Goal: Information Seeking & Learning: Find specific fact

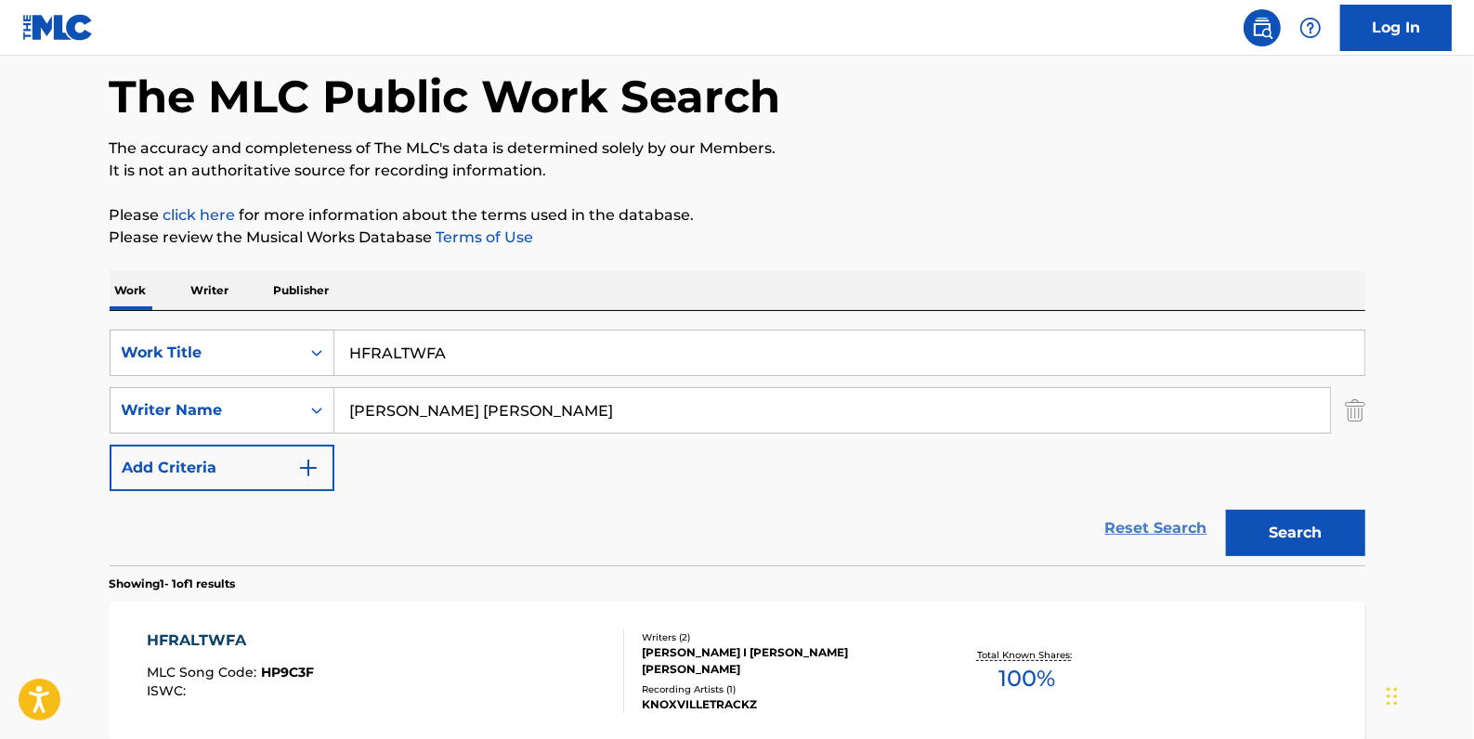
click at [1163, 529] on link "Reset Search" at bounding box center [1156, 528] width 121 height 41
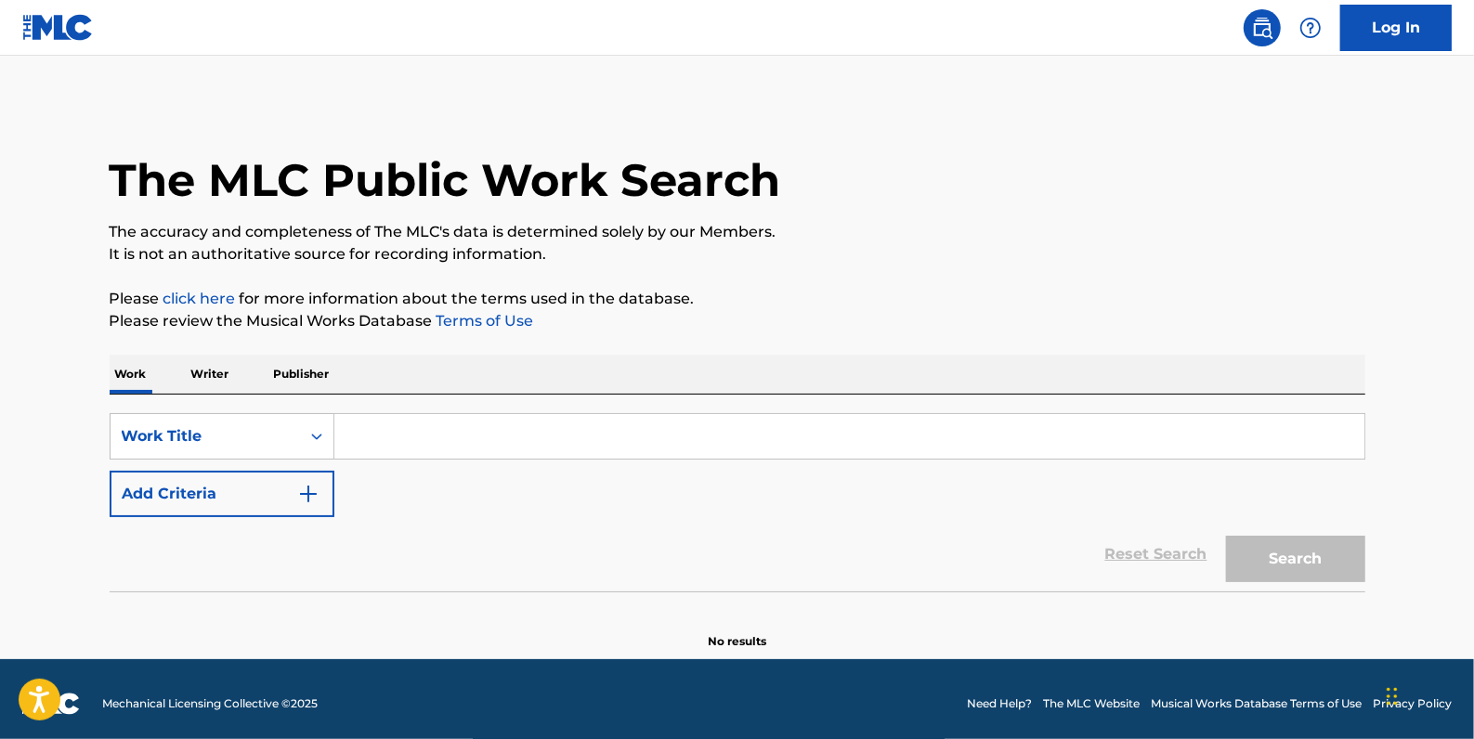
paste input "LOOKING TOO CLOSELY"
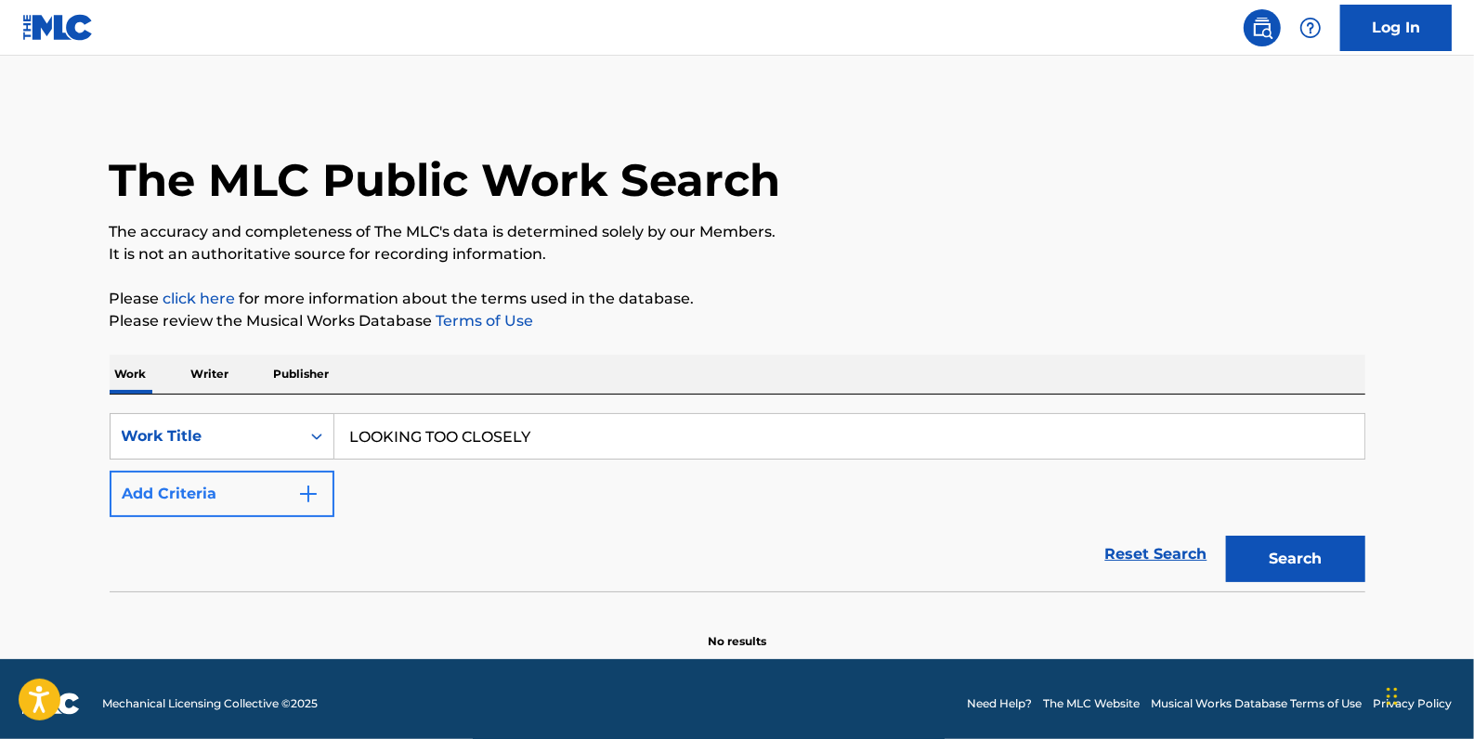
type input "LOOKING TOO CLOSELY"
click at [230, 492] on button "Add Criteria" at bounding box center [222, 494] width 225 height 46
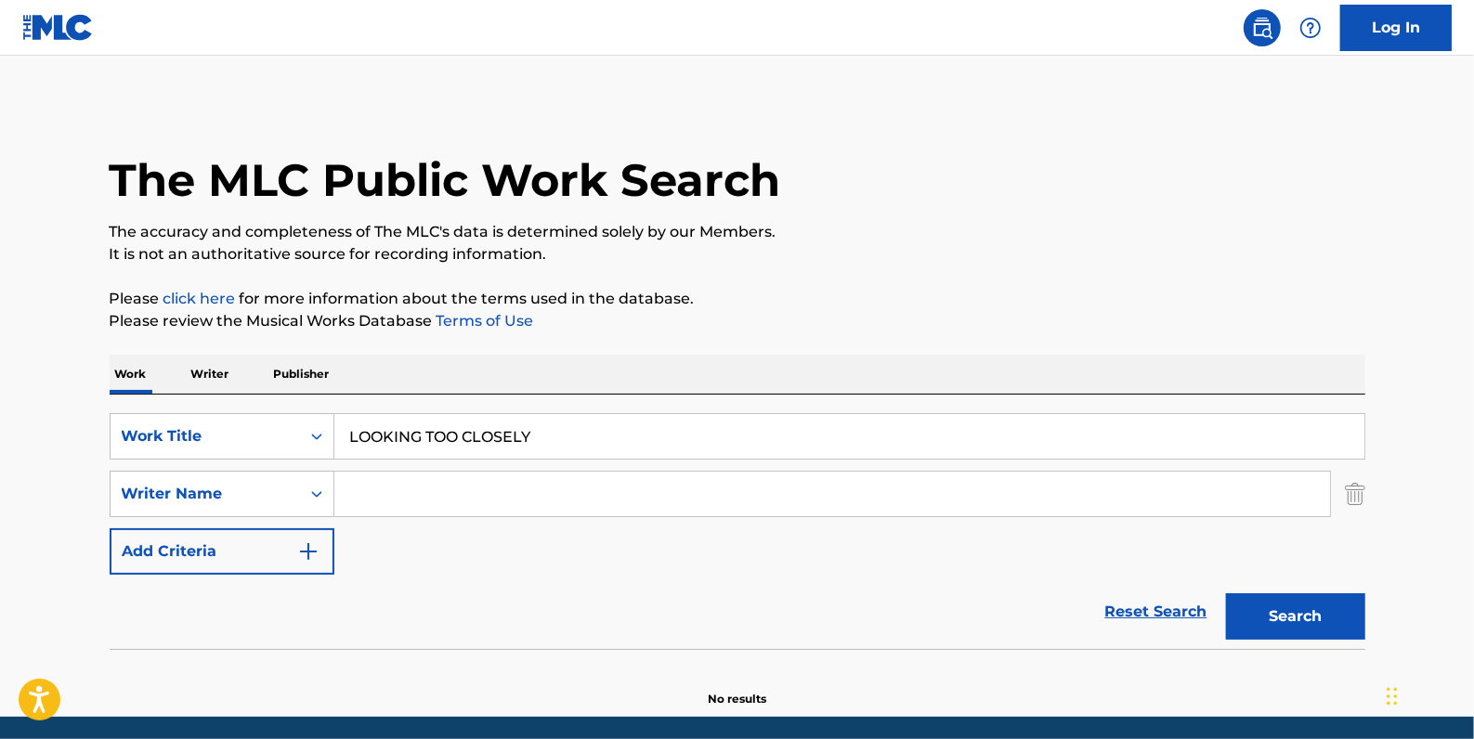
drag, startPoint x: 230, startPoint y: 492, endPoint x: 366, endPoint y: 492, distance: 135.6
click at [366, 492] on input "Search Form" at bounding box center [832, 494] width 996 height 45
paste input "[PERSON_NAME]"
type input "[PERSON_NAME]"
click at [1292, 602] on button "Search" at bounding box center [1295, 616] width 139 height 46
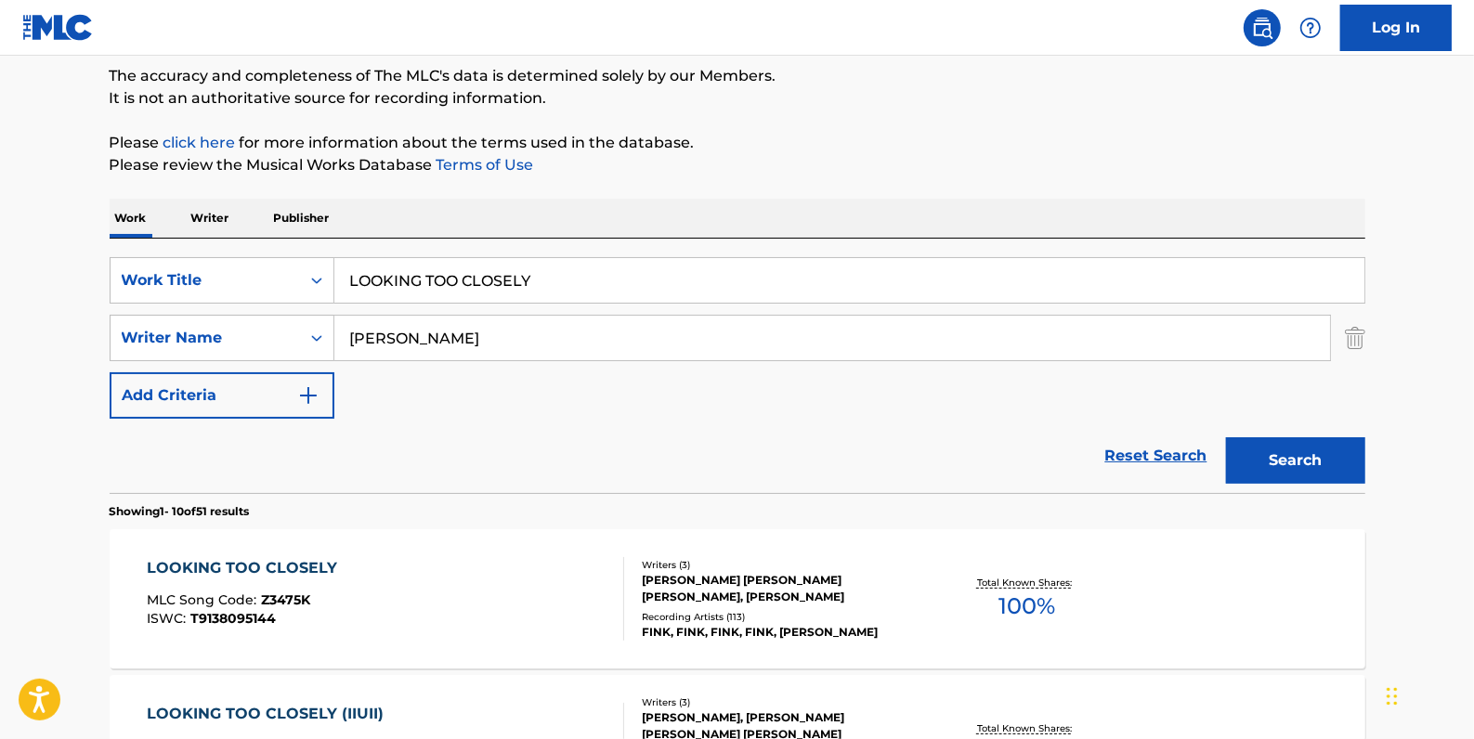
scroll to position [253, 0]
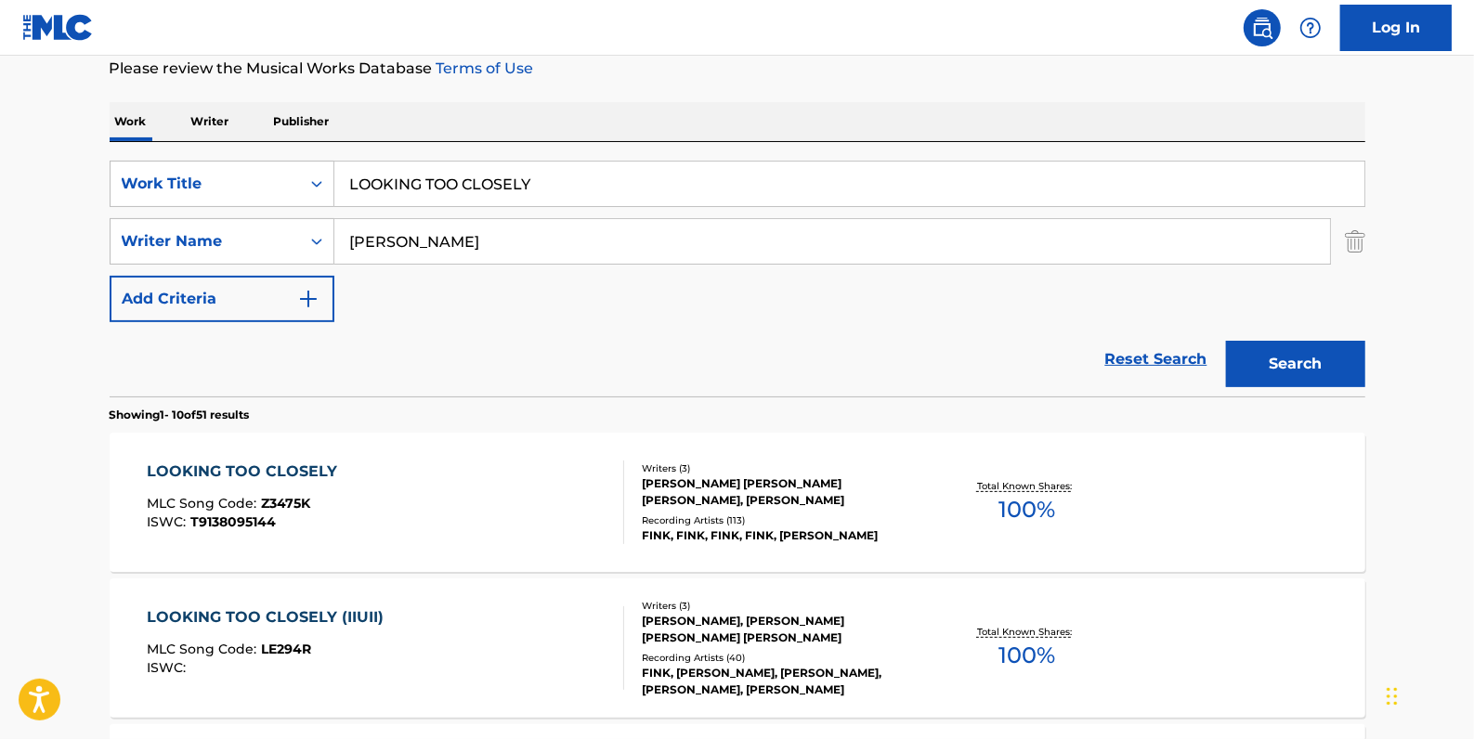
click at [590, 482] on div "LOOKING TOO CLOSELY MLC Song Code : Z3475K ISWC : T9138095144" at bounding box center [385, 503] width 477 height 84
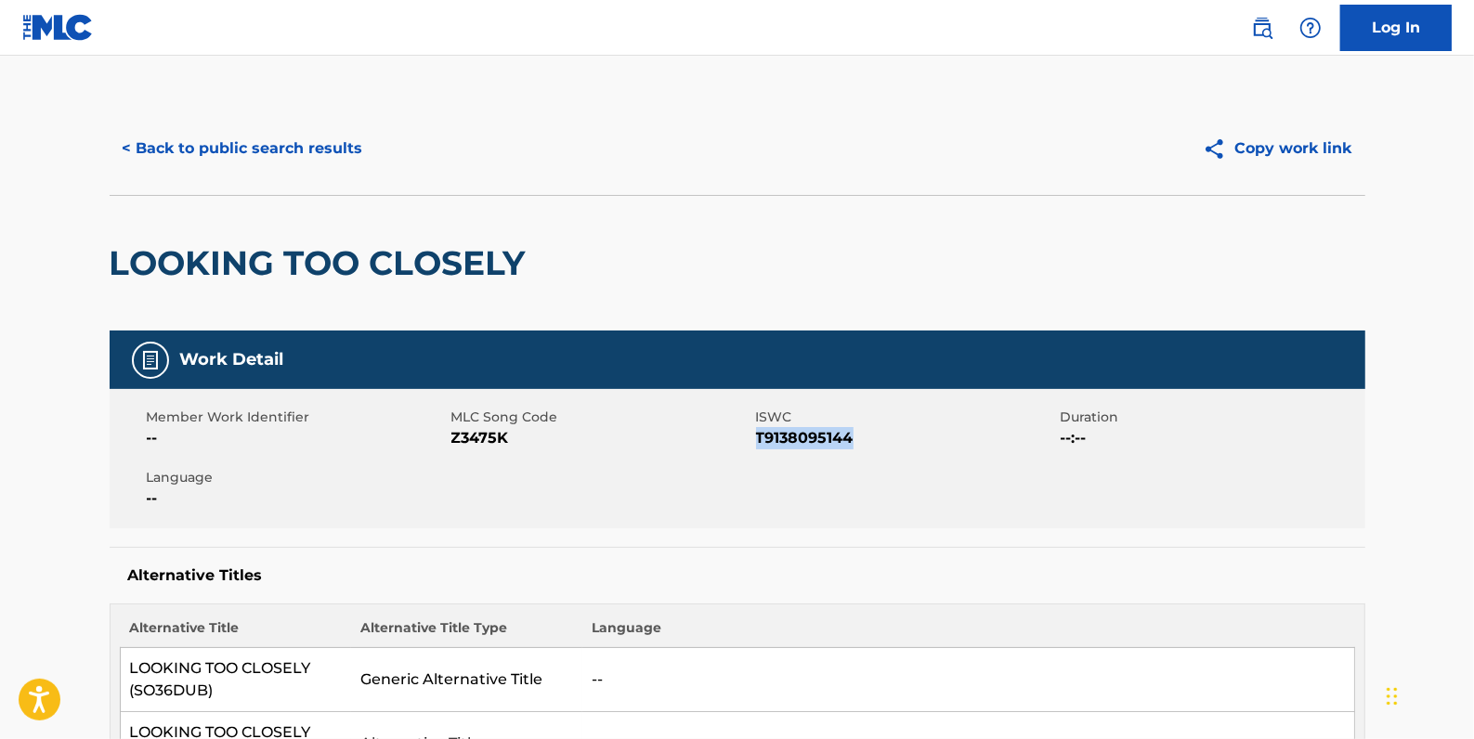
drag, startPoint x: 860, startPoint y: 439, endPoint x: 759, endPoint y: 439, distance: 101.2
click at [758, 439] on span "T9138095144" at bounding box center [906, 438] width 300 height 22
drag, startPoint x: 759, startPoint y: 439, endPoint x: 770, endPoint y: 440, distance: 11.2
copy span "T9138095144"
click at [332, 146] on button "< Back to public search results" at bounding box center [243, 148] width 267 height 46
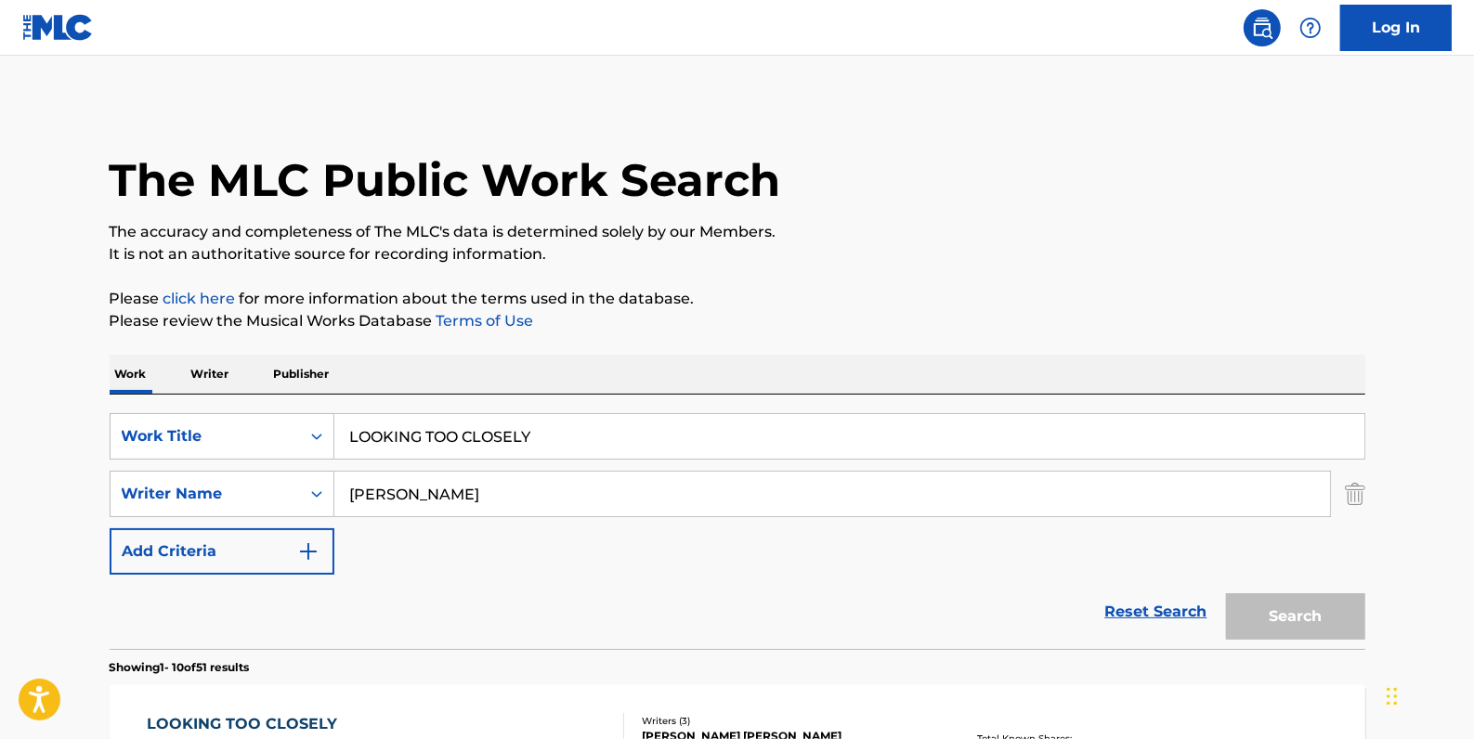
scroll to position [253, 0]
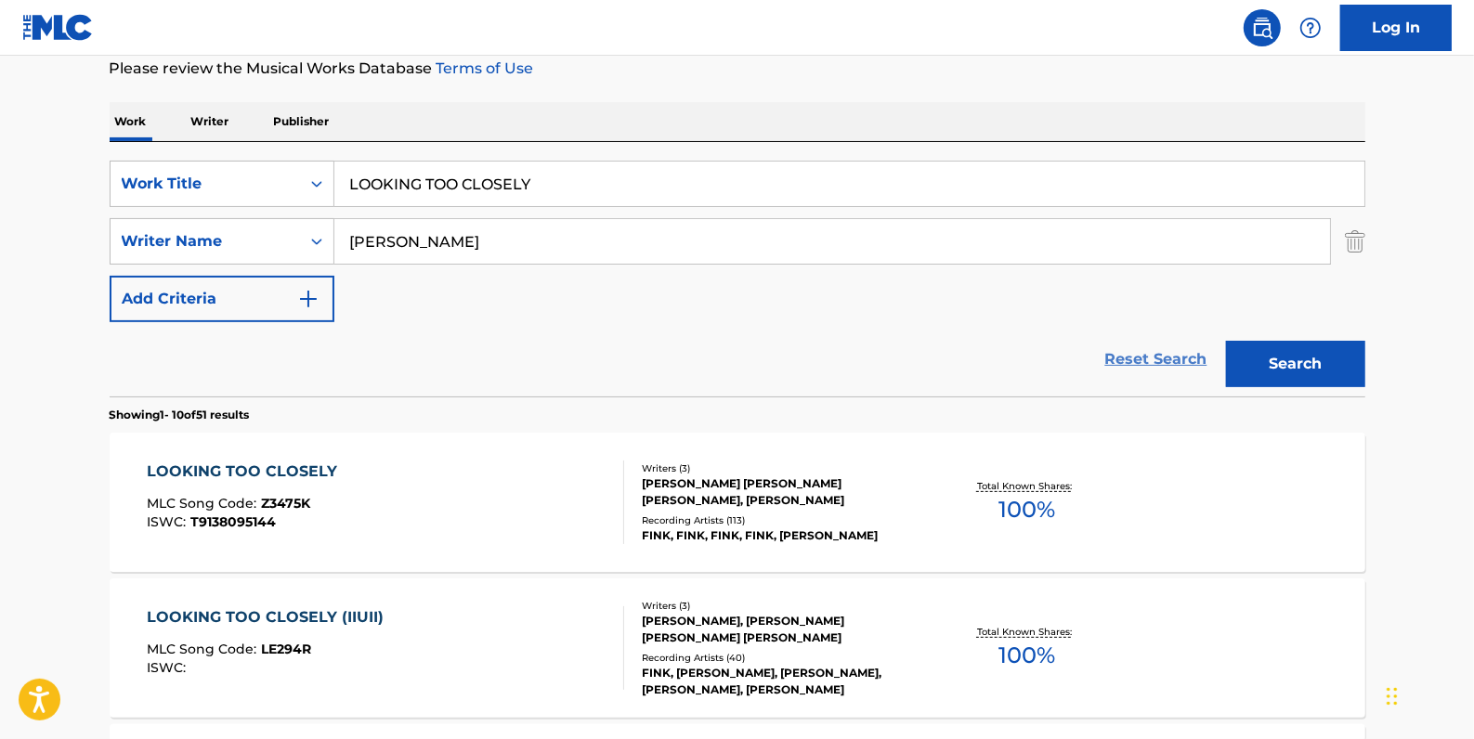
click at [1174, 352] on link "Reset Search" at bounding box center [1156, 359] width 121 height 41
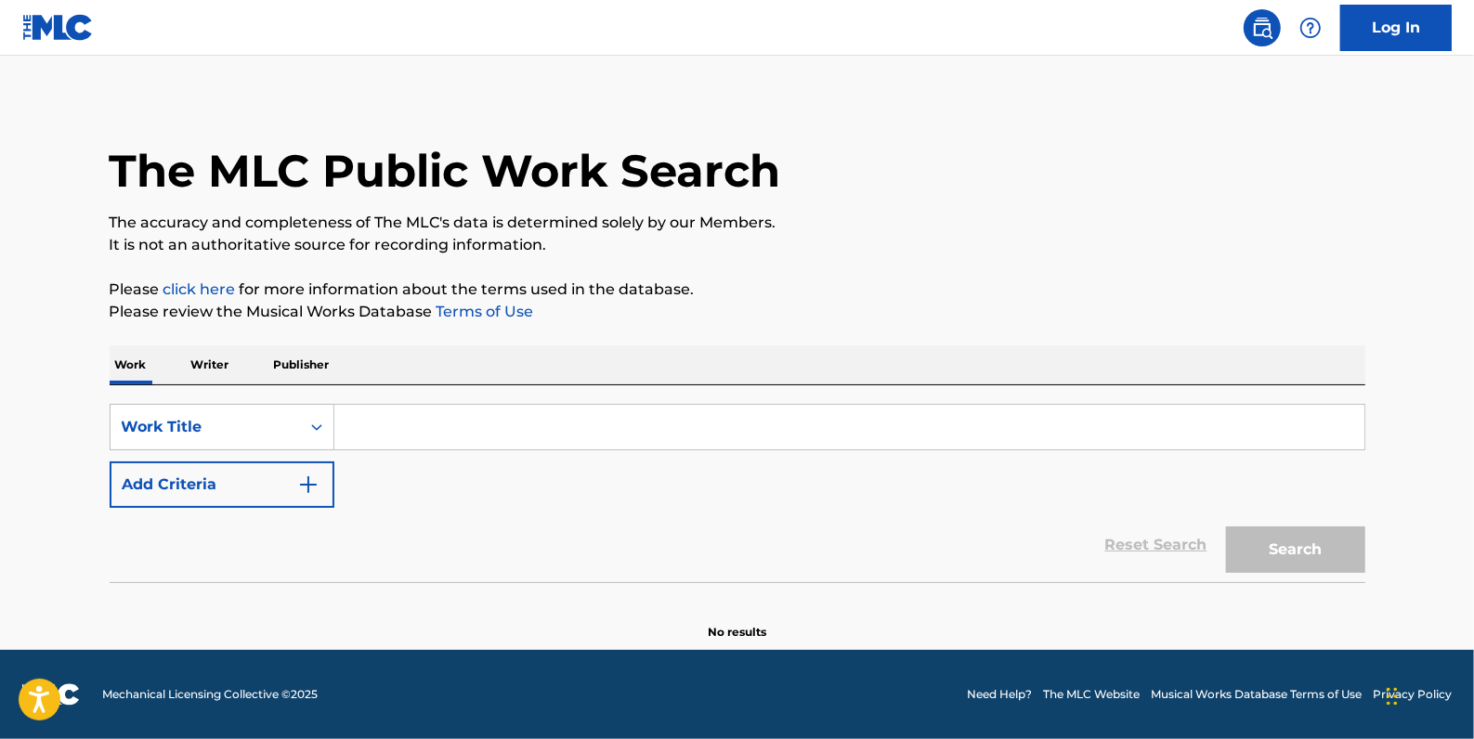
scroll to position [0, 0]
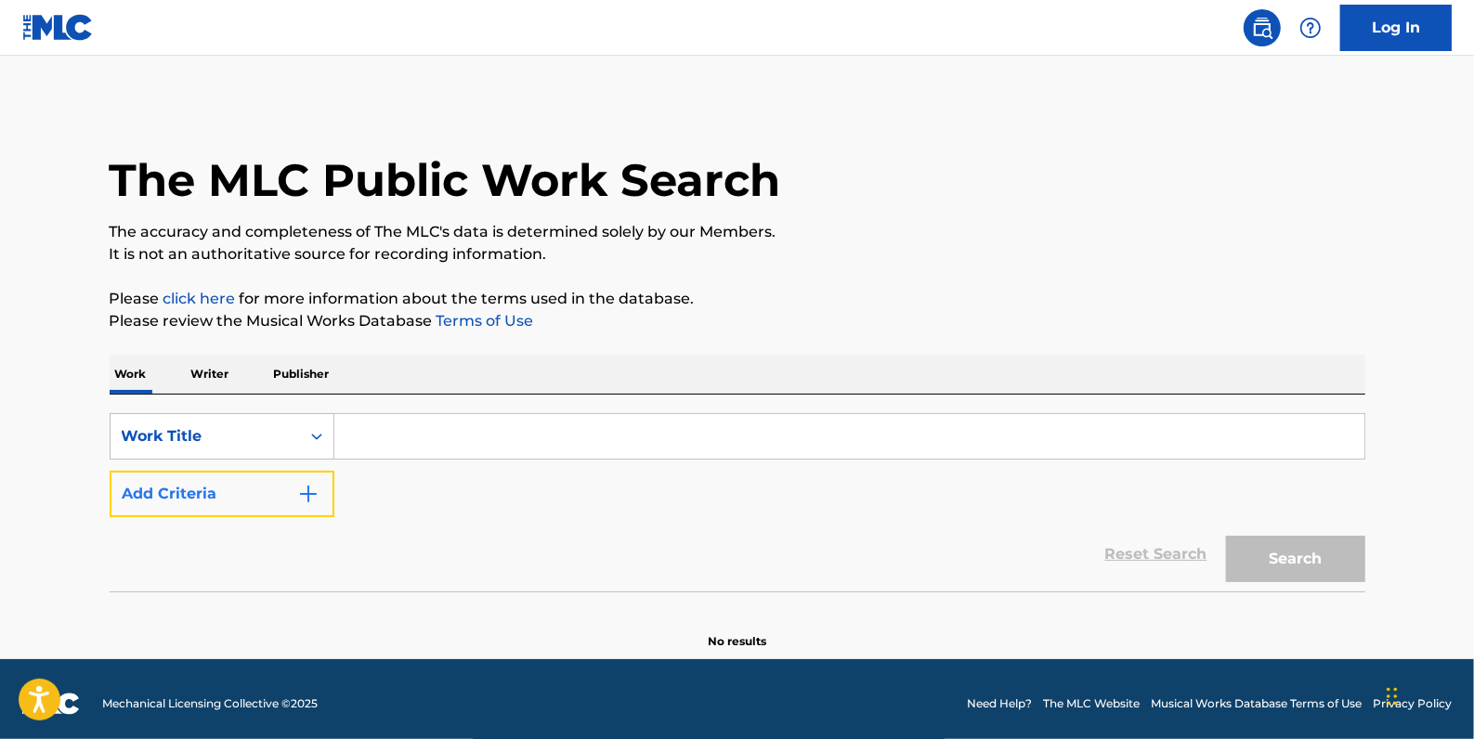
click at [261, 488] on button "Add Criteria" at bounding box center [222, 494] width 225 height 46
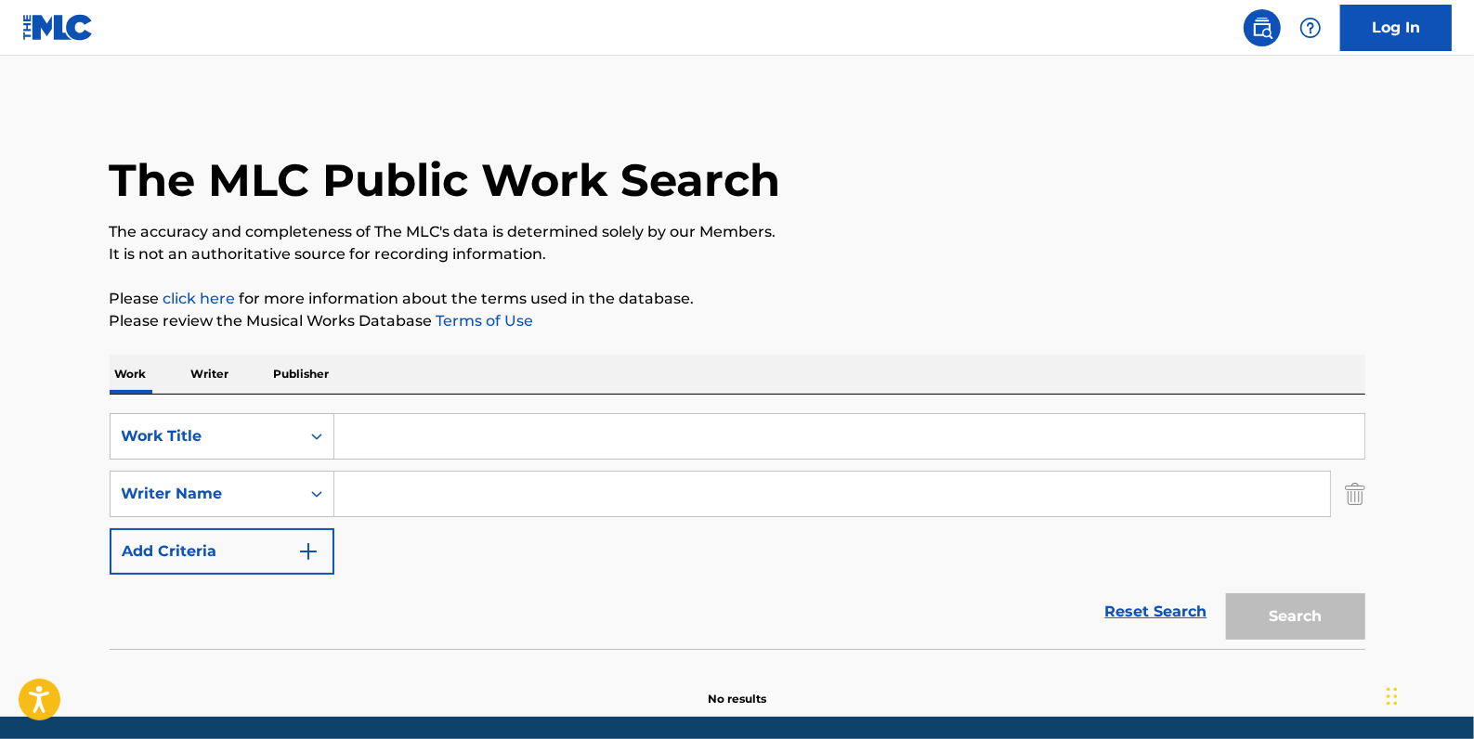
paste input "[PERSON_NAME];"
type input "[PERSON_NAME]"
paste input "THE INTRO"
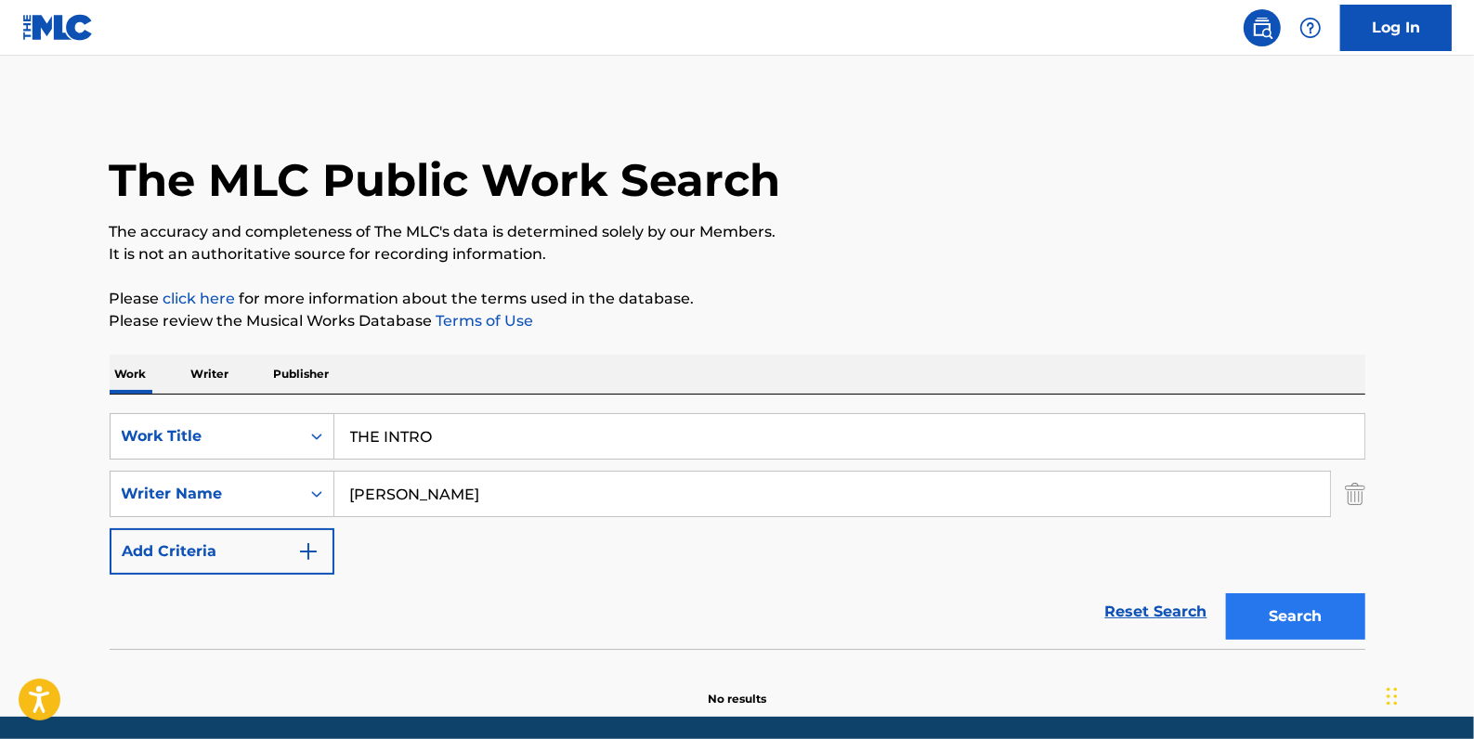
type input "THE INTRO"
drag, startPoint x: 1303, startPoint y: 621, endPoint x: 1261, endPoint y: 582, distance: 57.2
click at [1302, 621] on button "Search" at bounding box center [1295, 616] width 139 height 46
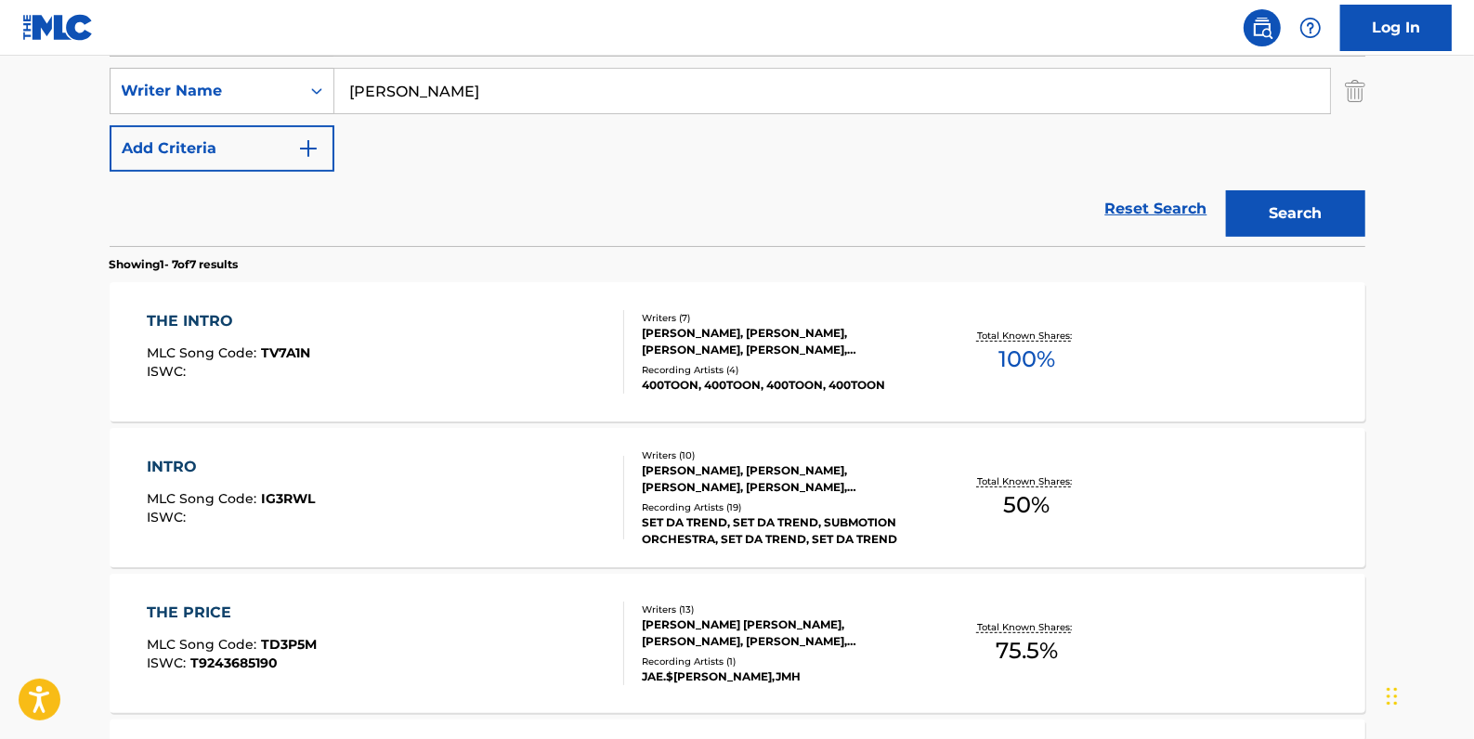
scroll to position [422, 0]
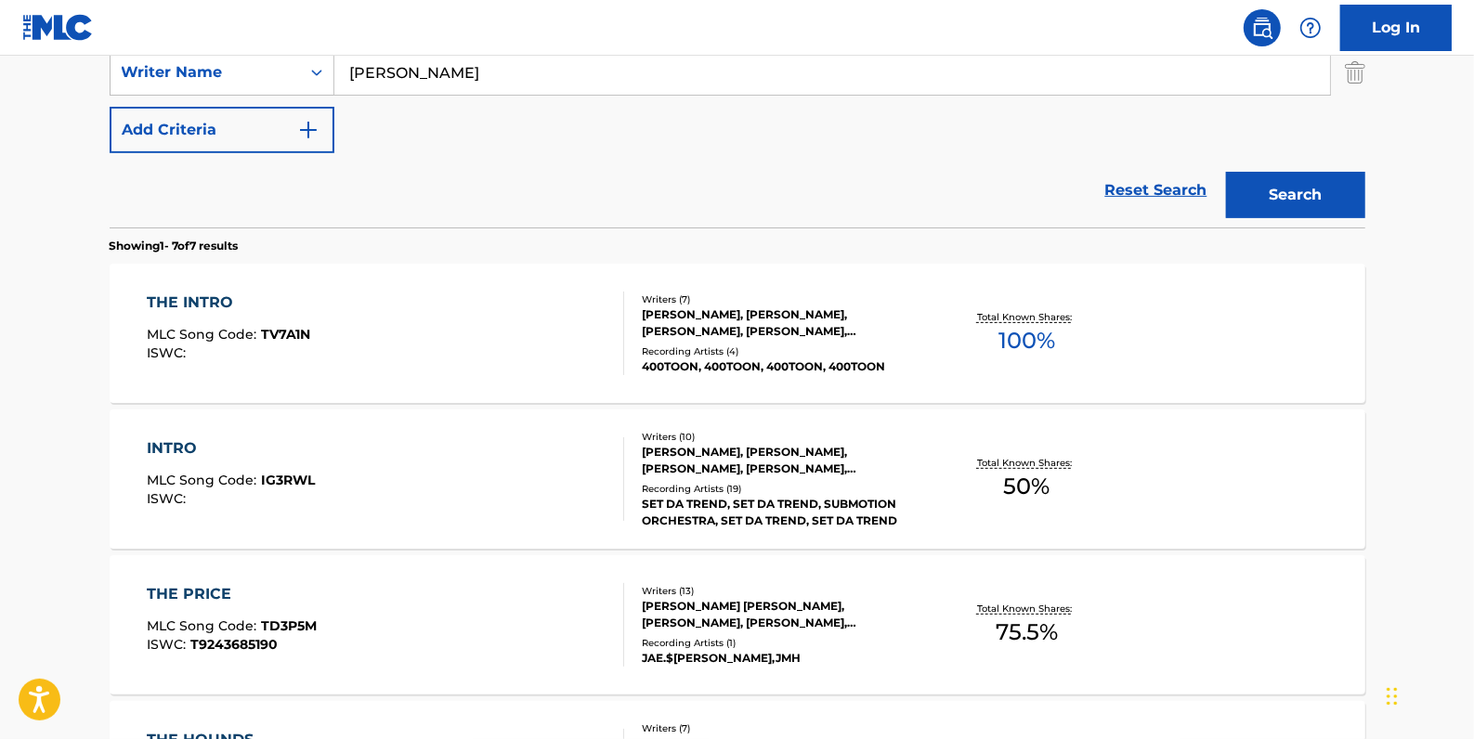
click at [701, 338] on div "[PERSON_NAME], [PERSON_NAME], [PERSON_NAME], [PERSON_NAME], [PERSON_NAME], [PER…" at bounding box center [782, 322] width 280 height 33
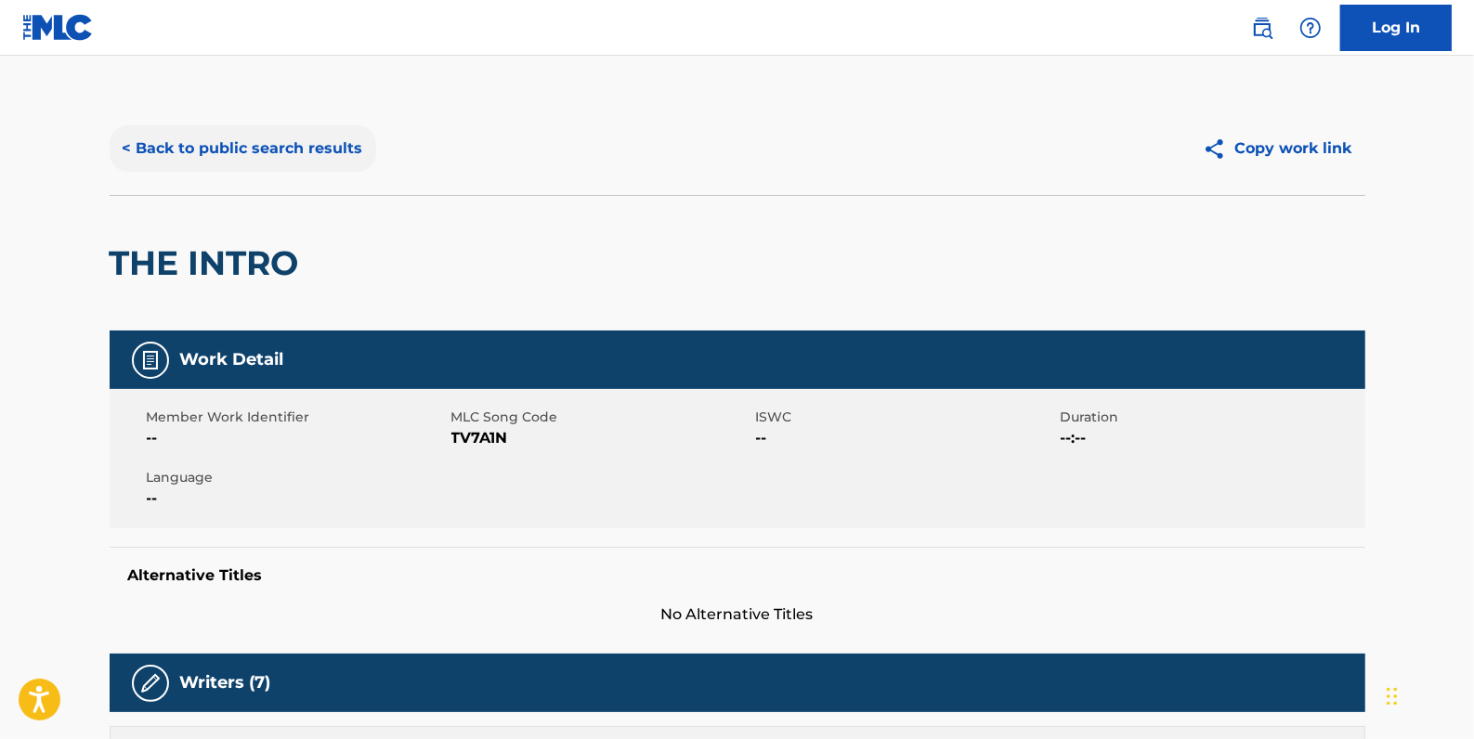
click at [308, 138] on button "< Back to public search results" at bounding box center [243, 148] width 267 height 46
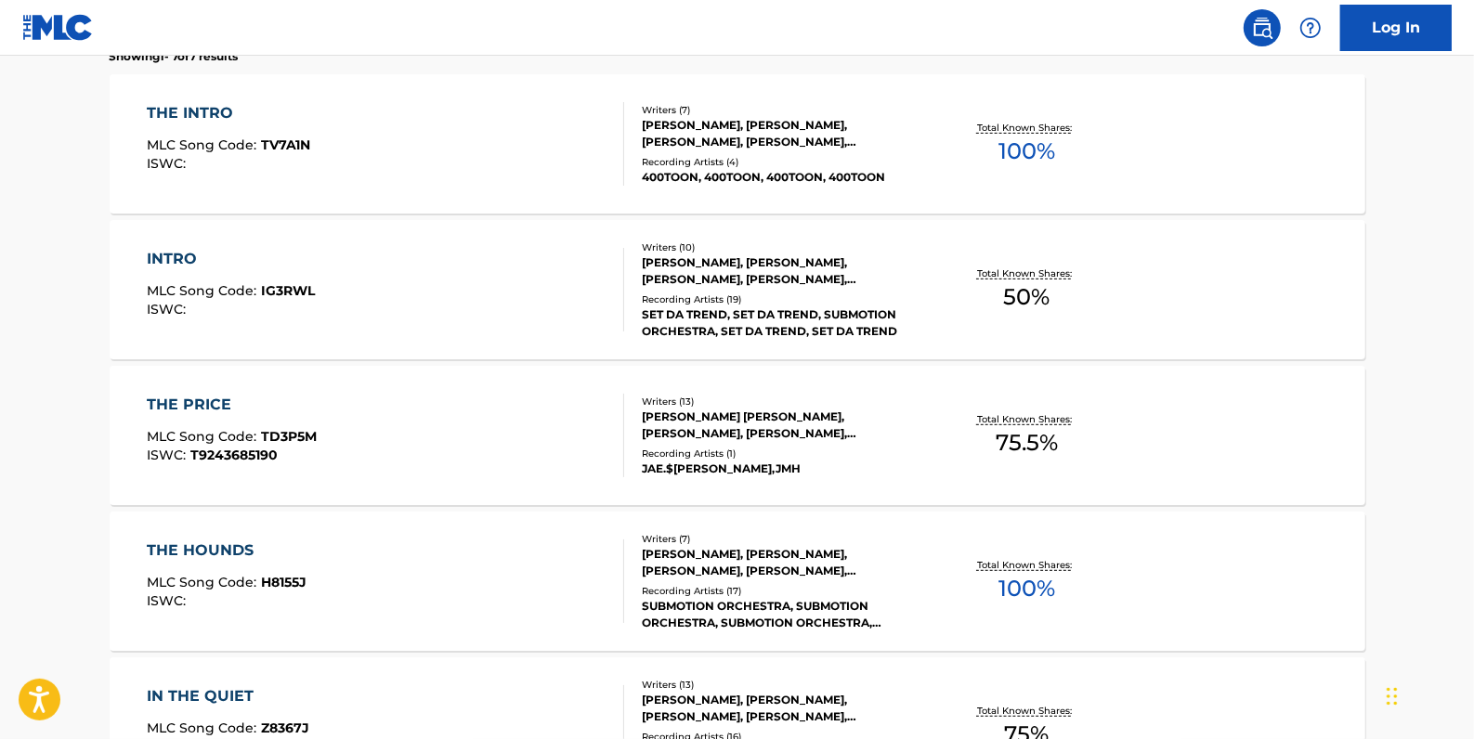
scroll to position [581, 0]
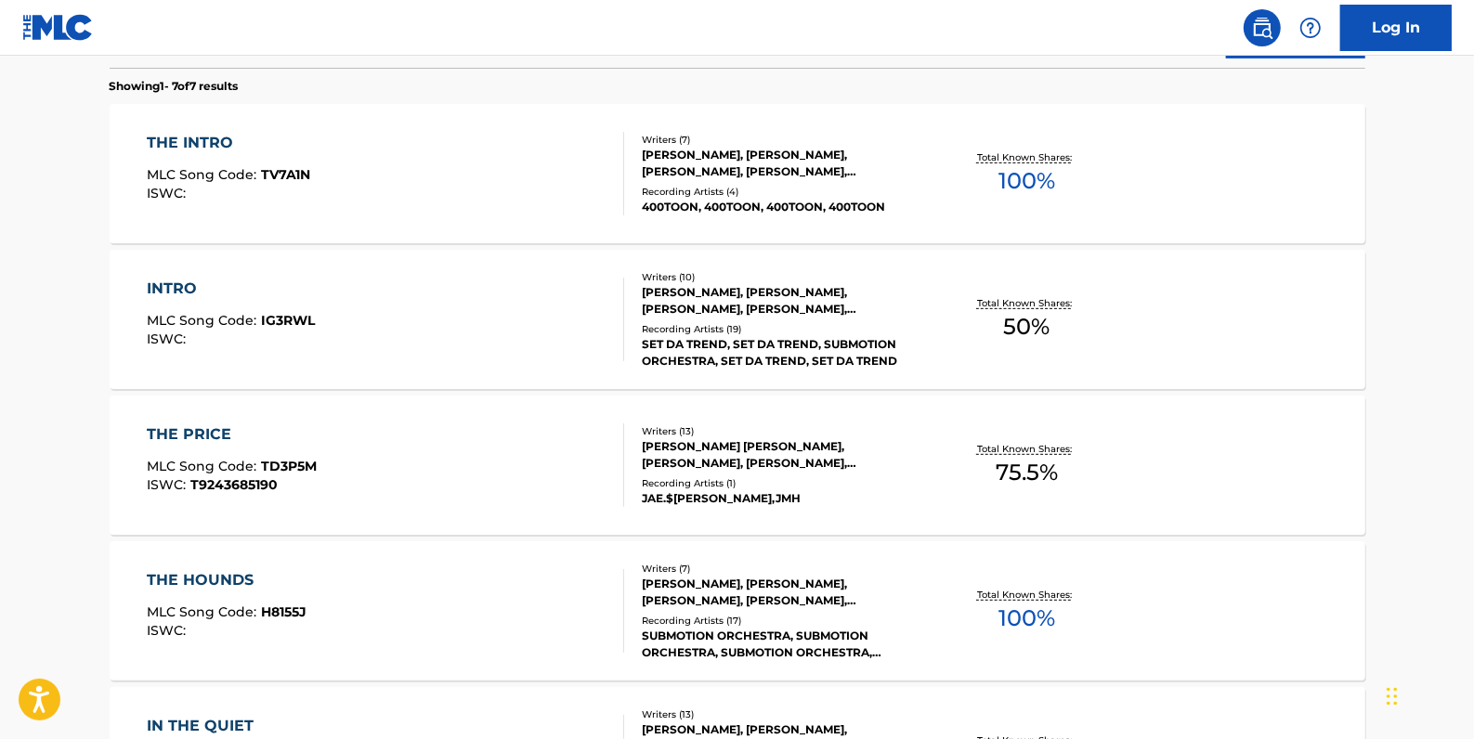
click at [527, 193] on div "THE INTRO MLC Song Code : TV7A1N ISWC :" at bounding box center [385, 174] width 477 height 84
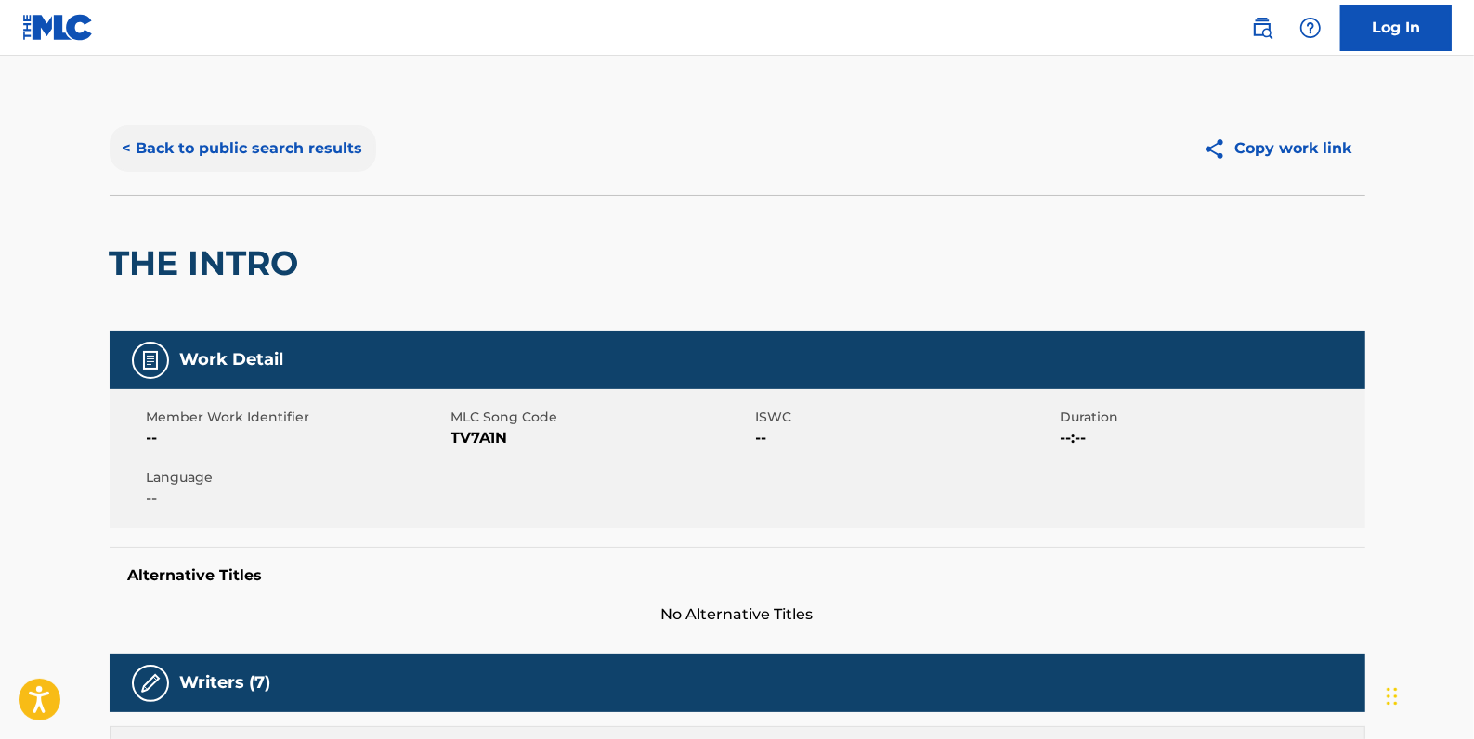
click at [197, 153] on button "< Back to public search results" at bounding box center [243, 148] width 267 height 46
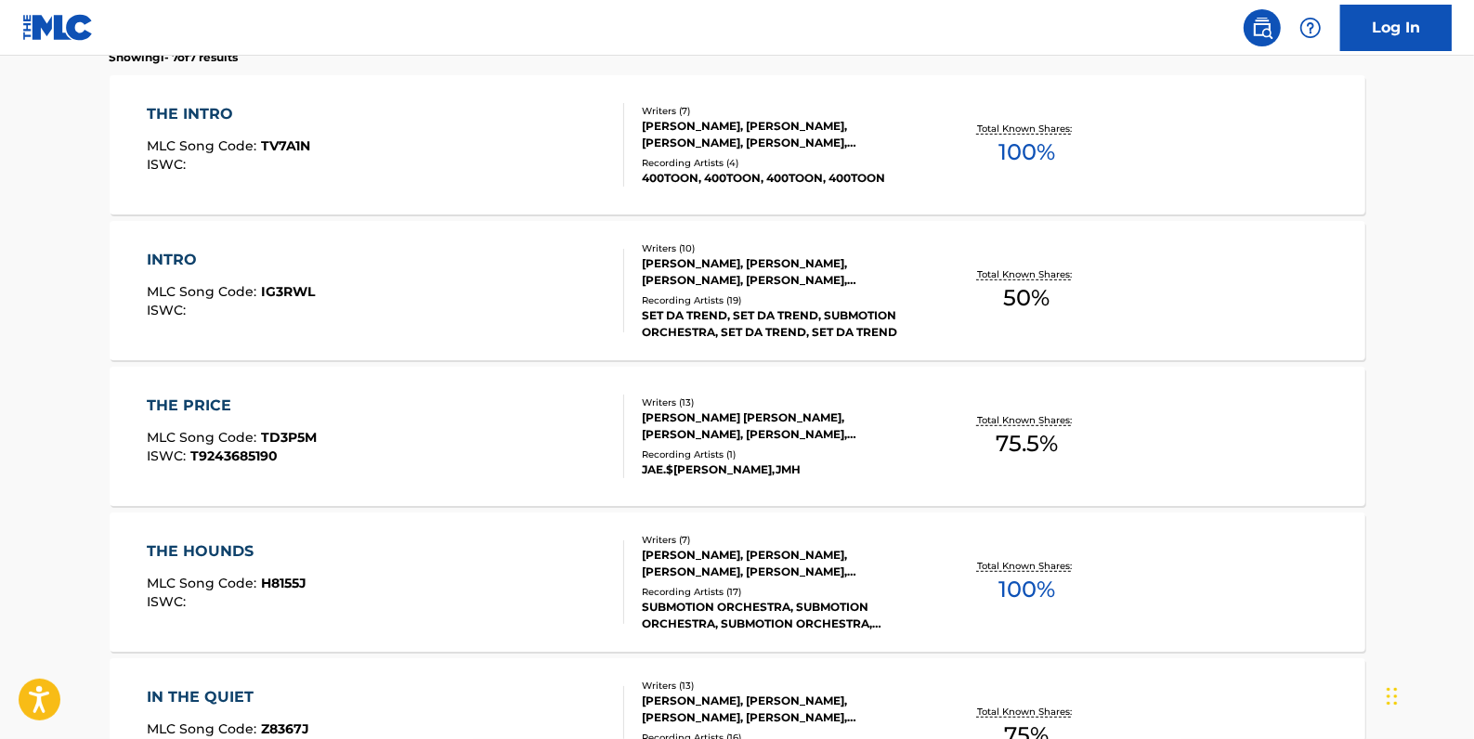
scroll to position [349, 0]
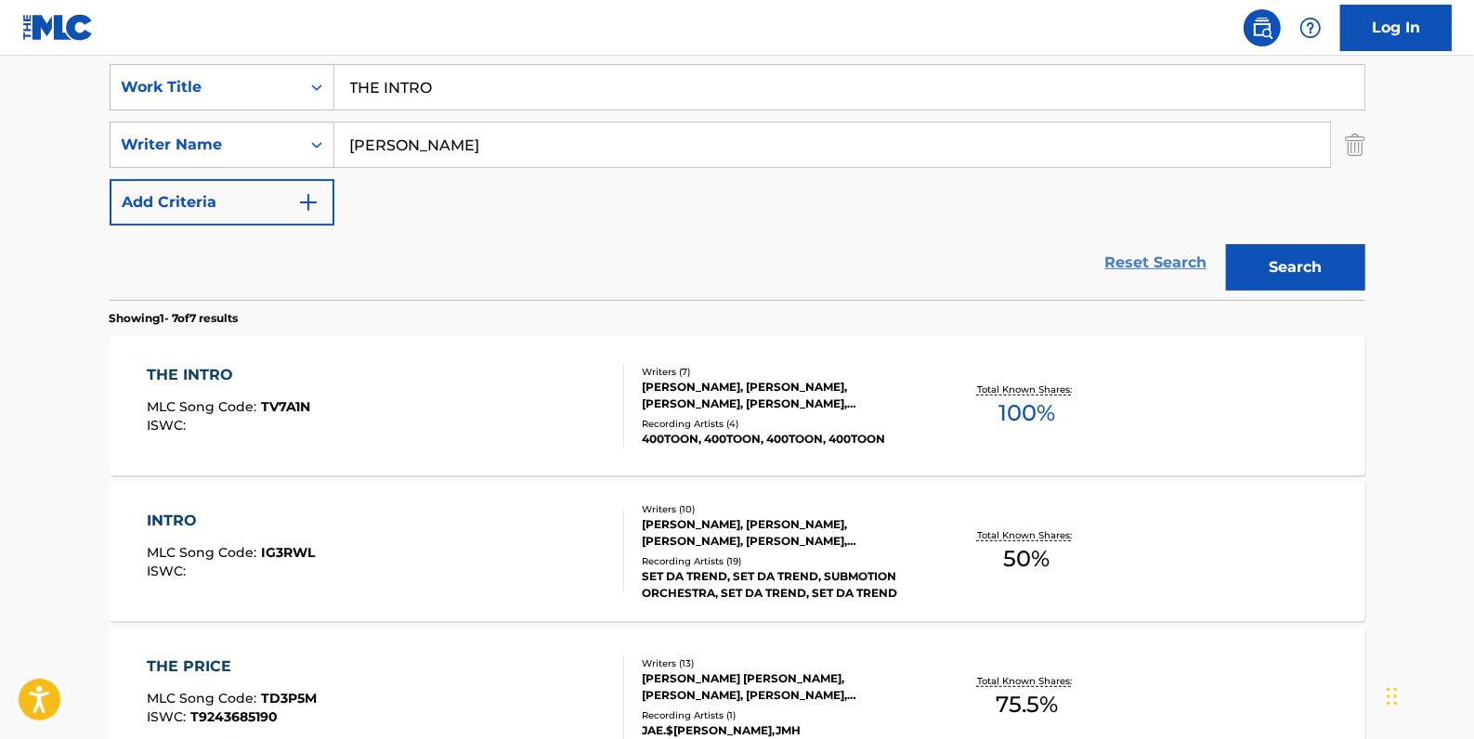
click at [1152, 252] on link "Reset Search" at bounding box center [1156, 262] width 121 height 41
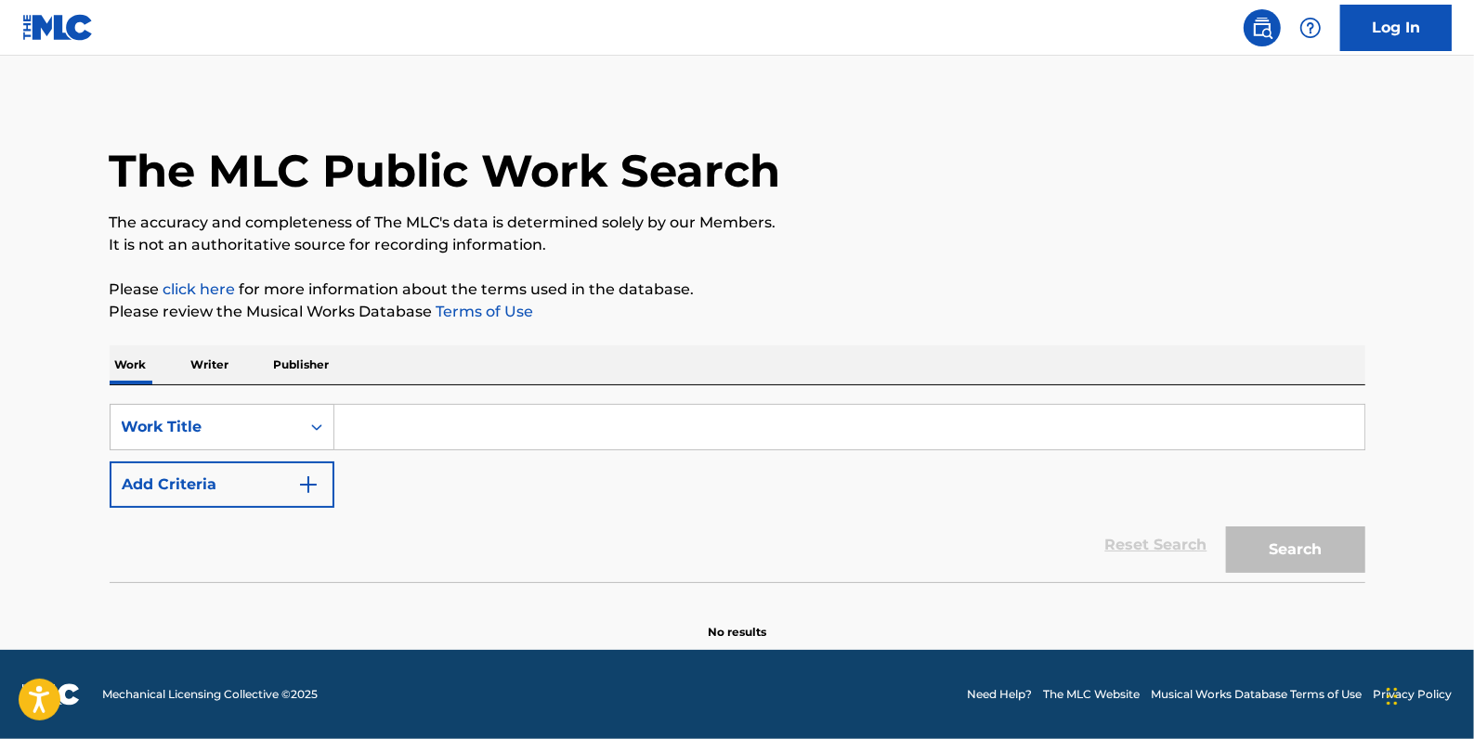
scroll to position [0, 0]
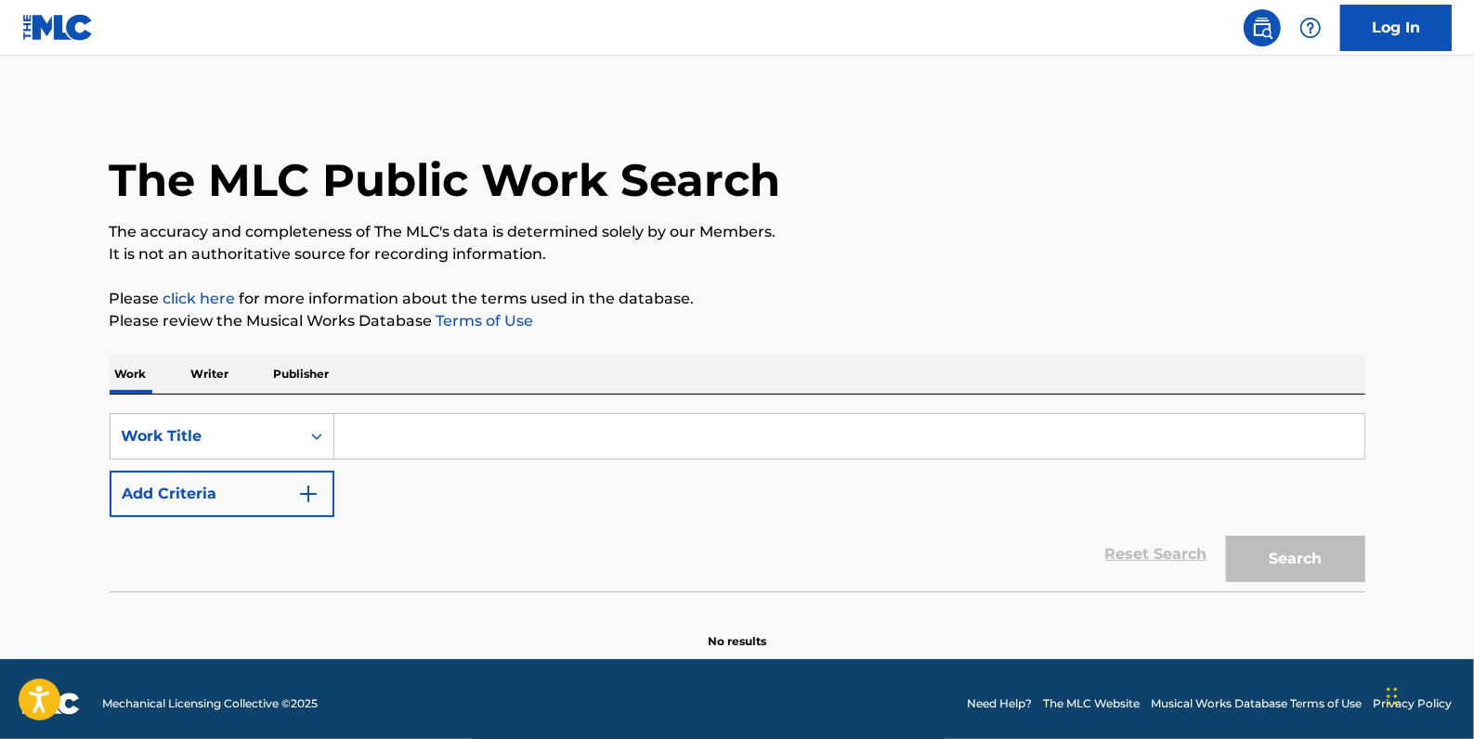
paste input "COLISEUM"
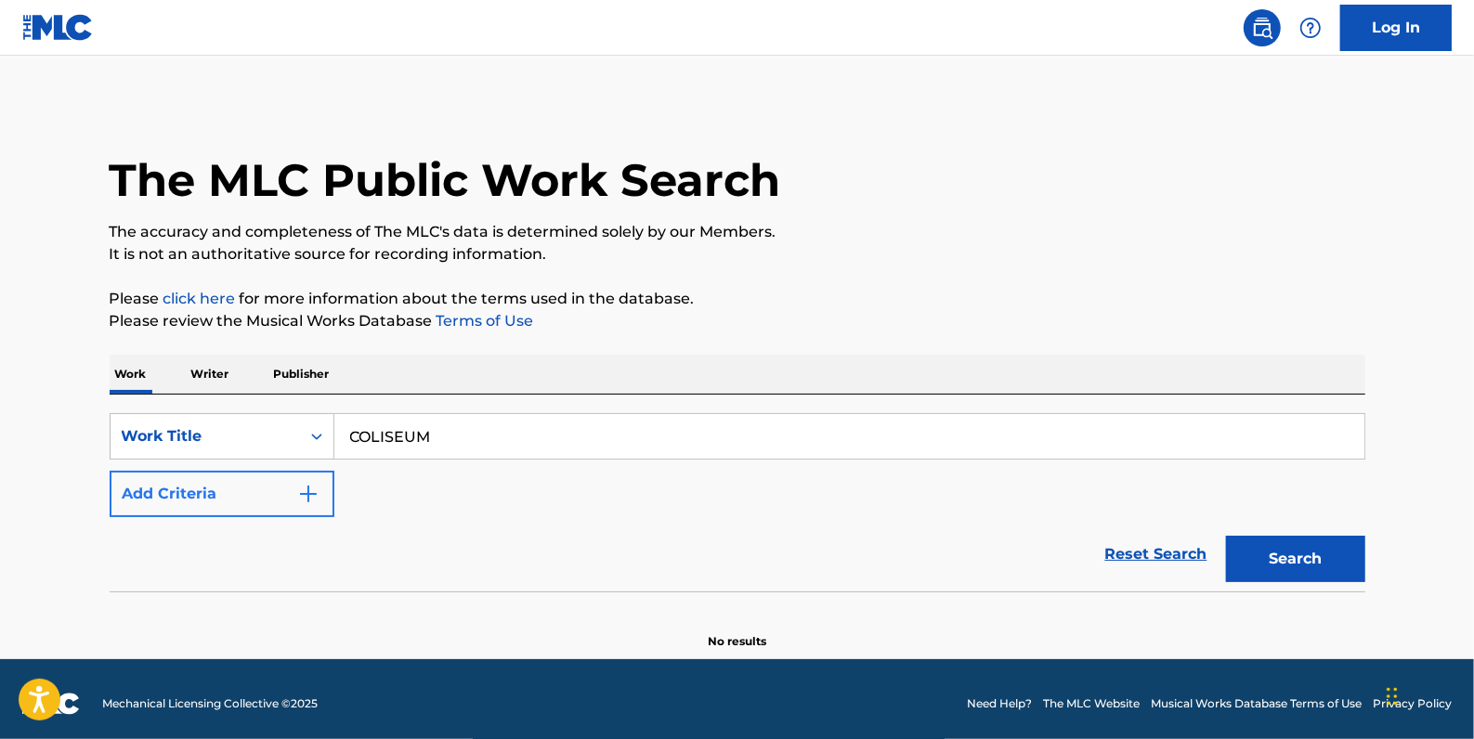
type input "COLISEUM"
click at [236, 494] on button "Add Criteria" at bounding box center [222, 494] width 225 height 46
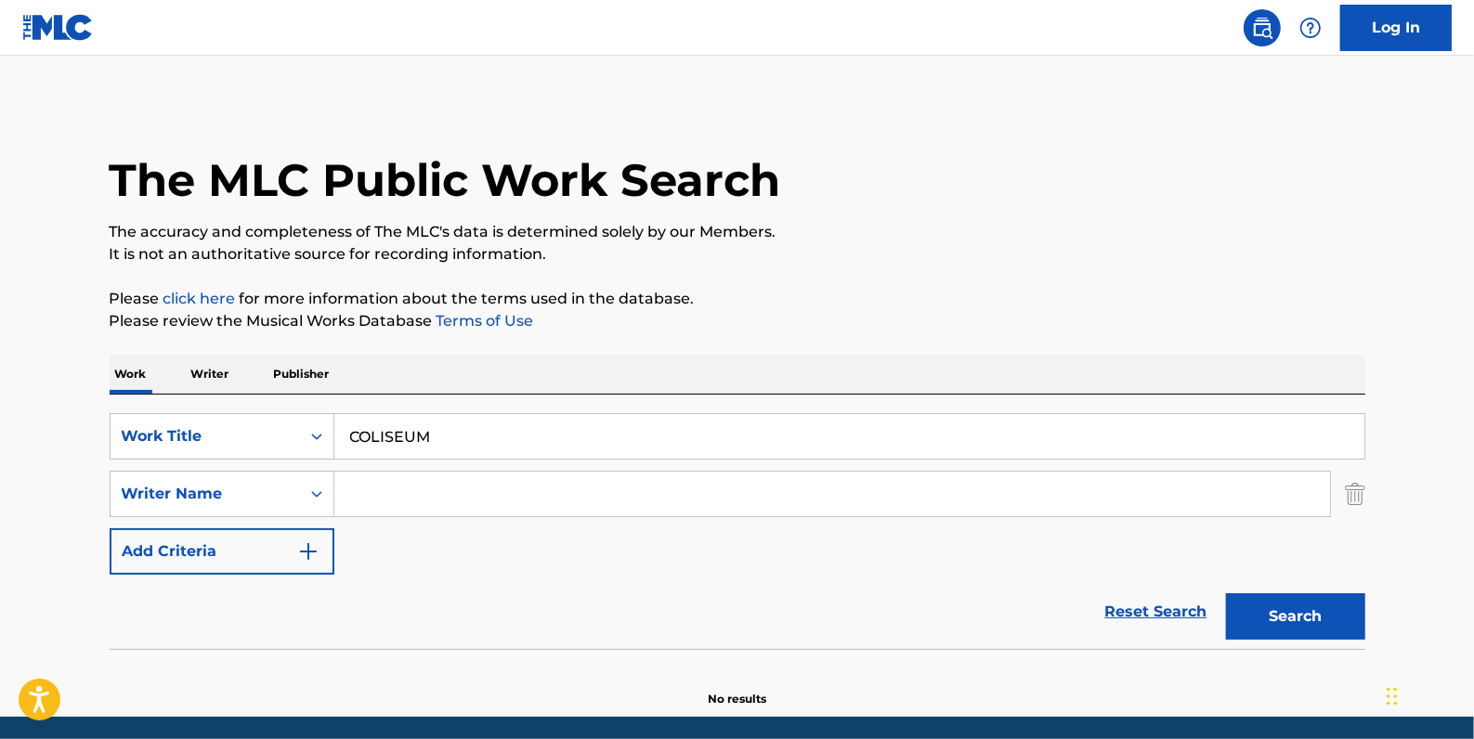
click at [414, 504] on input "Search Form" at bounding box center [832, 494] width 996 height 45
paste input "Dexter Story"
type input "Dexter Story"
click at [1317, 619] on button "Search" at bounding box center [1295, 616] width 139 height 46
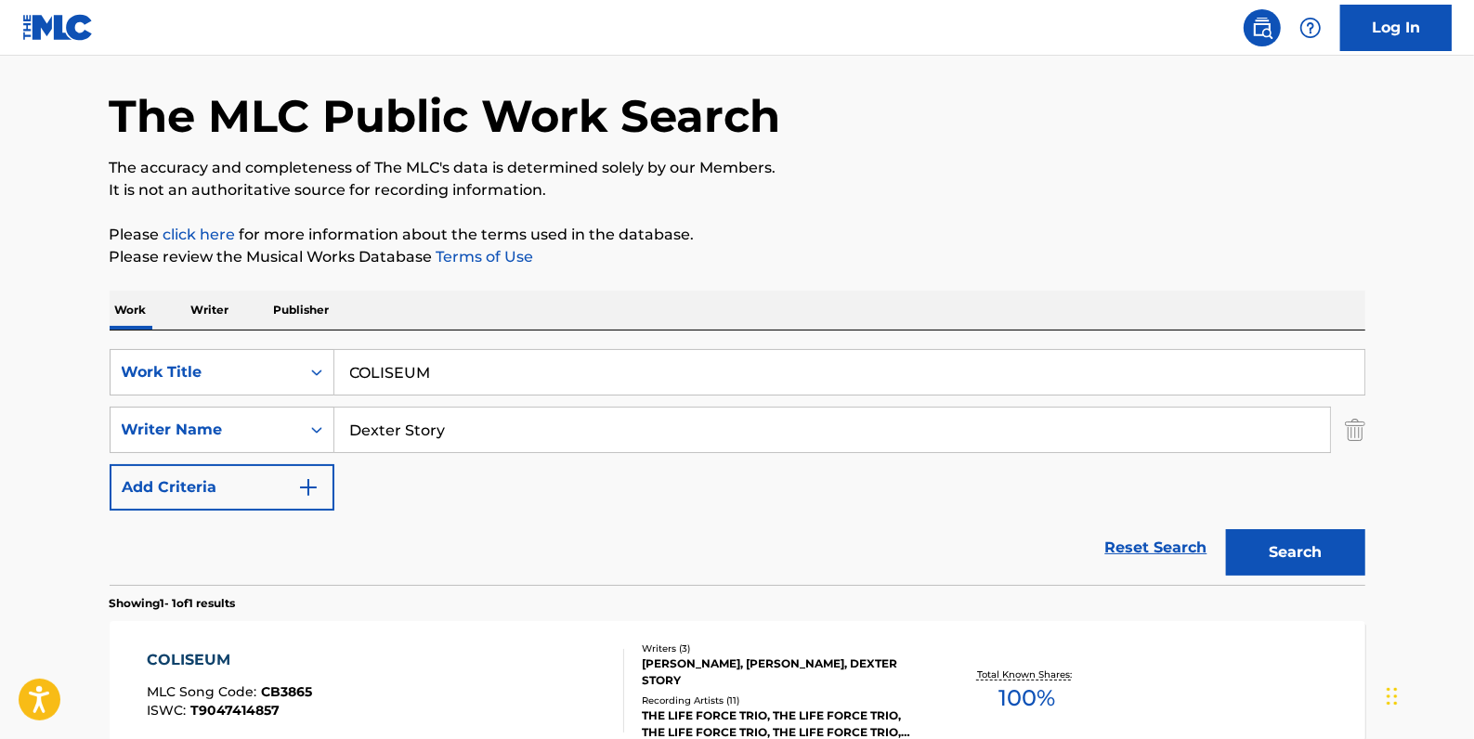
scroll to position [253, 0]
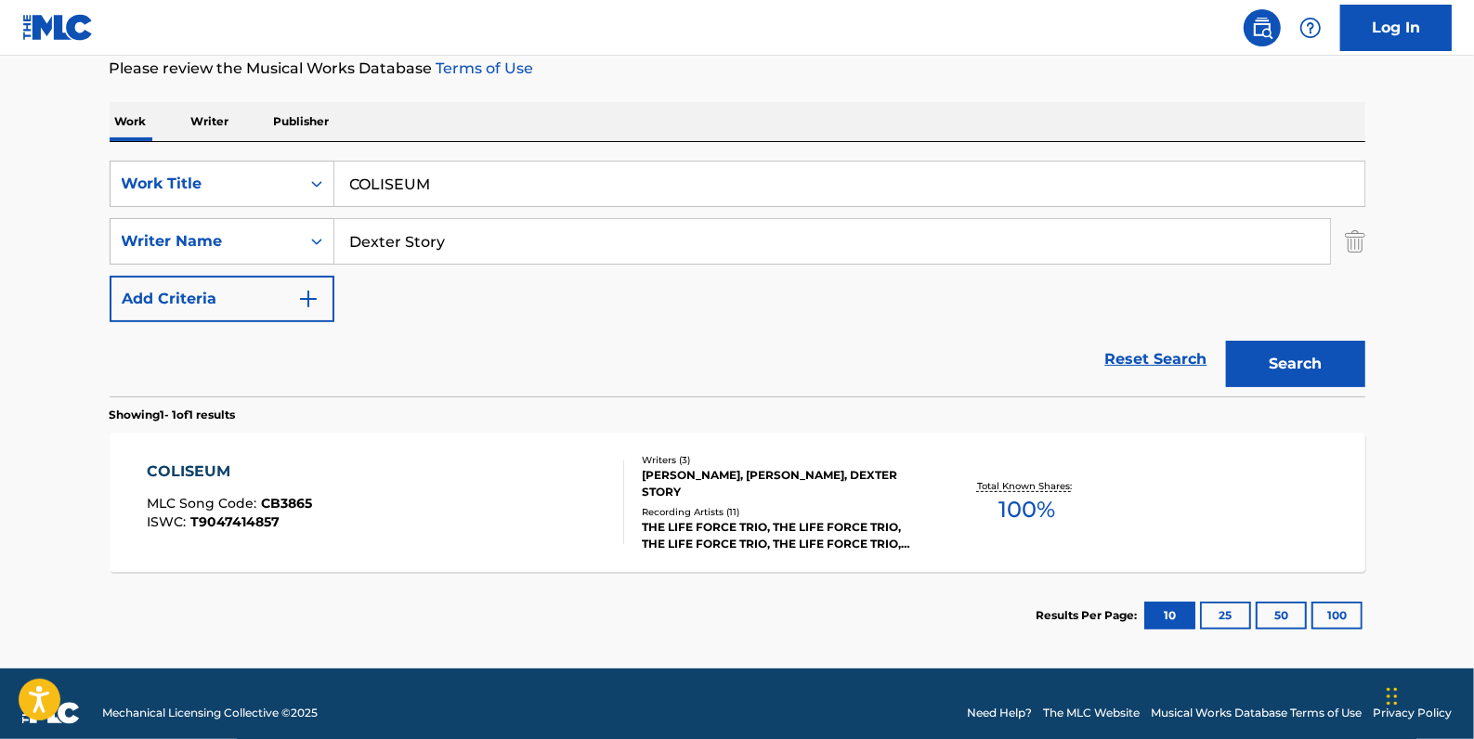
click at [410, 470] on div "COLISEUM MLC Song Code : CB3865 ISWC : T9047414857" at bounding box center [385, 503] width 477 height 84
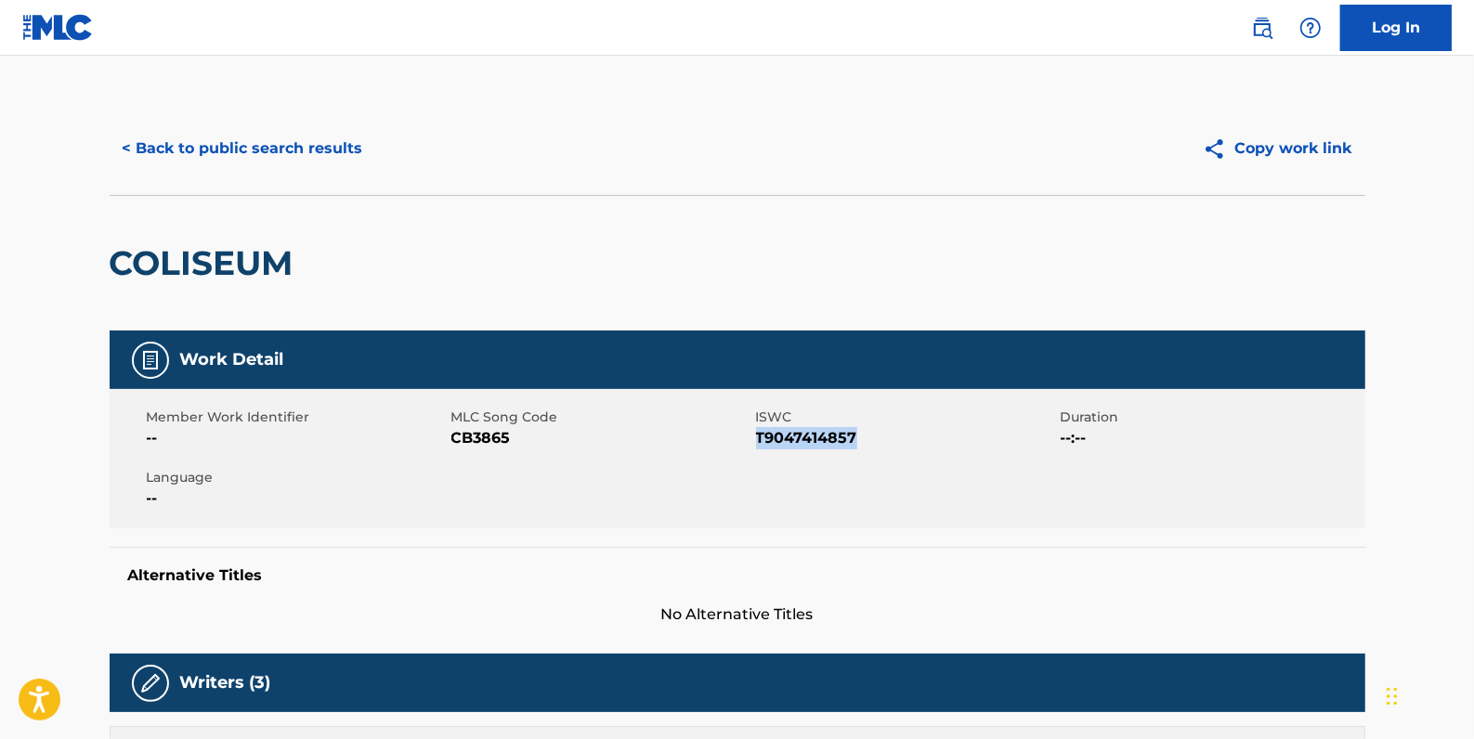
drag, startPoint x: 872, startPoint y: 436, endPoint x: 757, endPoint y: 432, distance: 115.2
click at [757, 432] on span "T9047414857" at bounding box center [906, 438] width 300 height 22
drag, startPoint x: 757, startPoint y: 432, endPoint x: 771, endPoint y: 443, distance: 17.8
copy span "T9047414857"
click at [306, 143] on button "< Back to public search results" at bounding box center [243, 148] width 267 height 46
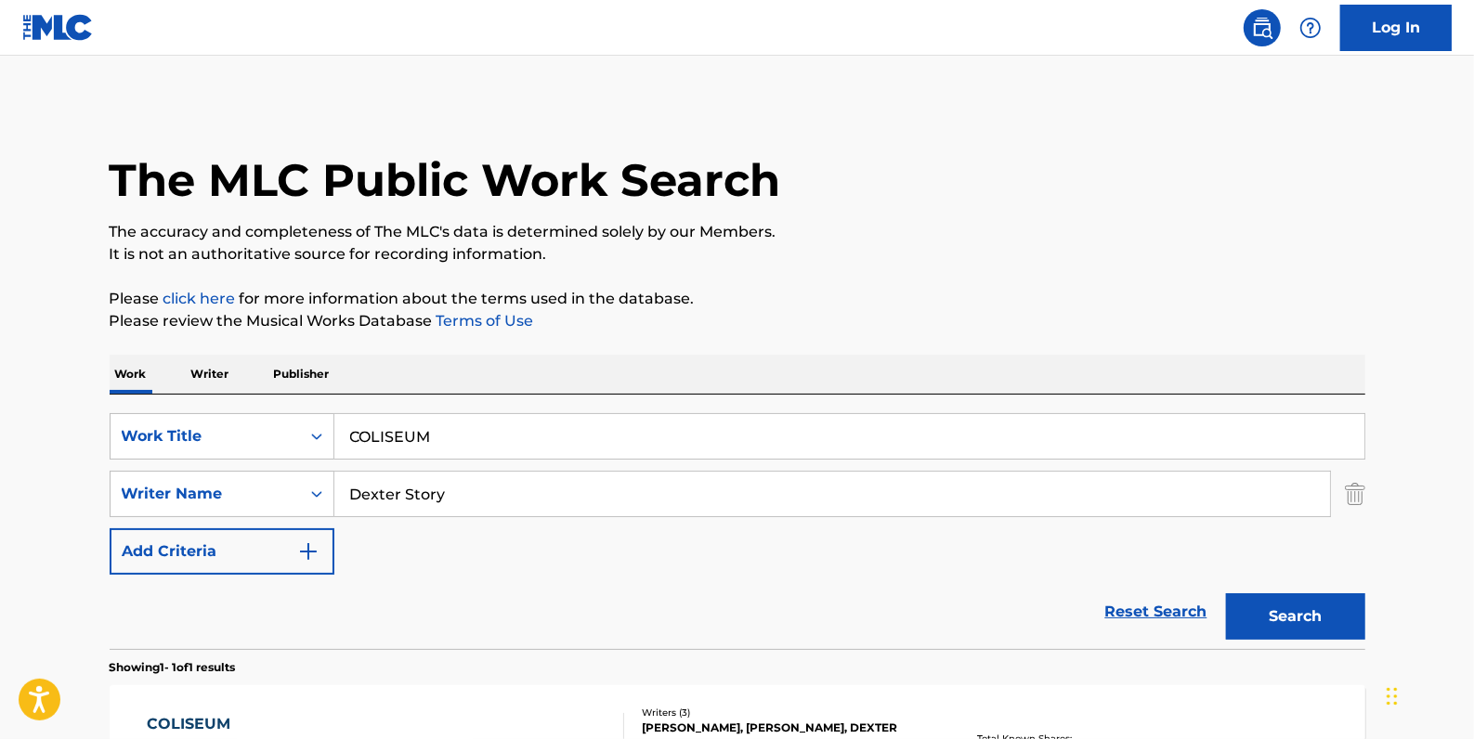
scroll to position [164, 0]
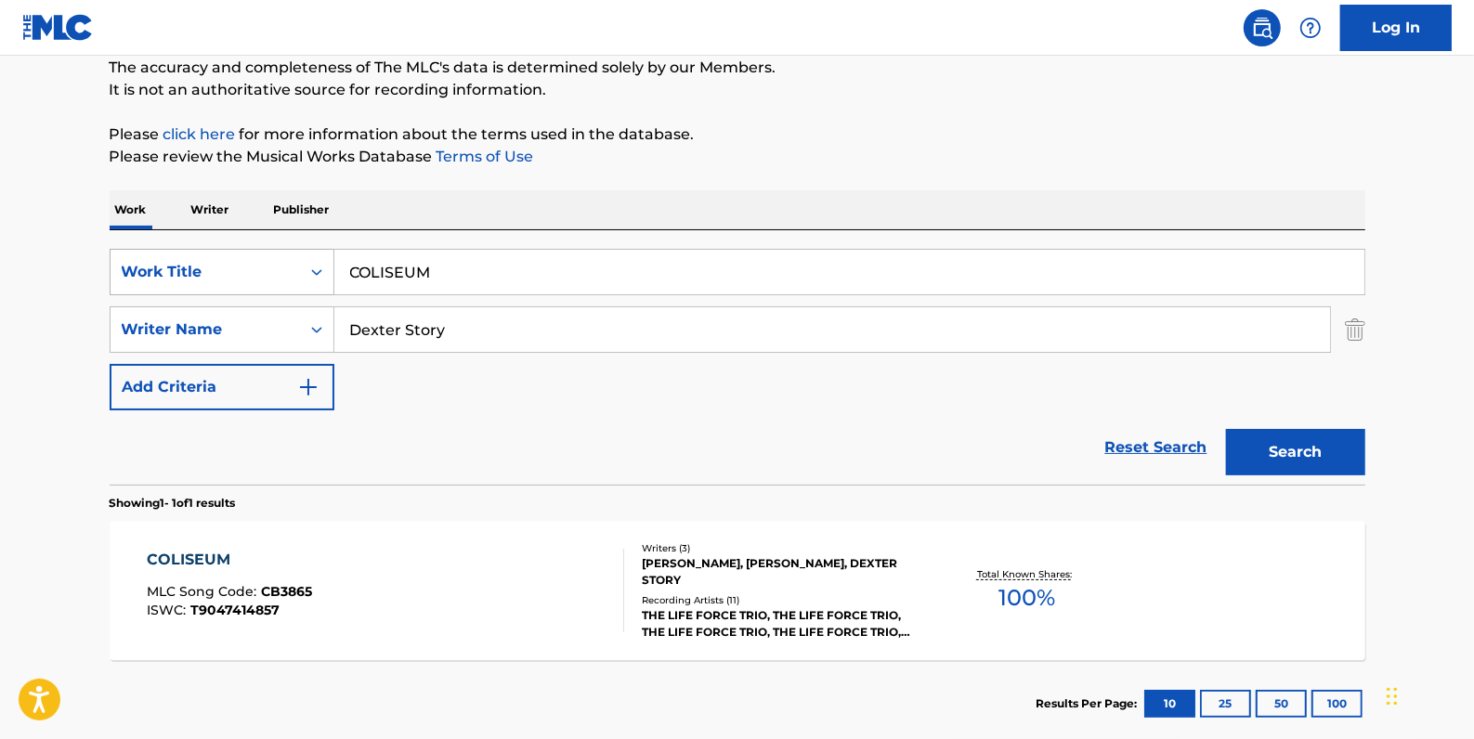
drag, startPoint x: 501, startPoint y: 274, endPoint x: 276, endPoint y: 262, distance: 226.0
click at [276, 262] on div "SearchWithCriteria2e564122-7733-4217-a4bc-76d09a59d90e Work Title COLISEUM" at bounding box center [738, 272] width 1256 height 46
paste input "I WILL KEEP YOU"
type input "I WILL KEEP YOU"
click at [1291, 454] on button "Search" at bounding box center [1295, 452] width 139 height 46
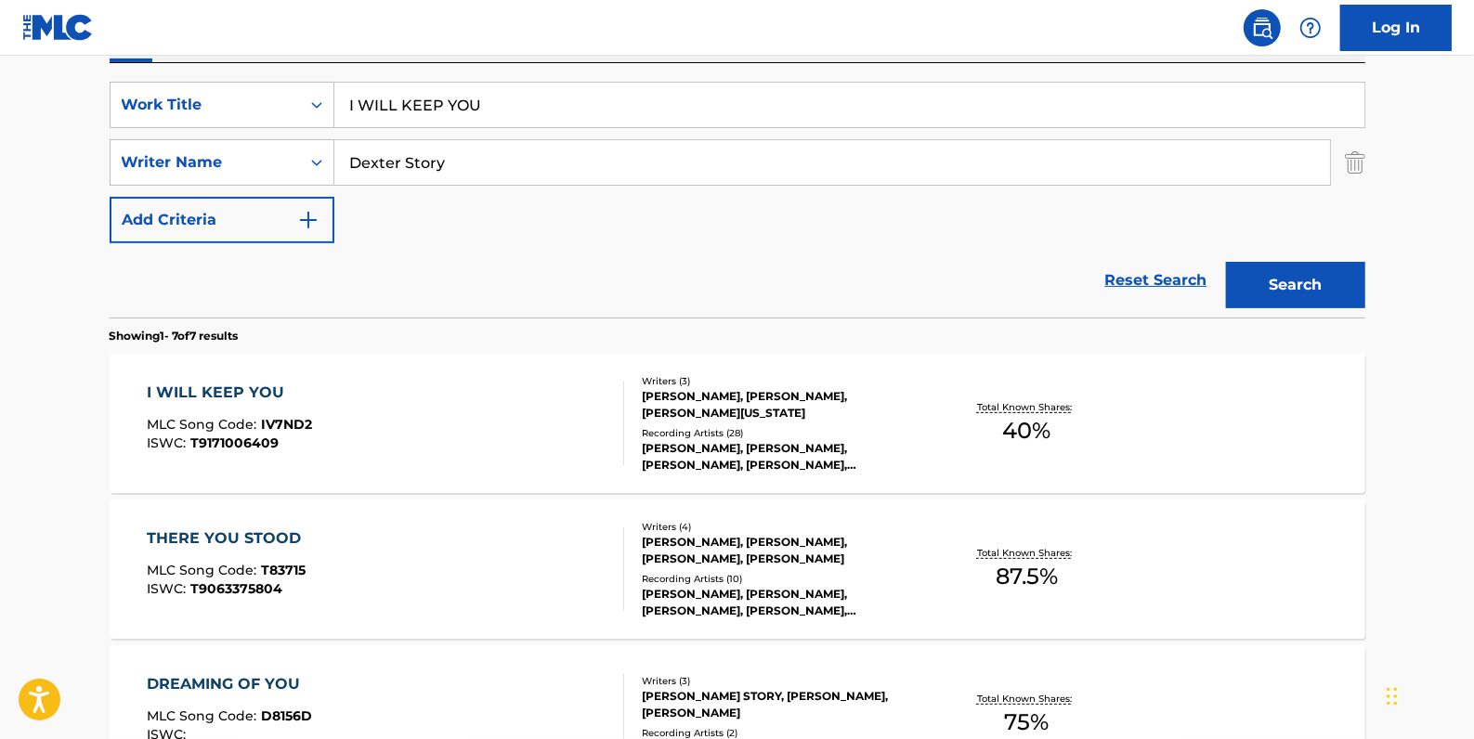
scroll to position [333, 0]
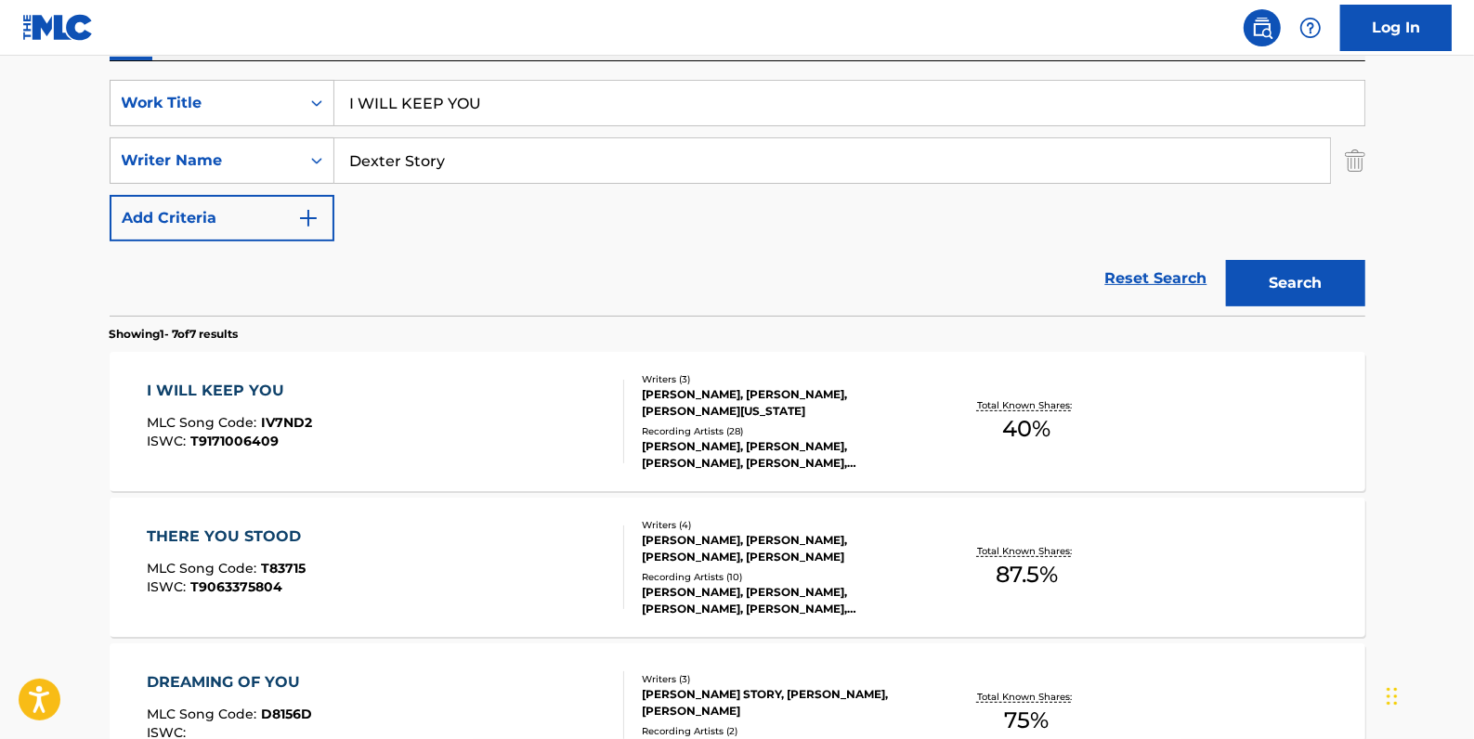
click at [483, 393] on div "I WILL KEEP YOU MLC Song Code : IV7ND2 ISWC : T9171006409" at bounding box center [385, 422] width 477 height 84
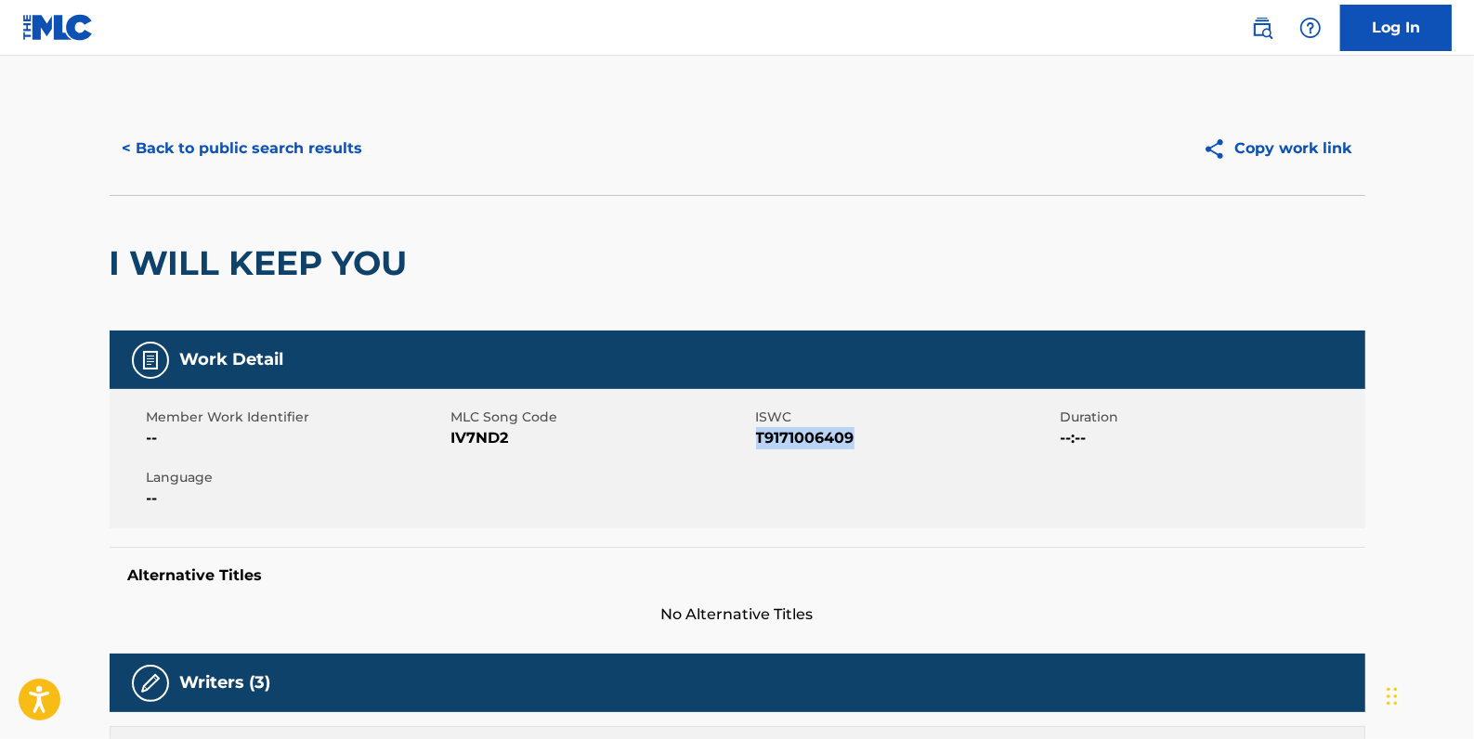
drag, startPoint x: 859, startPoint y: 436, endPoint x: 757, endPoint y: 439, distance: 102.2
click at [757, 438] on span "T9171006409" at bounding box center [906, 438] width 300 height 22
drag, startPoint x: 757, startPoint y: 439, endPoint x: 769, endPoint y: 444, distance: 12.9
copy span "T9171006409"
click at [293, 142] on button "< Back to public search results" at bounding box center [243, 148] width 267 height 46
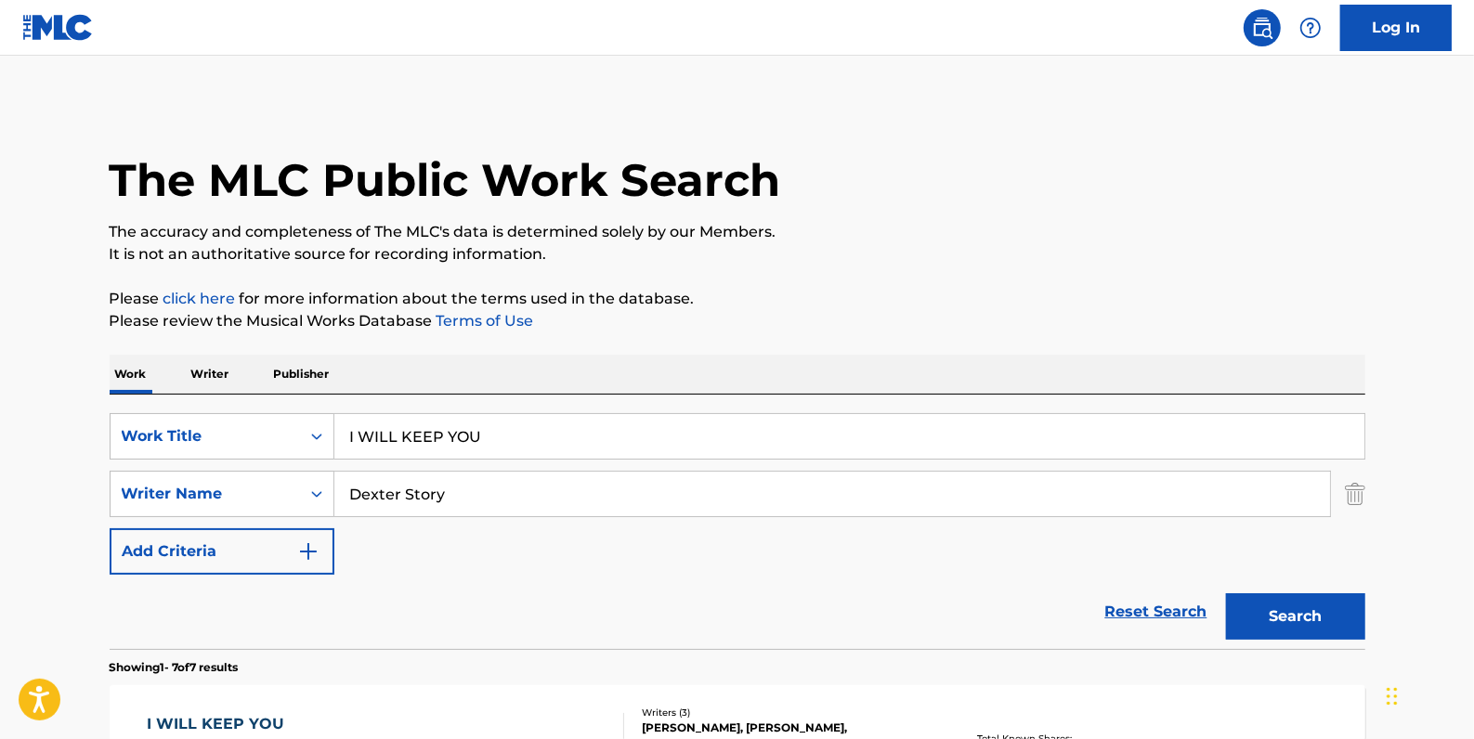
scroll to position [333, 0]
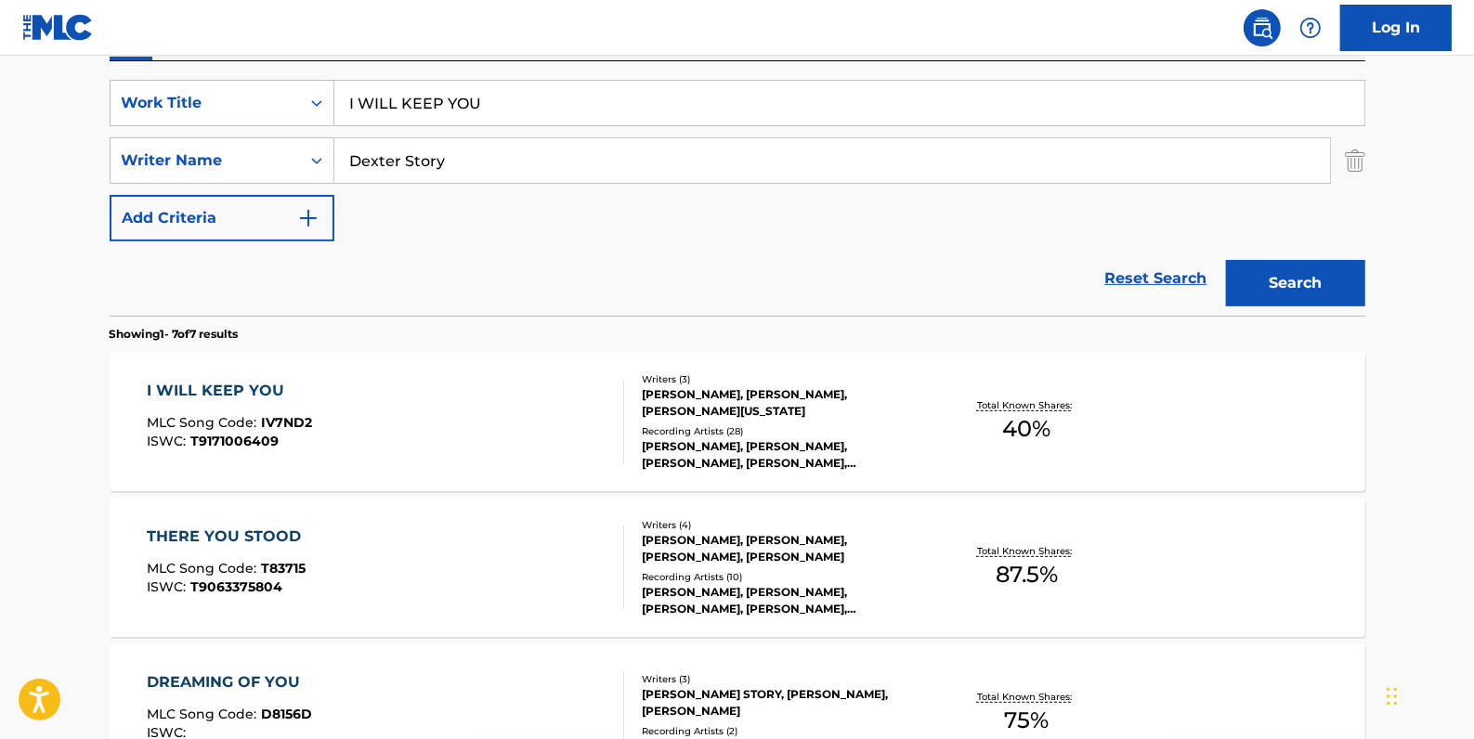
drag, startPoint x: 1155, startPoint y: 277, endPoint x: 1072, endPoint y: 275, distance: 83.6
click at [1155, 278] on link "Reset Search" at bounding box center [1156, 278] width 121 height 41
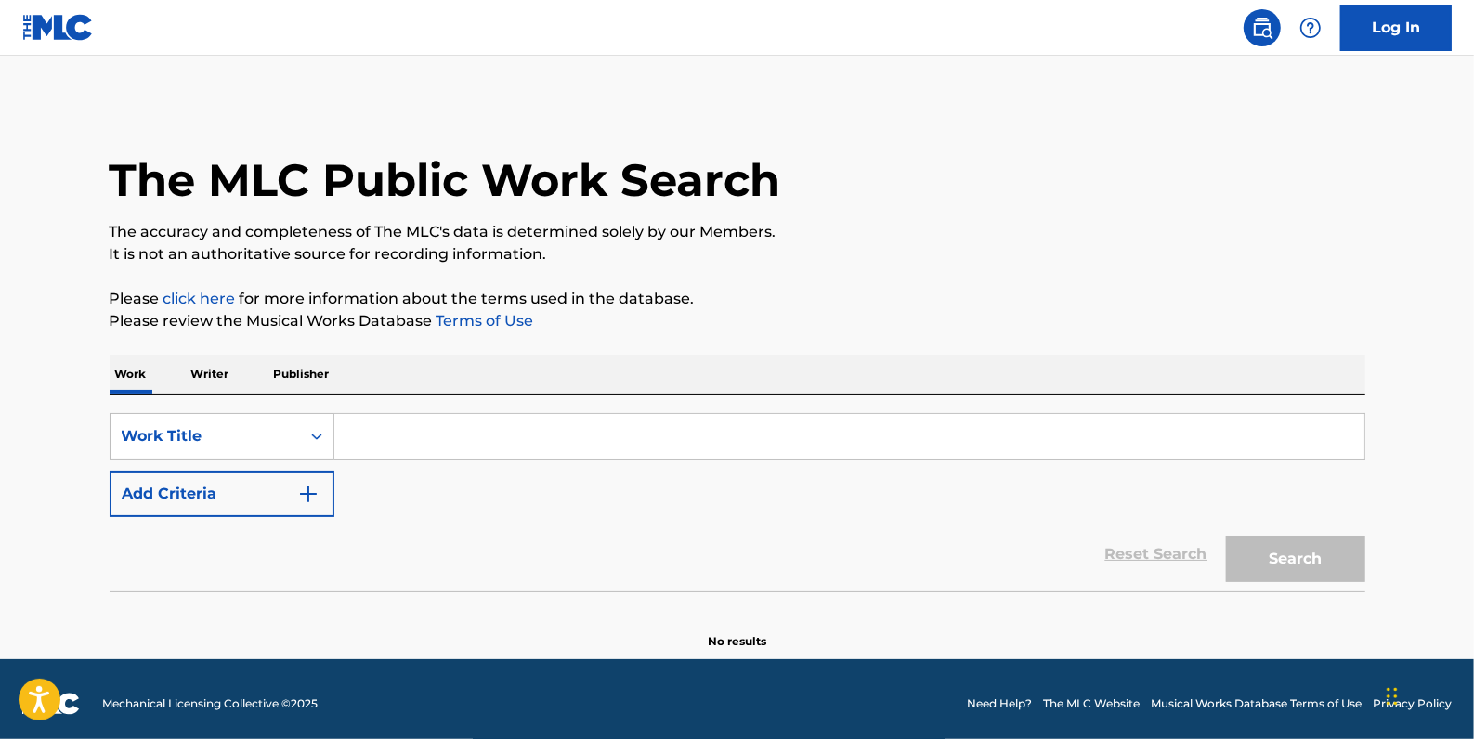
paste input "YOU DON'T KNOW HOW GLAD I AM"
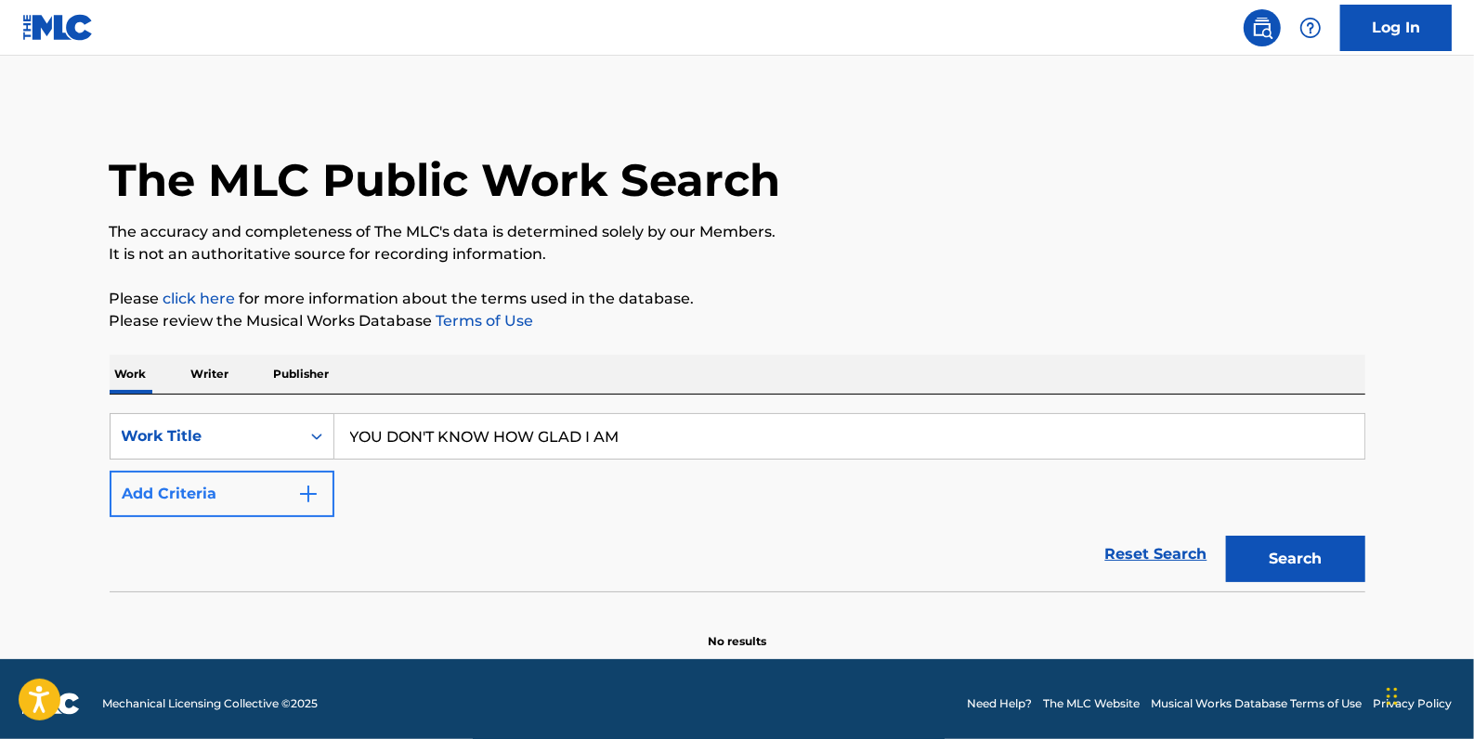
type input "YOU DON'T KNOW HOW GLAD I AM"
click at [233, 501] on button "Add Criteria" at bounding box center [222, 494] width 225 height 46
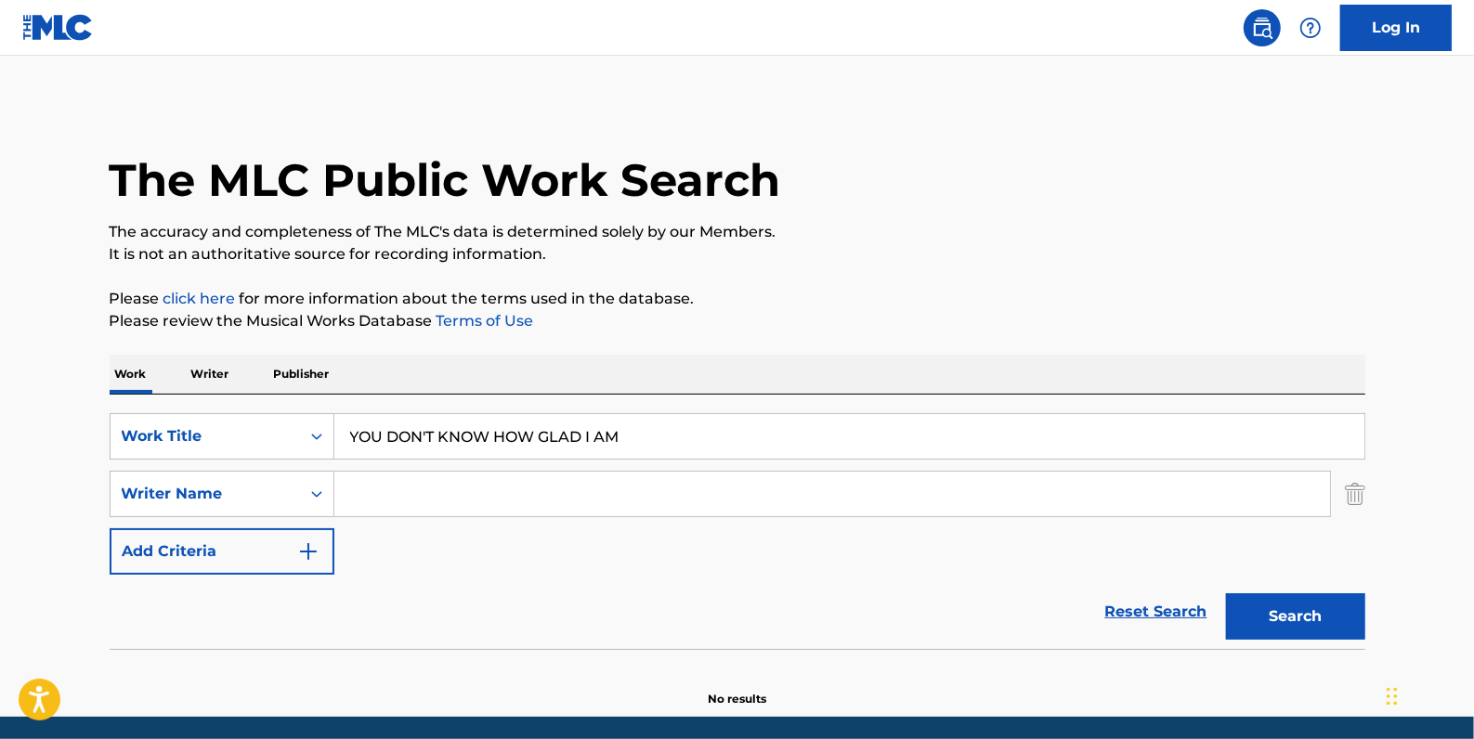
click at [409, 501] on input "Search Form" at bounding box center [832, 494] width 996 height 45
paste input "[PERSON_NAME]"
click at [1292, 618] on button "Search" at bounding box center [1295, 616] width 139 height 46
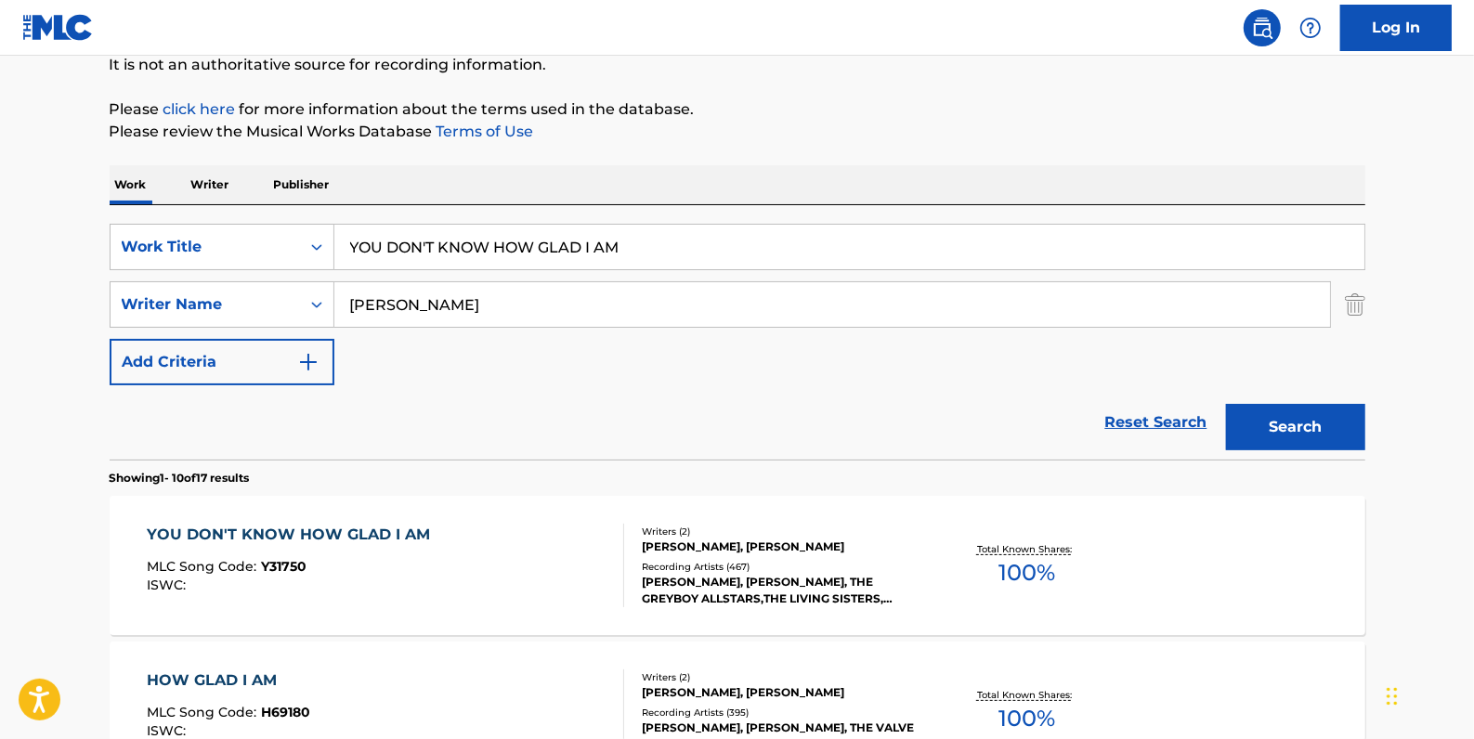
scroll to position [168, 0]
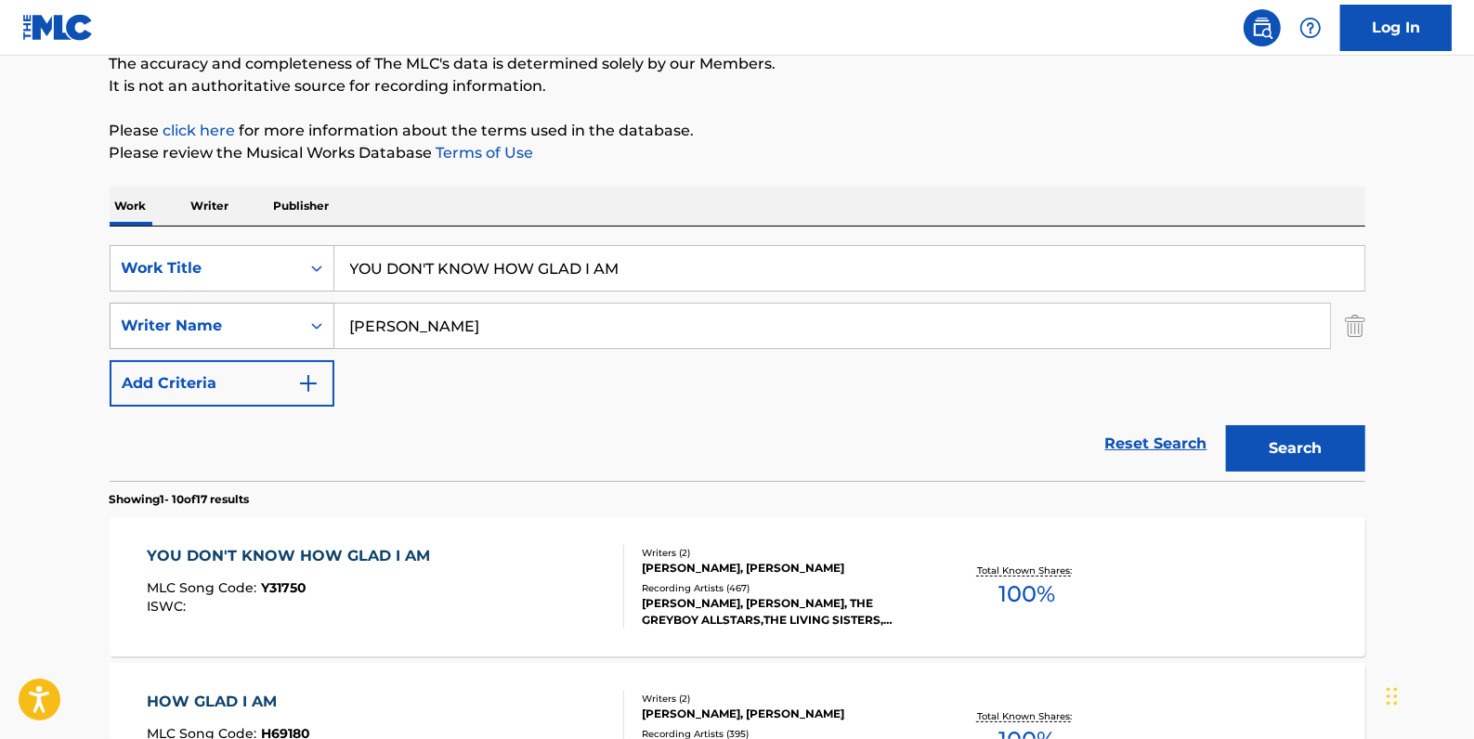
drag, startPoint x: 475, startPoint y: 325, endPoint x: 277, endPoint y: 316, distance: 198.9
click at [277, 316] on div "SearchWithCriteria6537db2d-8e1b-49c4-b952-106ddf37d870 Writer Name [PERSON_NAME]" at bounding box center [738, 326] width 1256 height 46
click at [1309, 456] on button "Search" at bounding box center [1295, 448] width 139 height 46
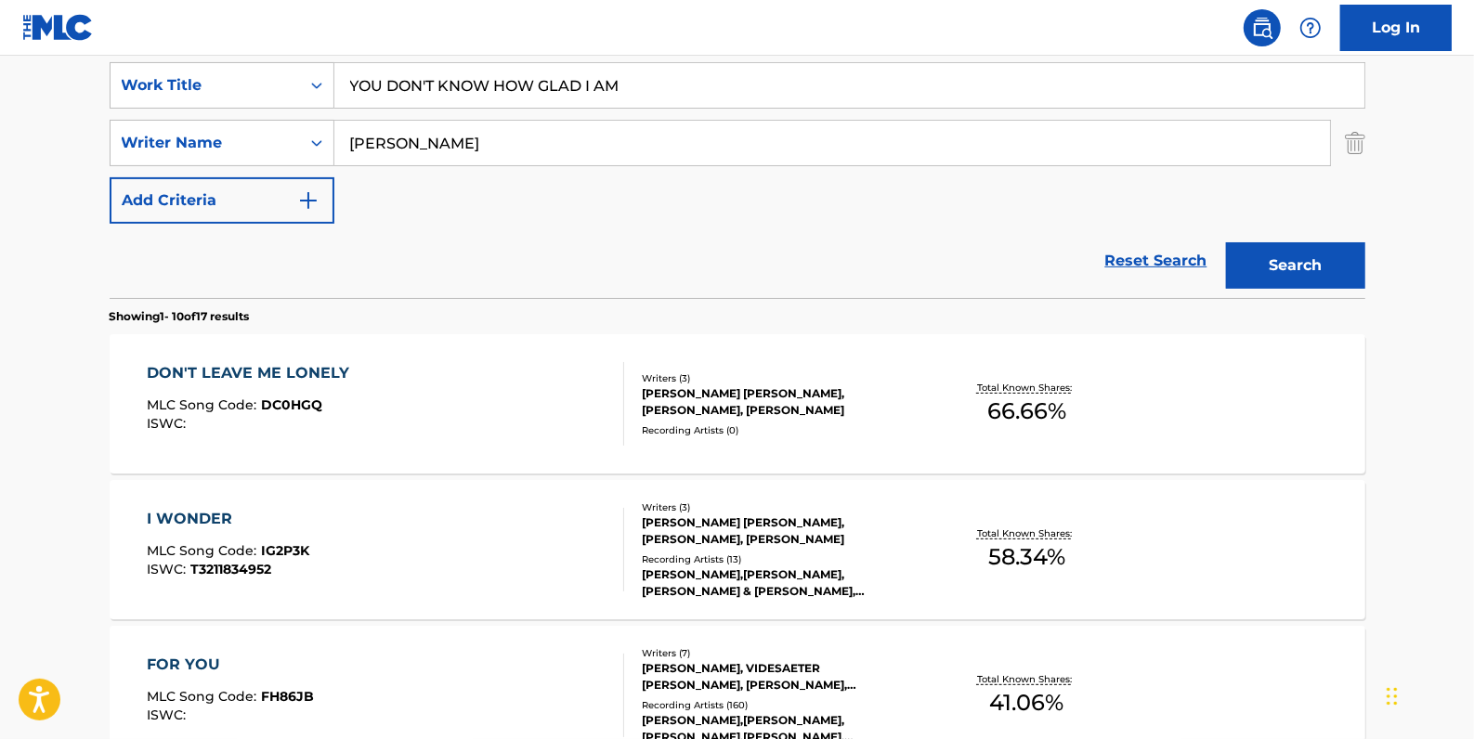
scroll to position [253, 0]
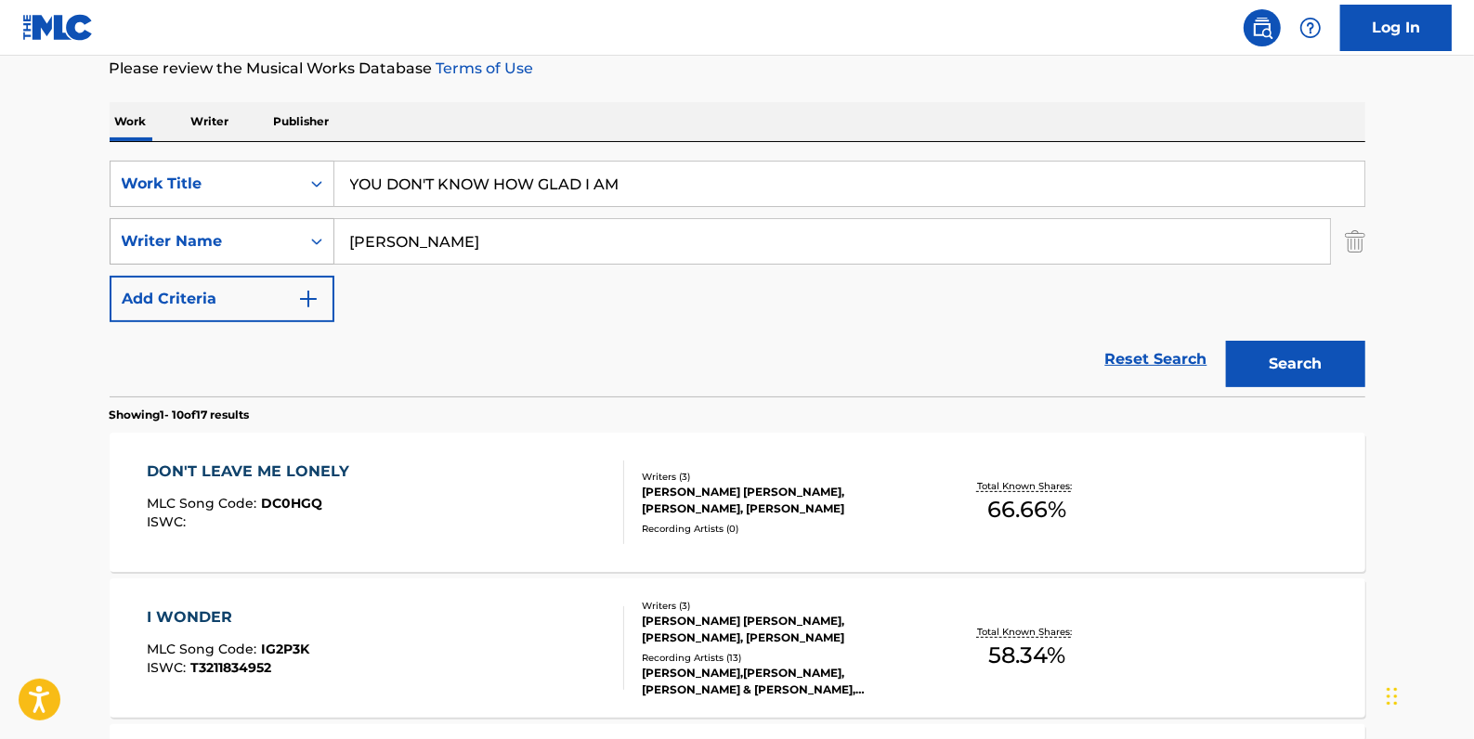
drag, startPoint x: 445, startPoint y: 239, endPoint x: 325, endPoint y: 225, distance: 120.6
click at [325, 225] on div "SearchWithCriteria6537db2d-8e1b-49c4-b952-106ddf37d870 Writer Name [PERSON_NAME]" at bounding box center [738, 241] width 1256 height 46
type input "[PERSON_NAME]"
click at [1313, 363] on button "Search" at bounding box center [1295, 364] width 139 height 46
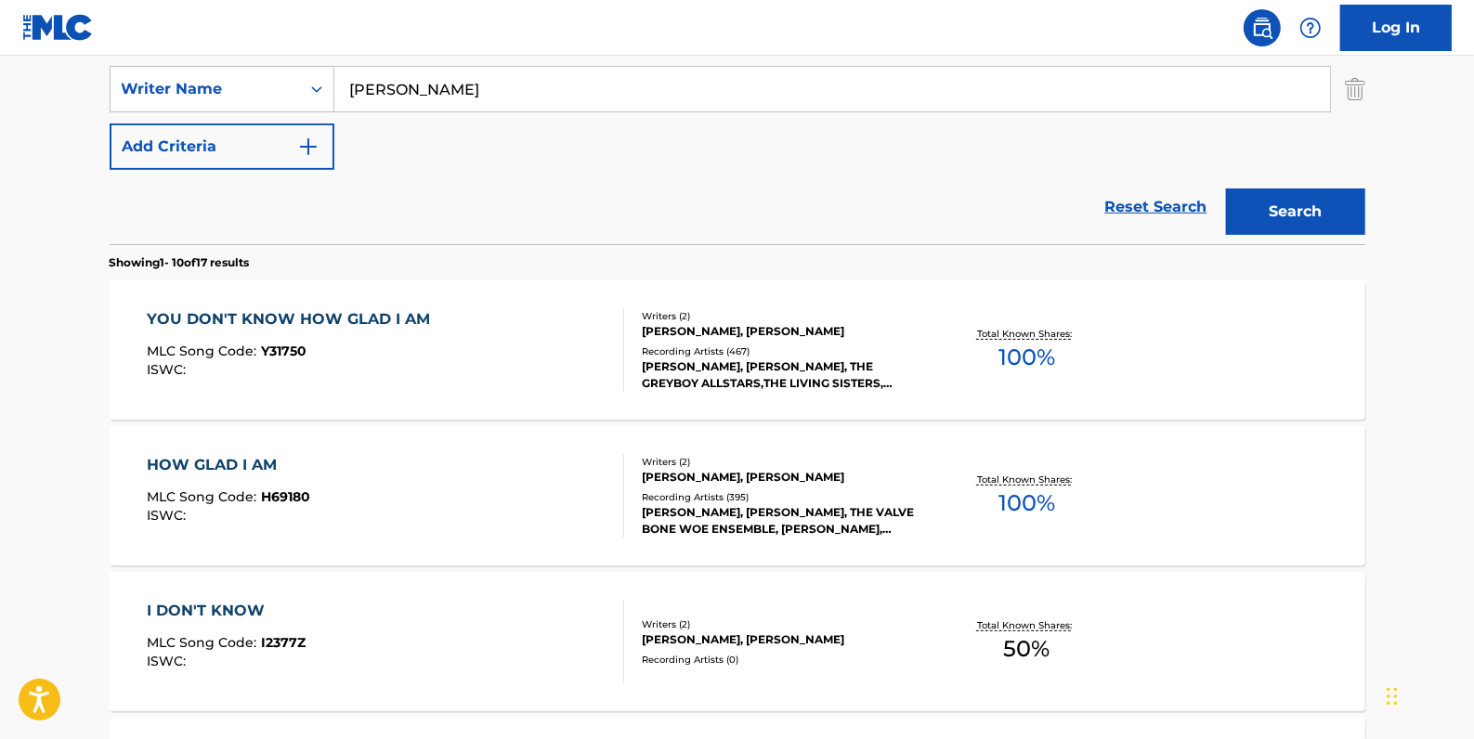
scroll to position [422, 0]
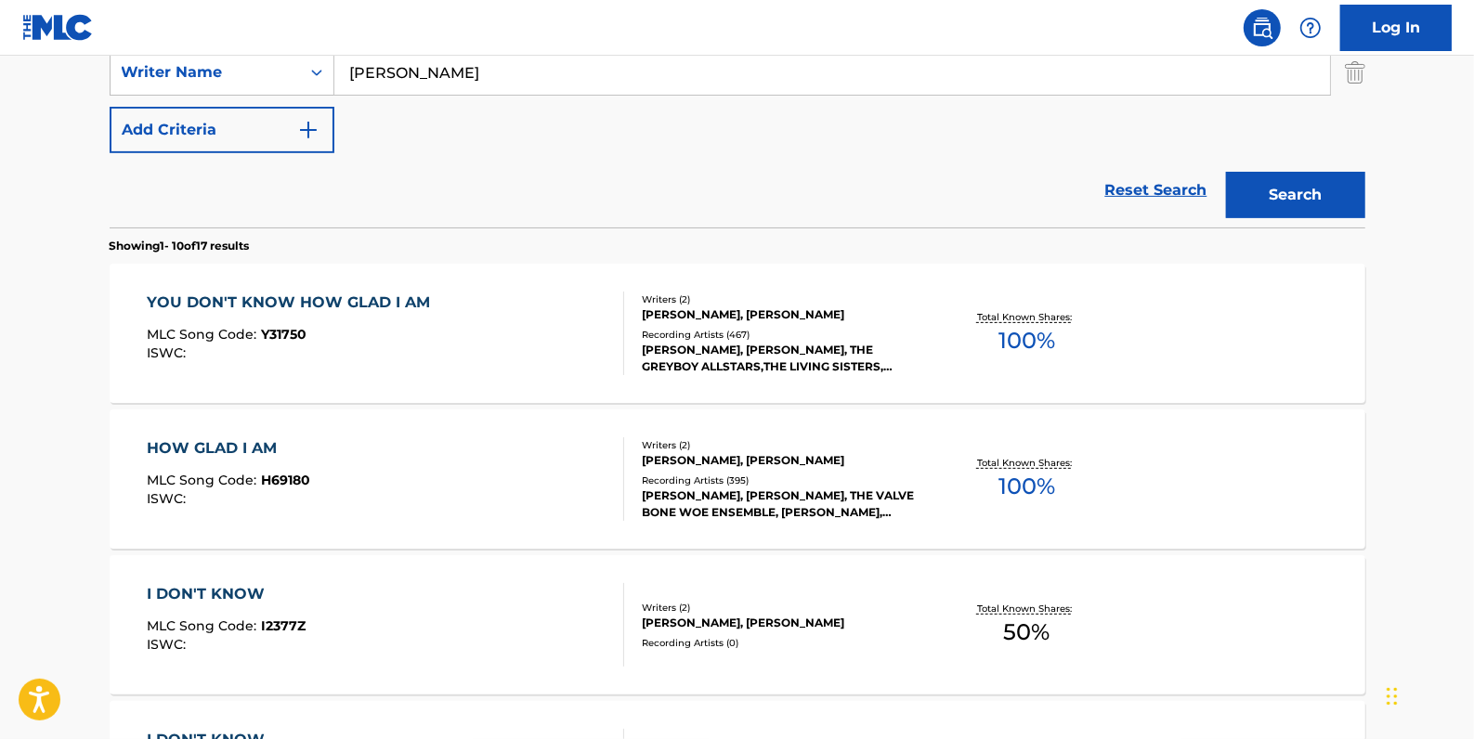
click at [486, 462] on div "HOW GLAD I AM MLC Song Code : H69180 ISWC :" at bounding box center [385, 479] width 477 height 84
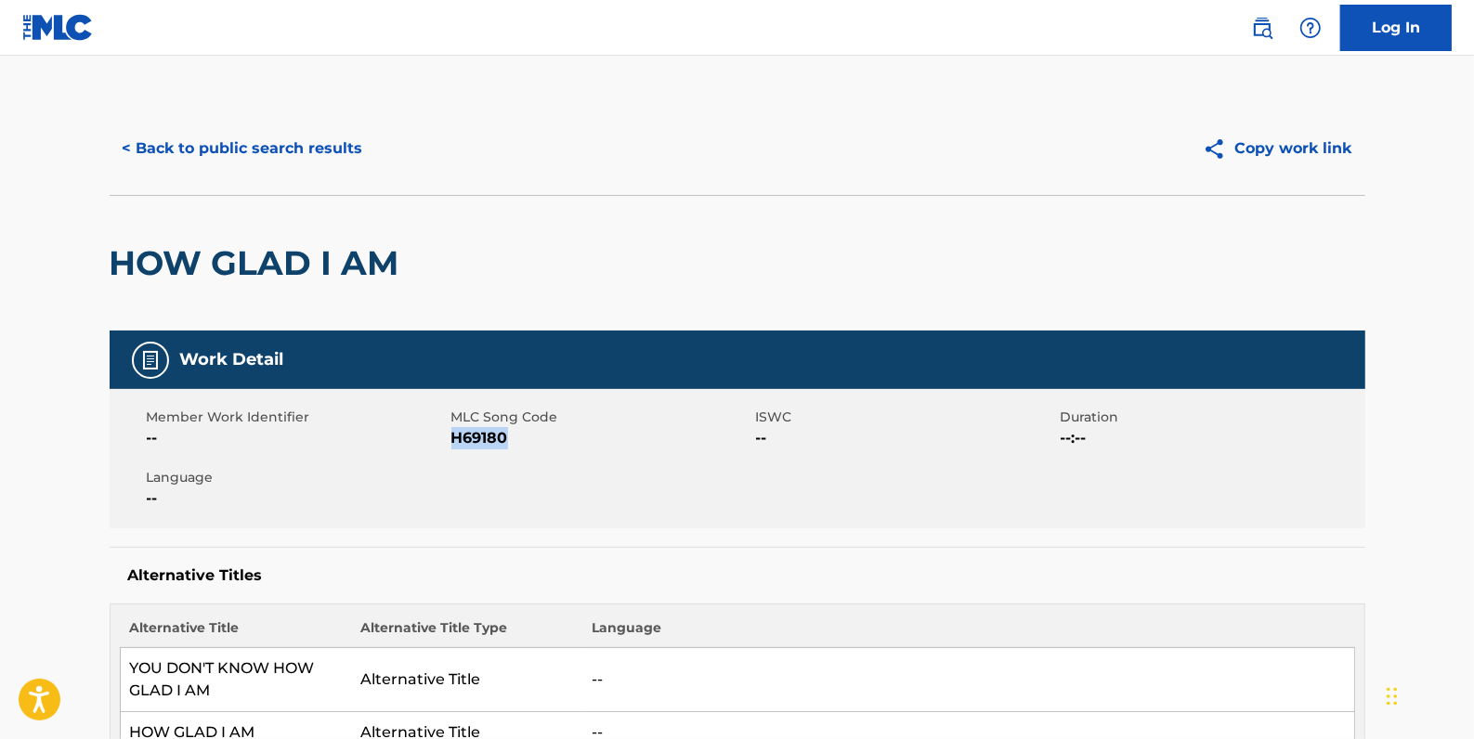
drag, startPoint x: 511, startPoint y: 443, endPoint x: 453, endPoint y: 437, distance: 57.8
click at [453, 437] on span "H69180" at bounding box center [601, 438] width 300 height 22
copy span "H69180"
click at [350, 144] on button "< Back to public search results" at bounding box center [243, 148] width 267 height 46
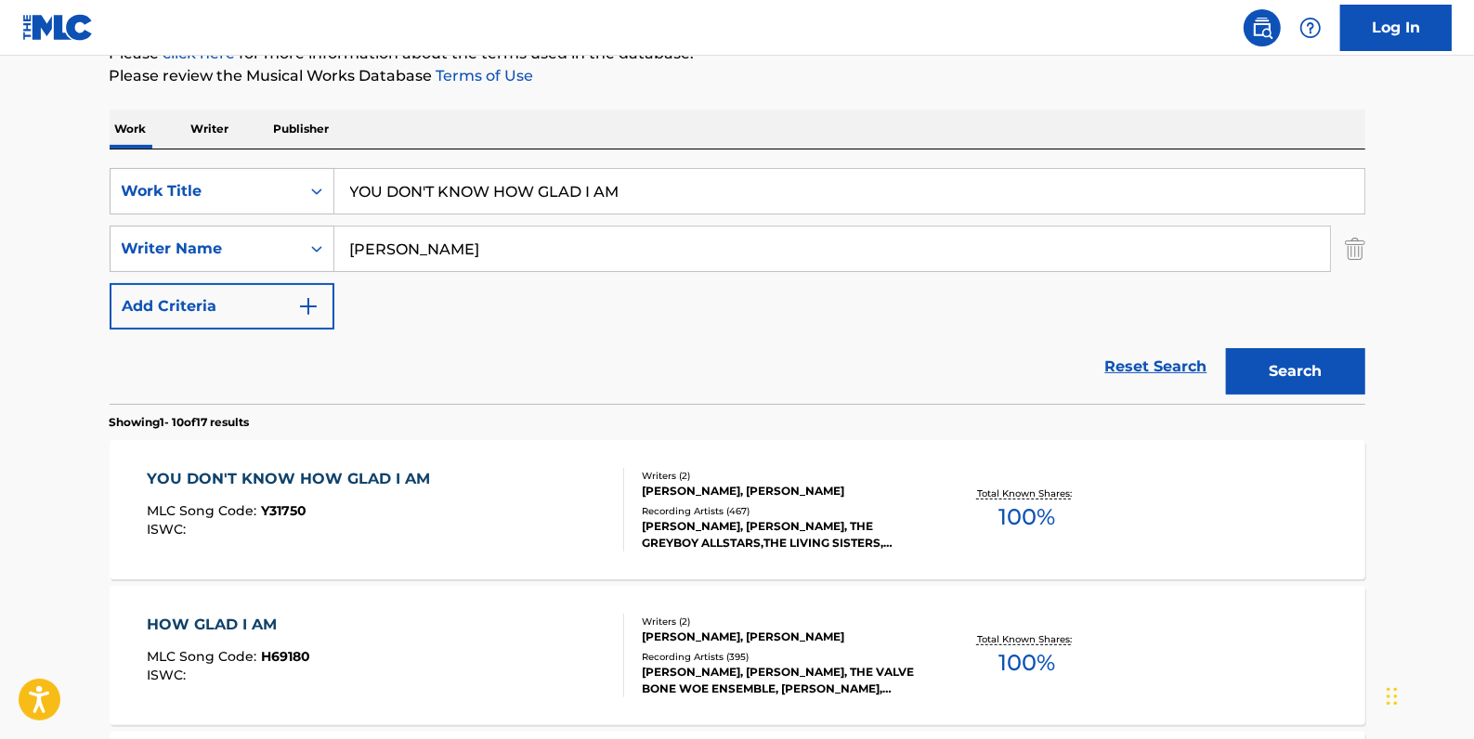
scroll to position [243, 0]
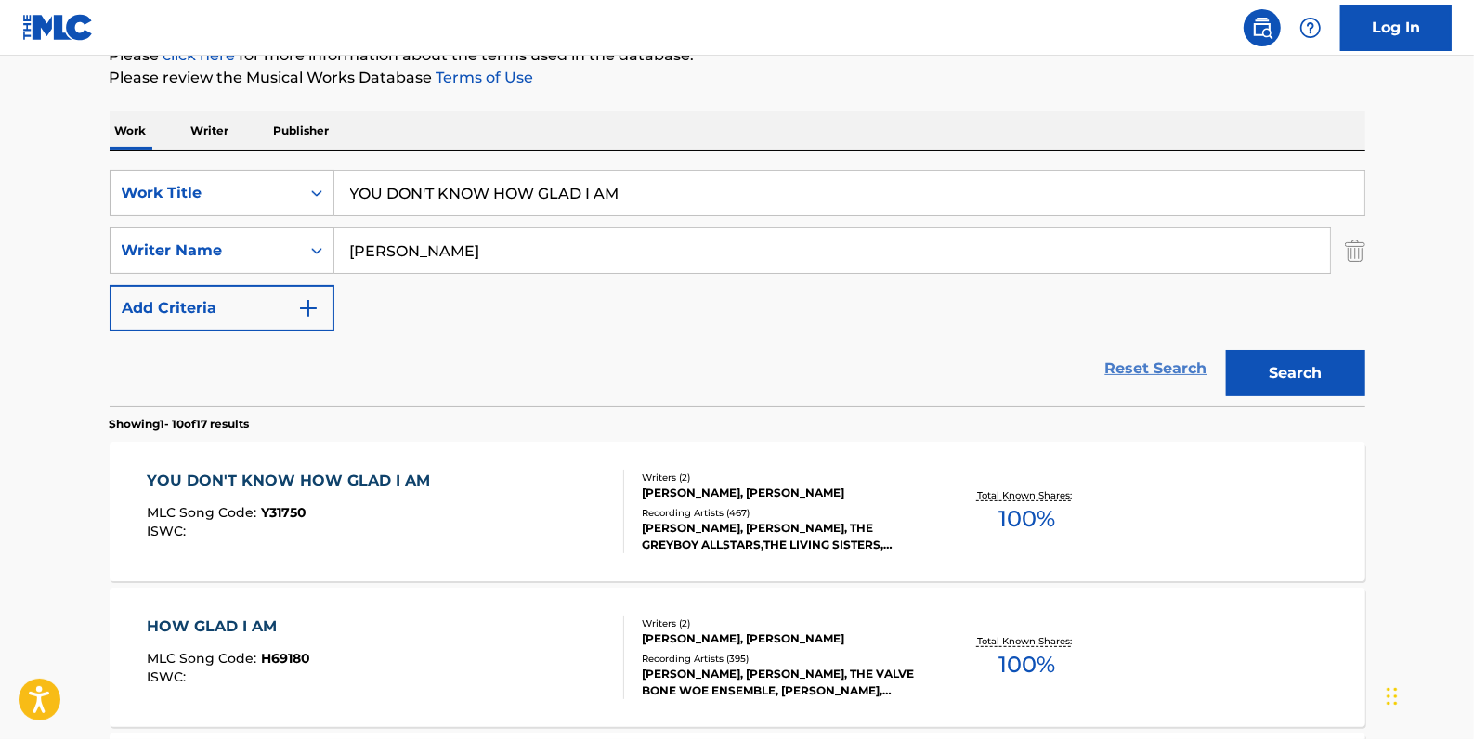
click at [1152, 372] on link "Reset Search" at bounding box center [1156, 368] width 121 height 41
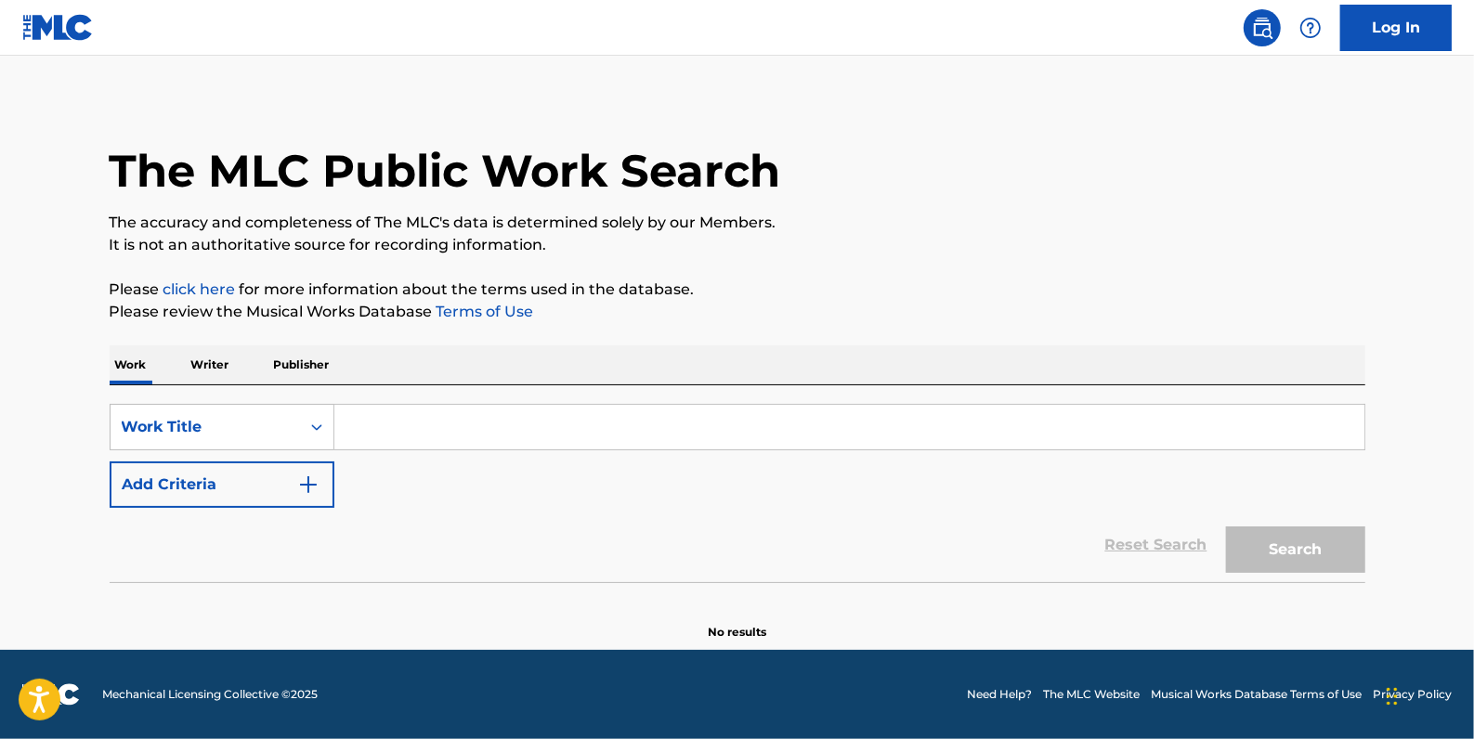
scroll to position [0, 0]
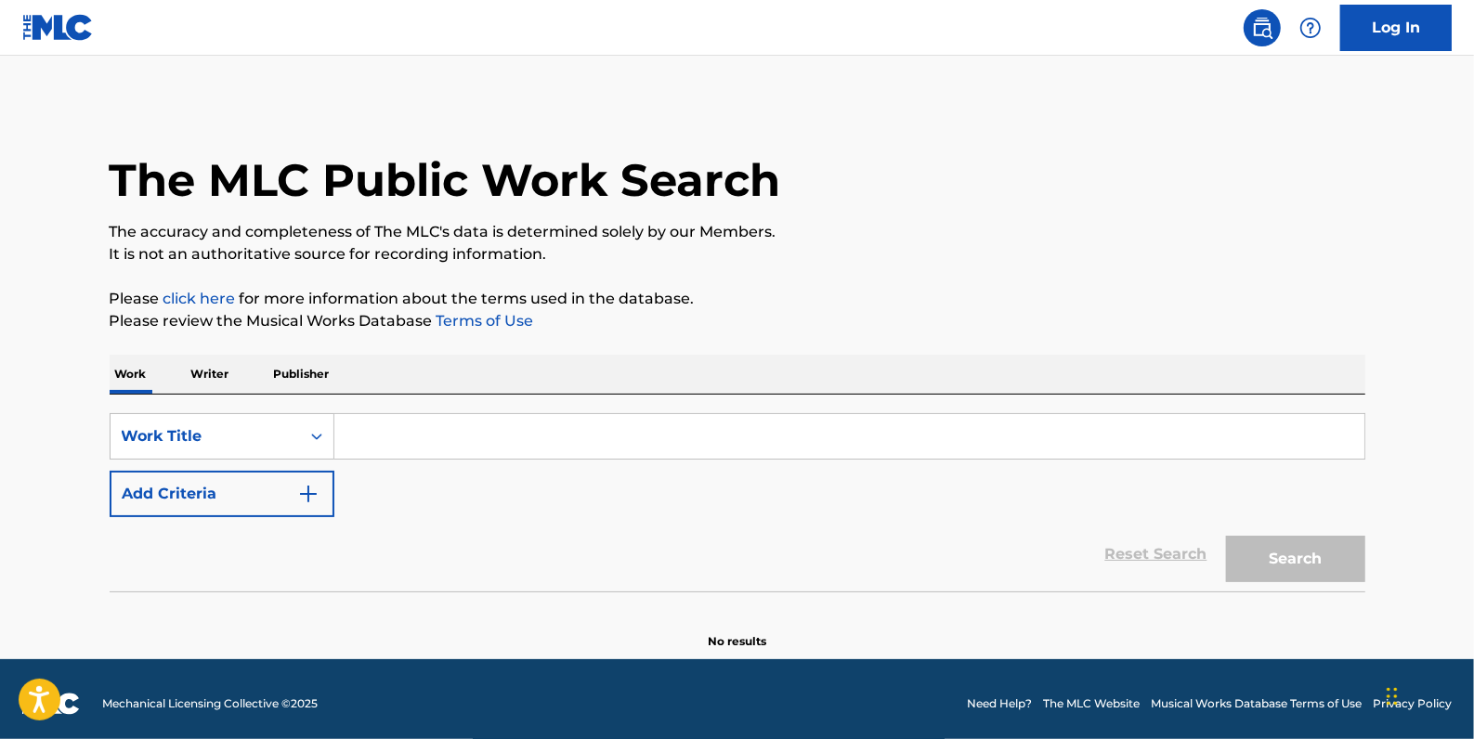
paste input "BATSHIT CRAZY"
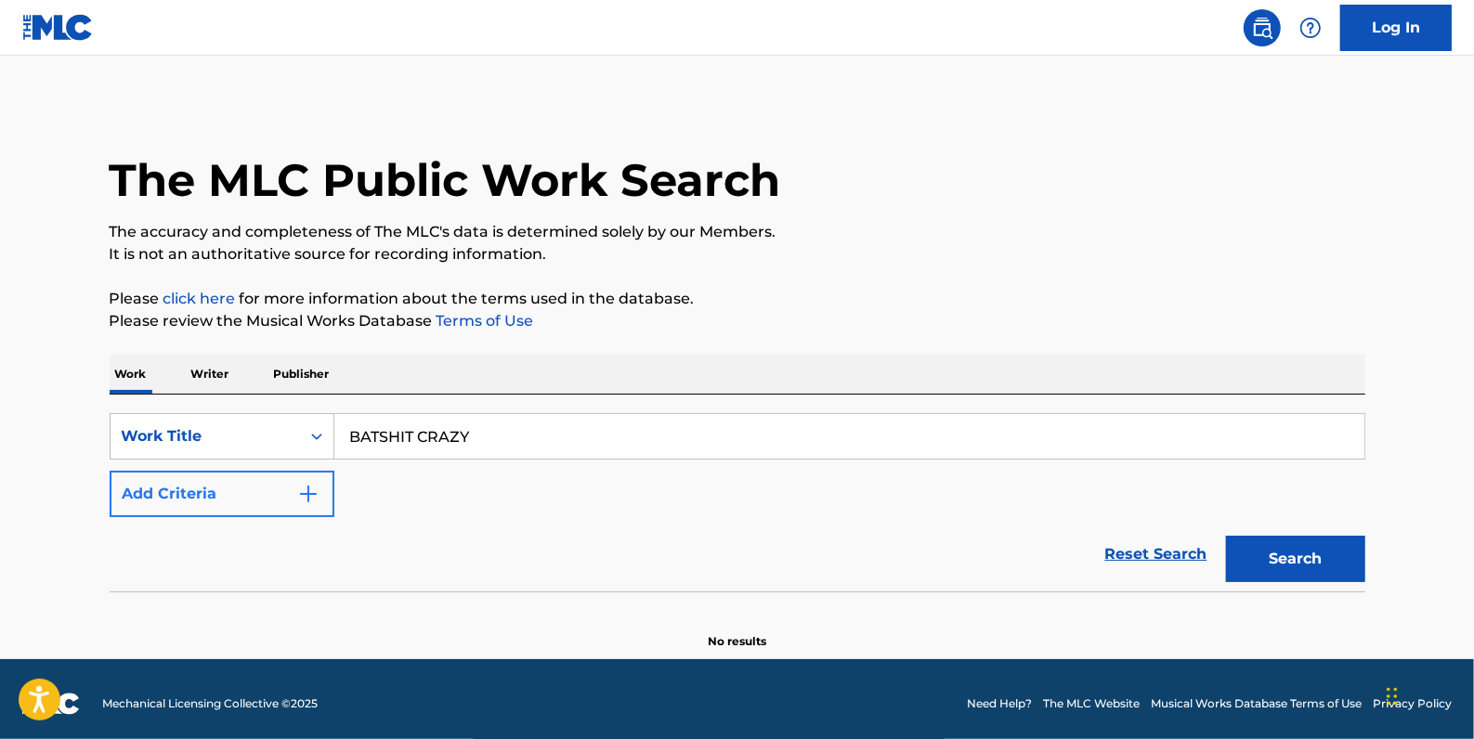
type input "BATSHIT CRAZY"
click at [231, 494] on button "Add Criteria" at bounding box center [222, 494] width 225 height 46
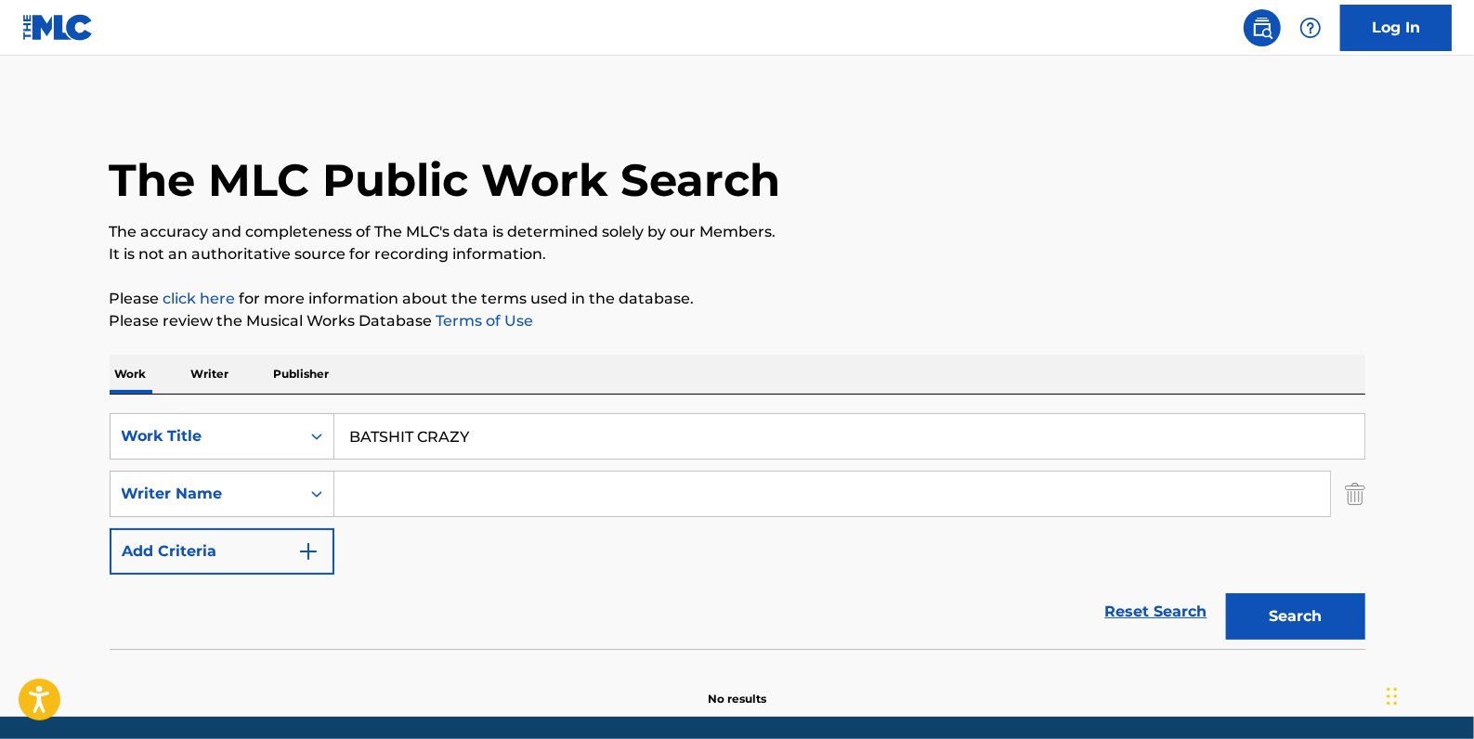
click at [406, 499] on input "Search Form" at bounding box center [832, 494] width 996 height 45
paste input "Fairbrass"
type input "Fairbrass"
click at [1315, 615] on button "Search" at bounding box center [1295, 616] width 139 height 46
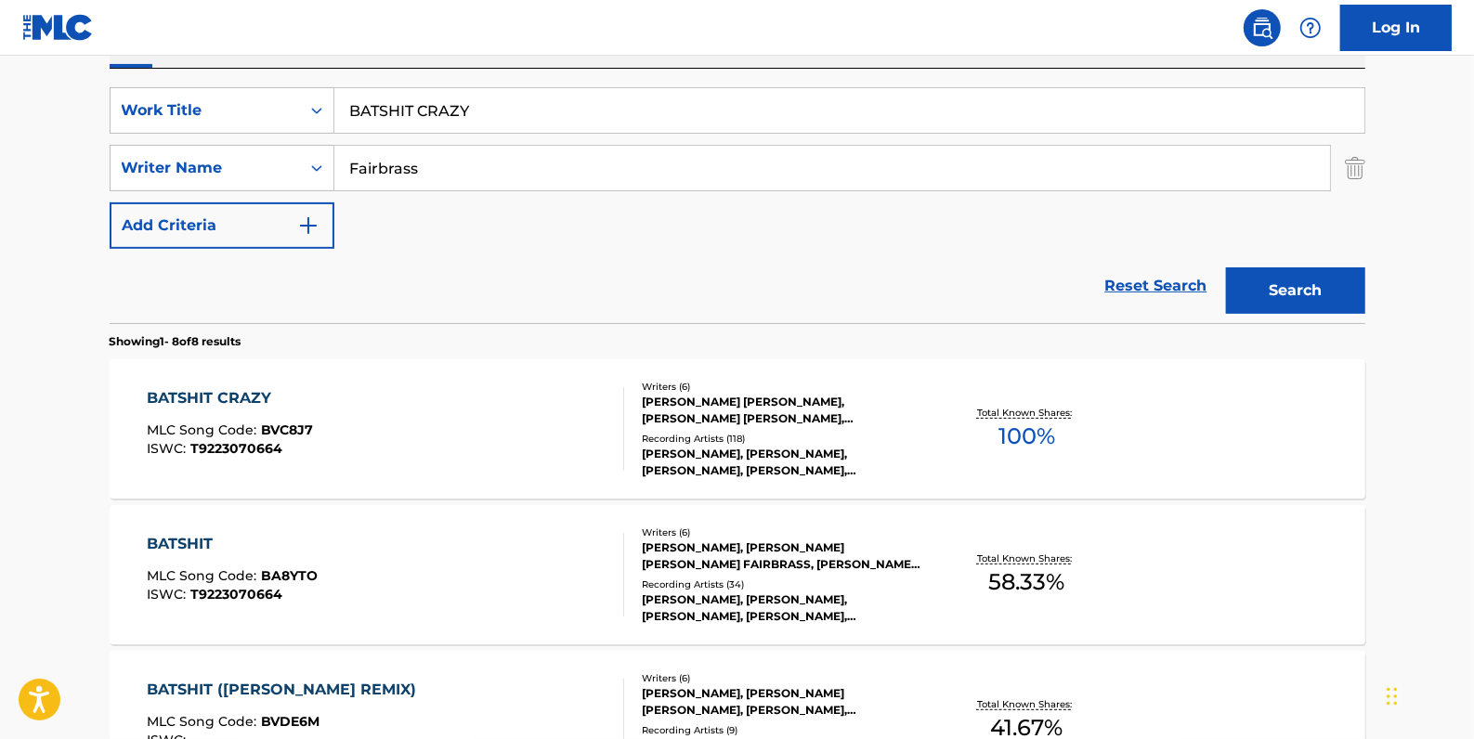
scroll to position [337, 0]
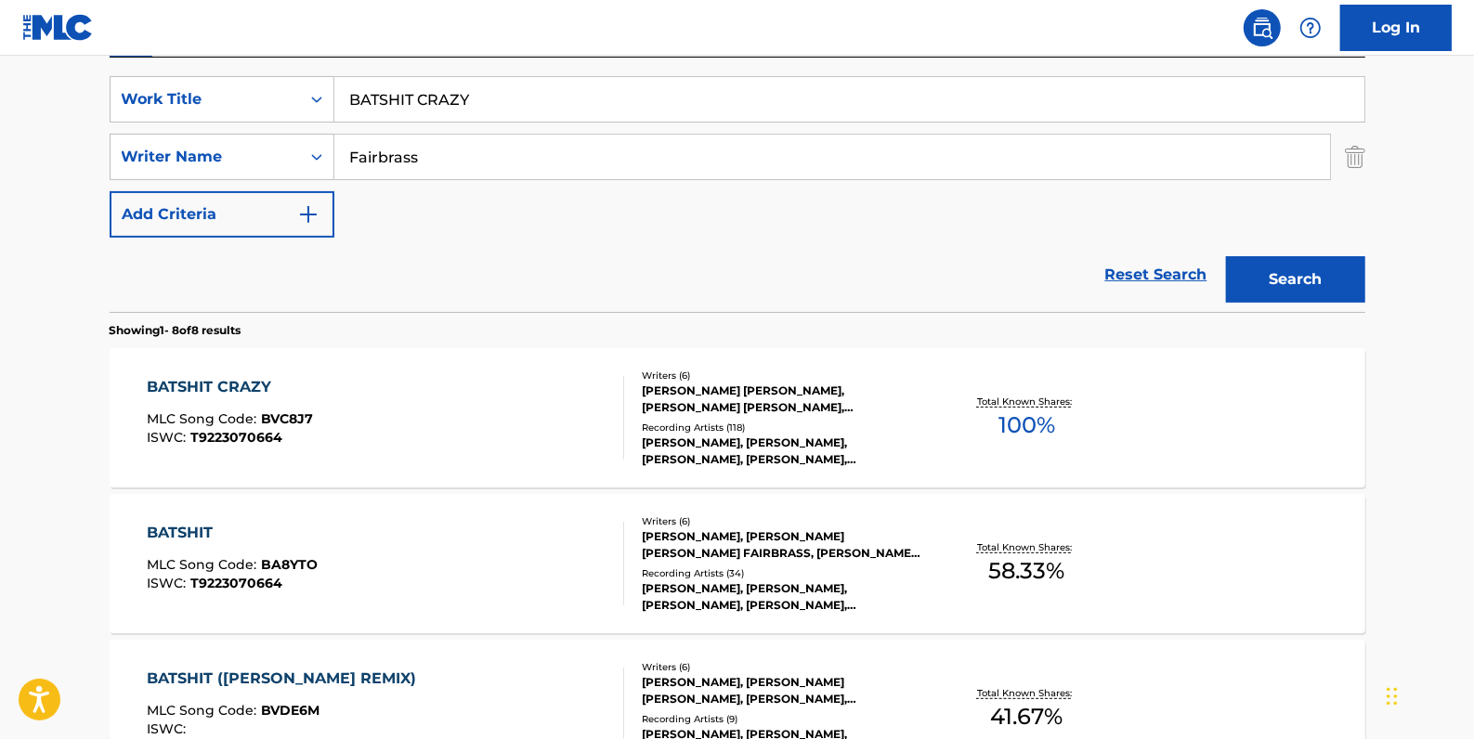
click at [445, 432] on div "BATSHIT CRAZY MLC Song Code : BVC8J7 ISWC : T9223070664" at bounding box center [385, 418] width 477 height 84
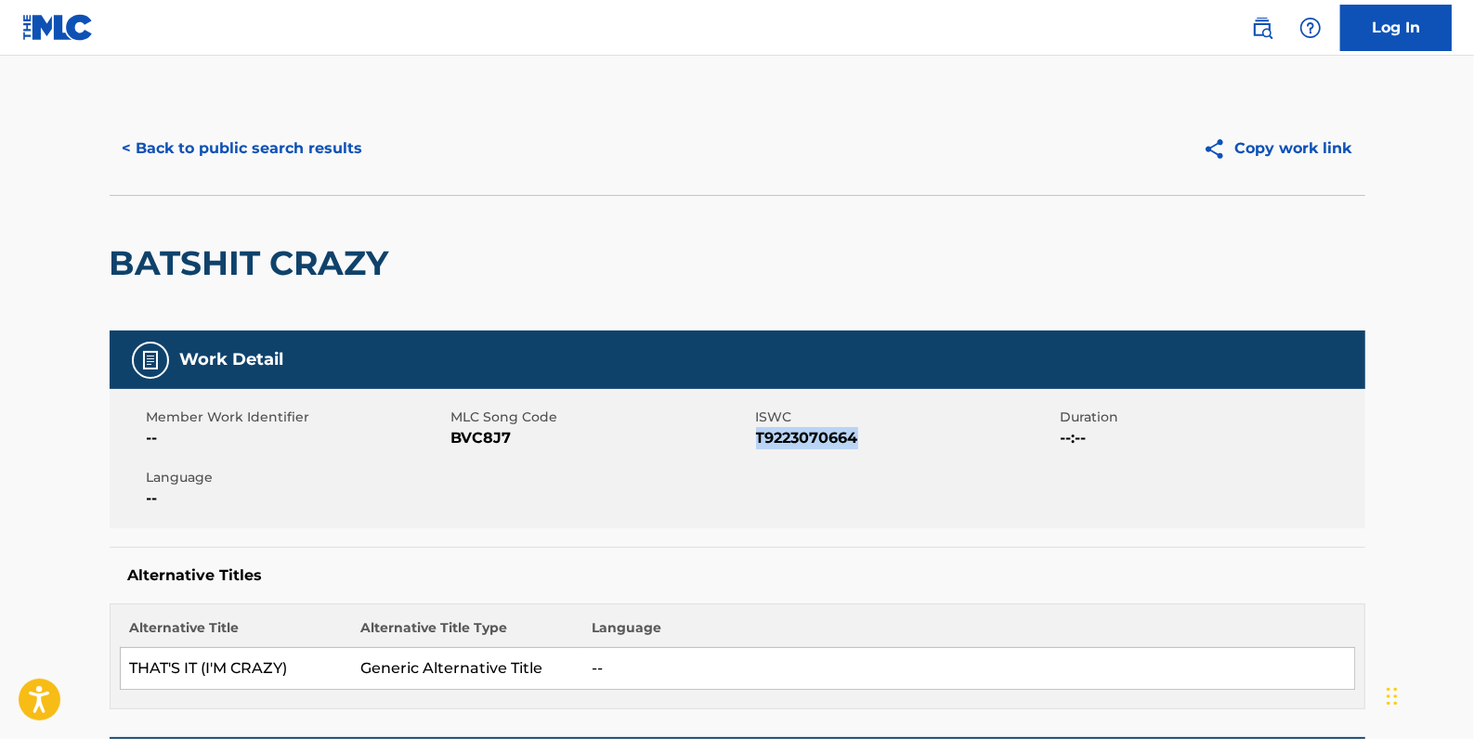
drag, startPoint x: 879, startPoint y: 440, endPoint x: 756, endPoint y: 440, distance: 122.6
click at [756, 440] on span "T9223070664" at bounding box center [906, 438] width 300 height 22
drag, startPoint x: 756, startPoint y: 440, endPoint x: 769, endPoint y: 441, distance: 13.0
copy span "T9223070664"
click at [318, 145] on button "< Back to public search results" at bounding box center [243, 148] width 267 height 46
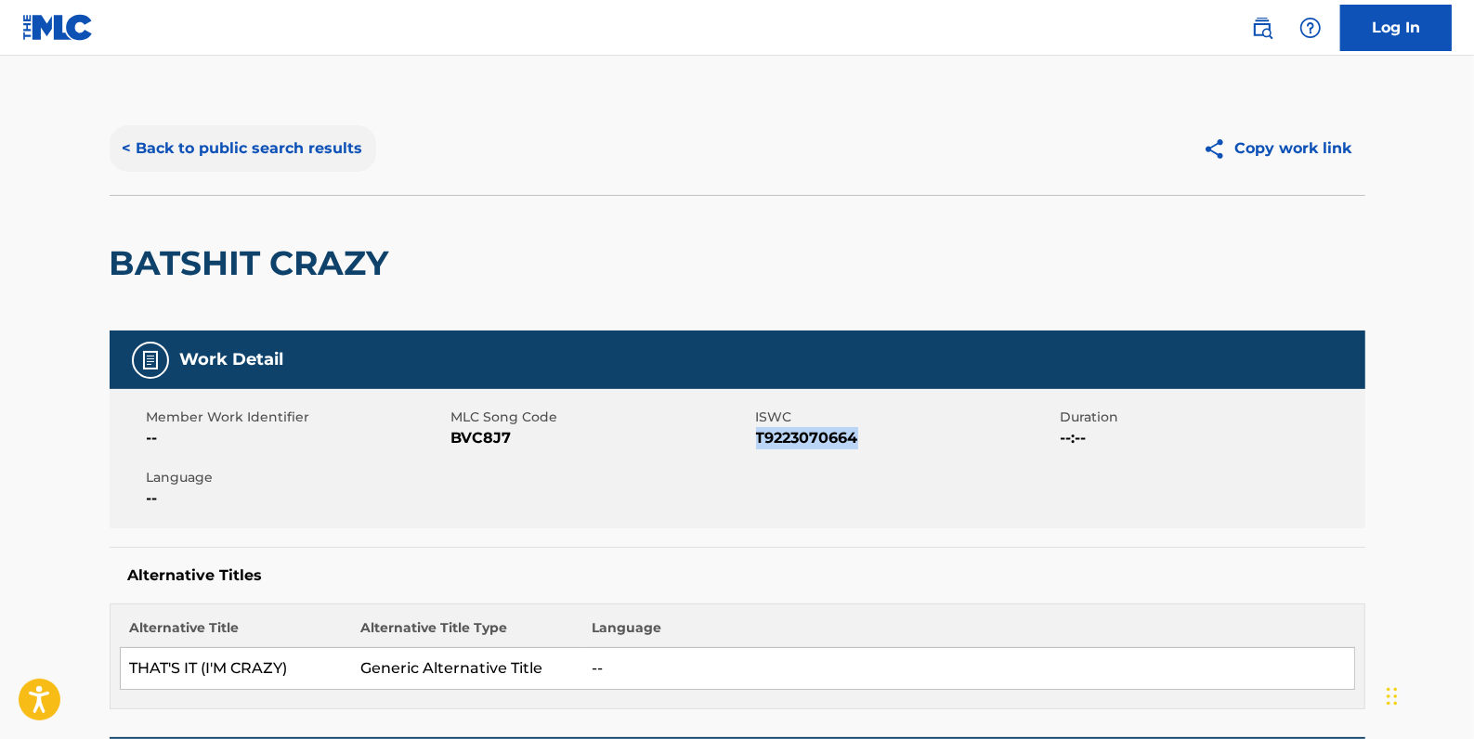
scroll to position [337, 0]
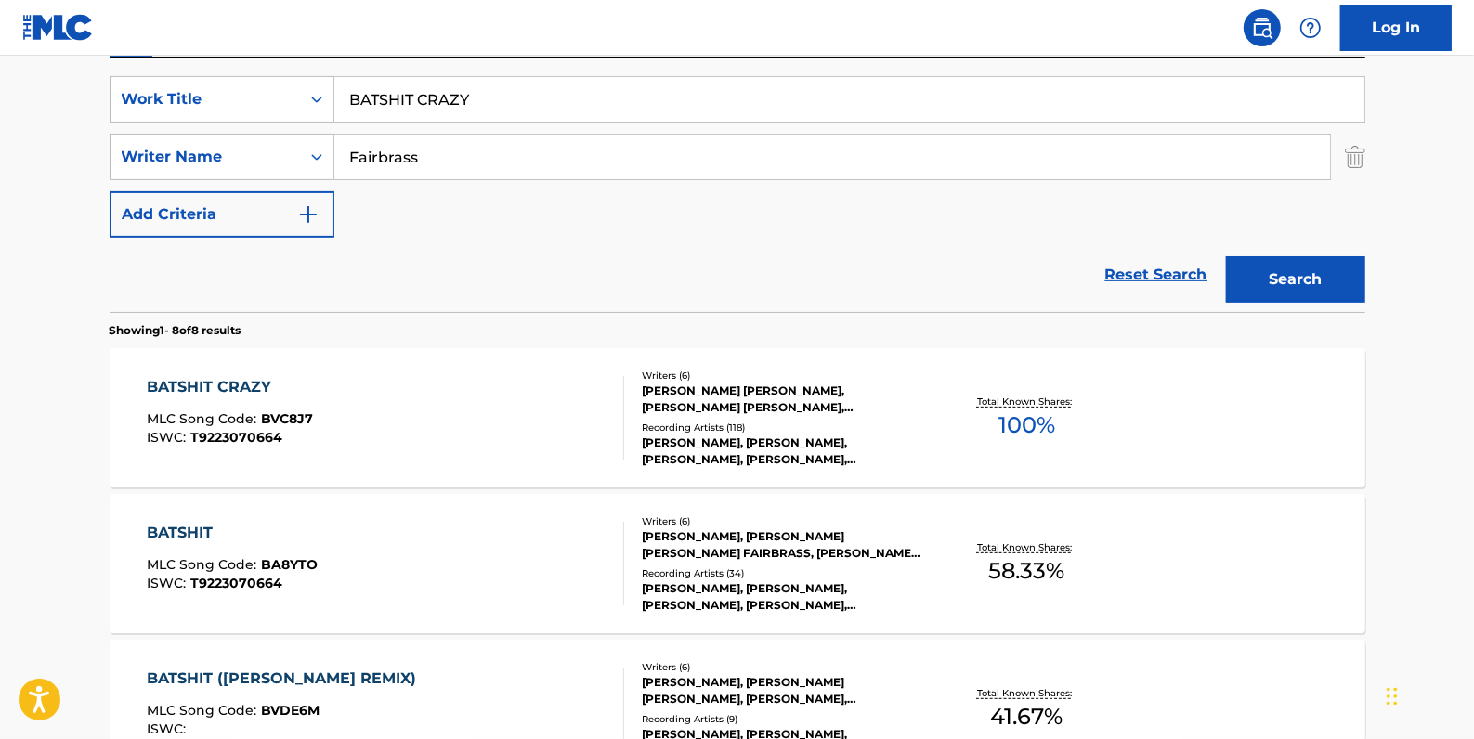
click at [709, 543] on div "[PERSON_NAME], [PERSON_NAME] [PERSON_NAME] FAIRBRASS, [PERSON_NAME], [PERSON_NA…" at bounding box center [782, 544] width 280 height 33
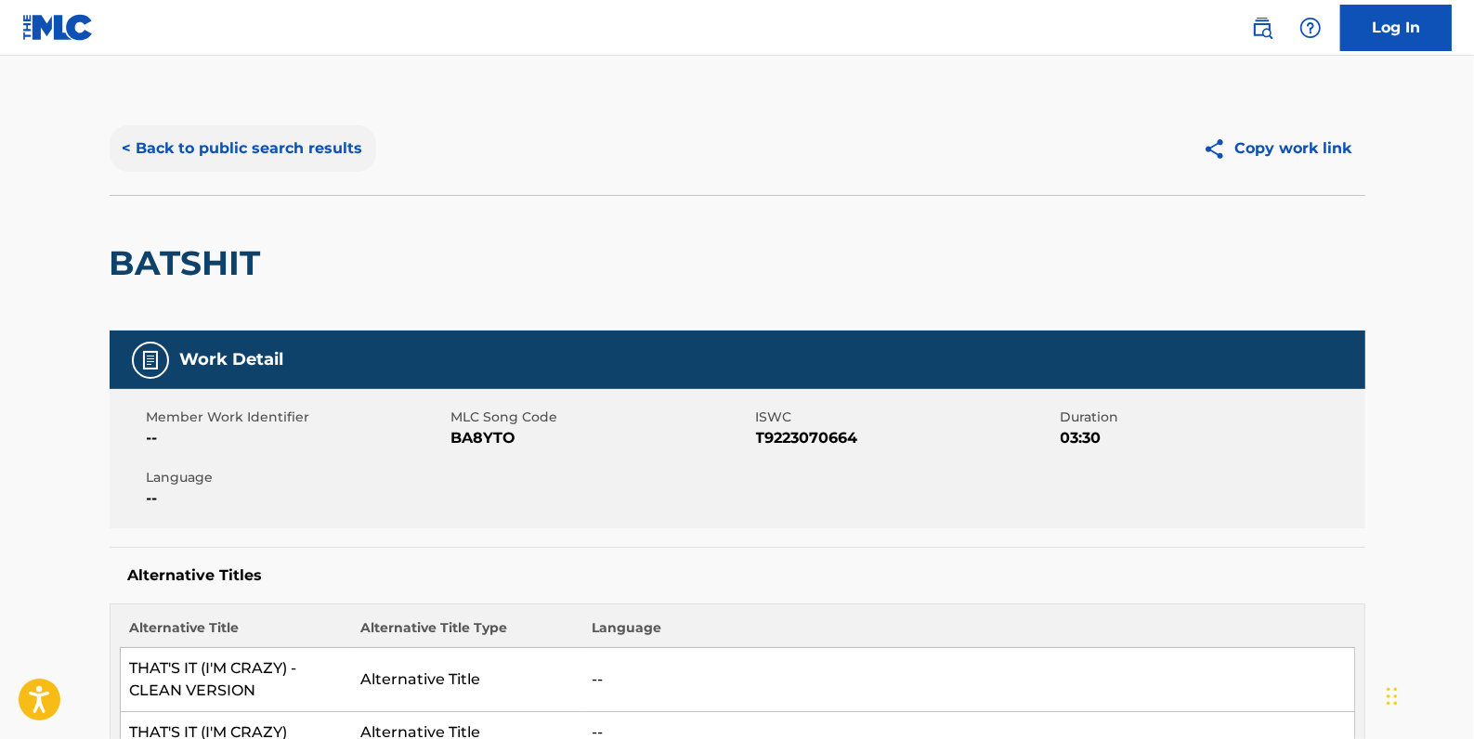
click at [278, 150] on button "< Back to public search results" at bounding box center [243, 148] width 267 height 46
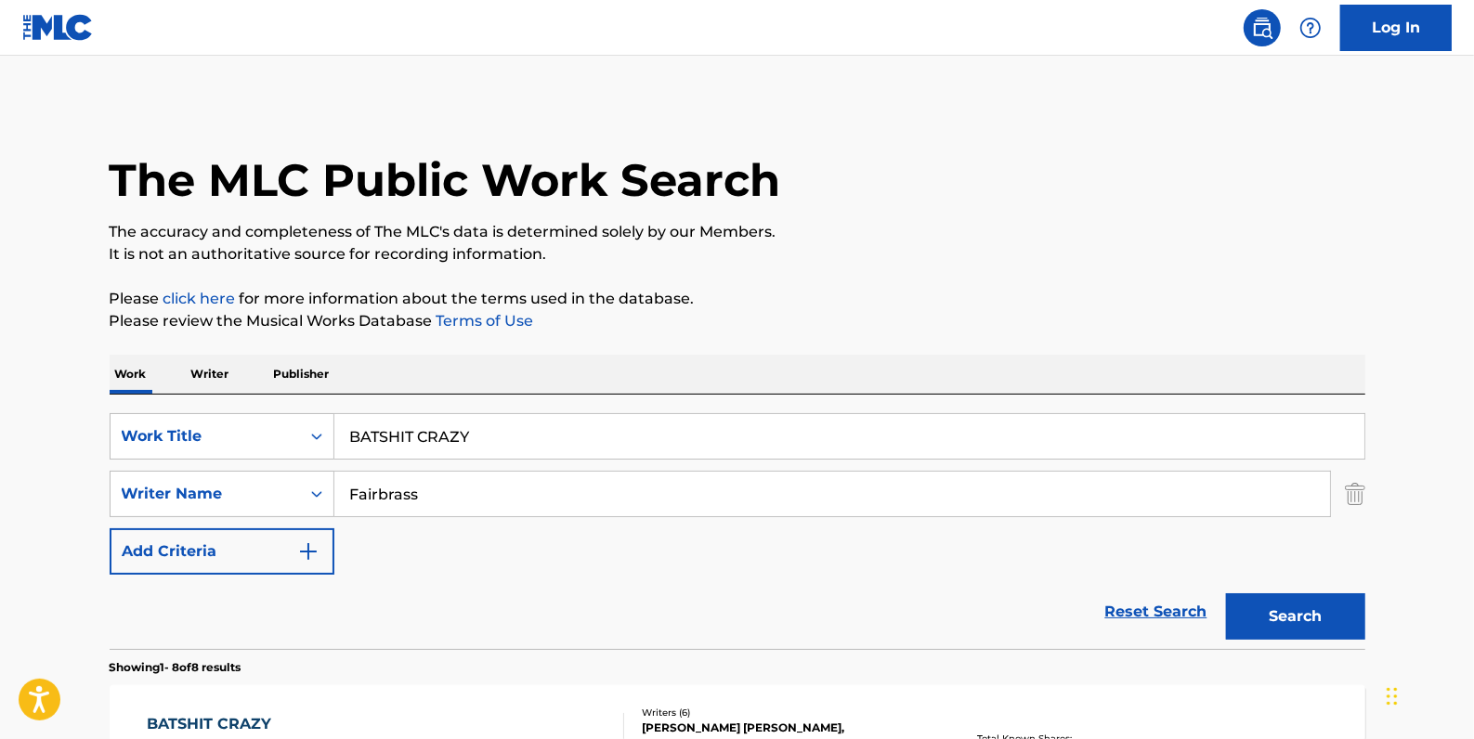
scroll to position [337, 0]
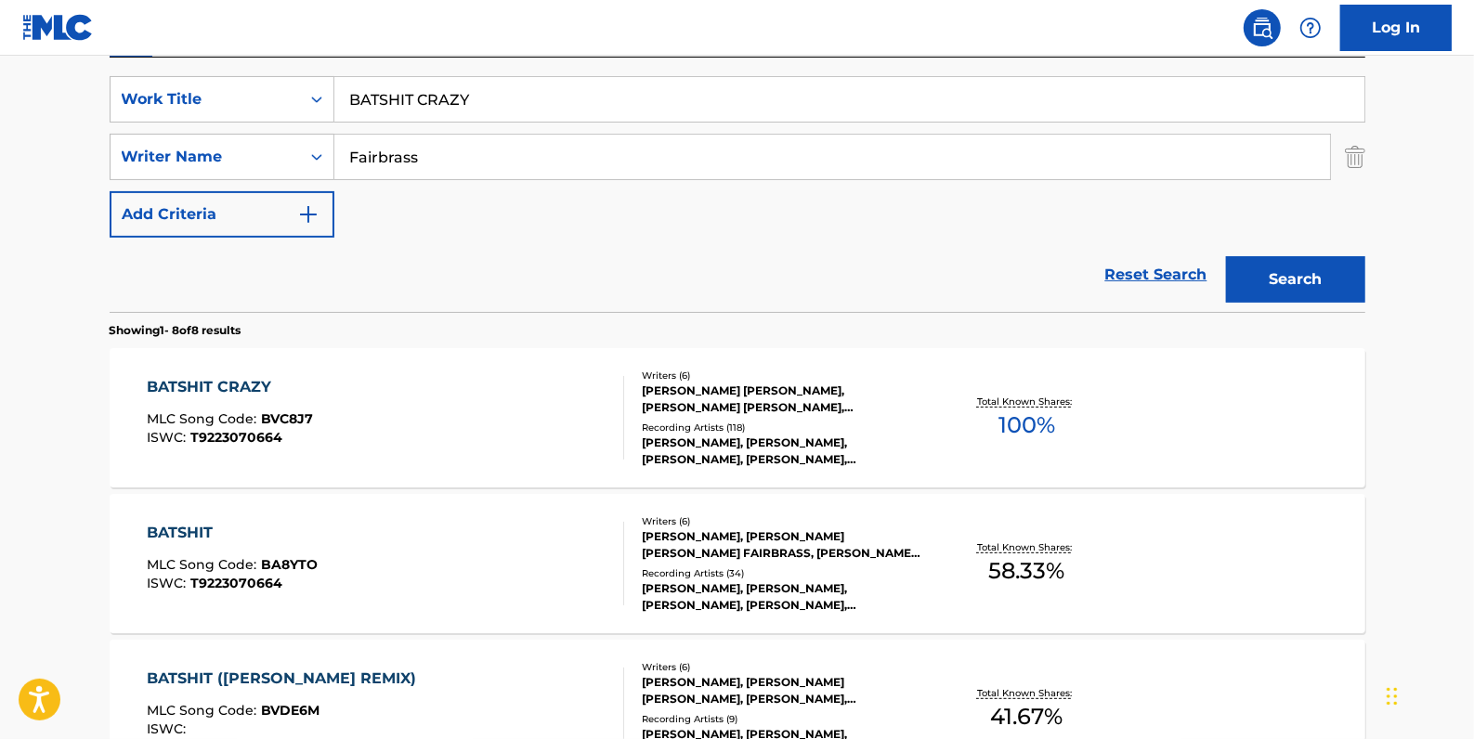
click at [436, 547] on div "BATSHIT MLC Song Code : BA8YTO ISWC : T9223070664" at bounding box center [385, 564] width 477 height 84
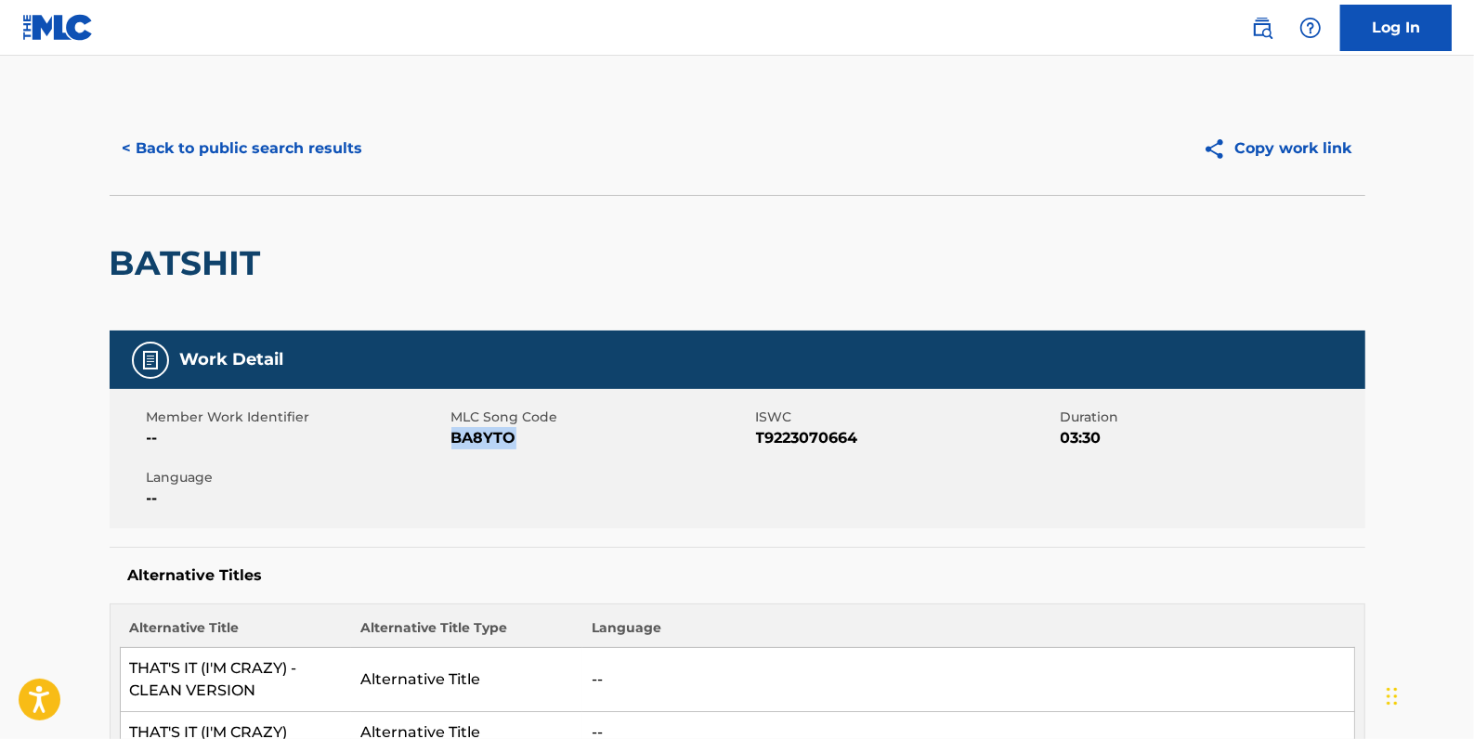
drag, startPoint x: 516, startPoint y: 437, endPoint x: 453, endPoint y: 436, distance: 63.2
click at [453, 436] on span "BA8YTO" at bounding box center [601, 438] width 300 height 22
drag, startPoint x: 453, startPoint y: 436, endPoint x: 463, endPoint y: 439, distance: 10.9
copy span "BA8YTO"
click at [271, 158] on button "< Back to public search results" at bounding box center [243, 148] width 267 height 46
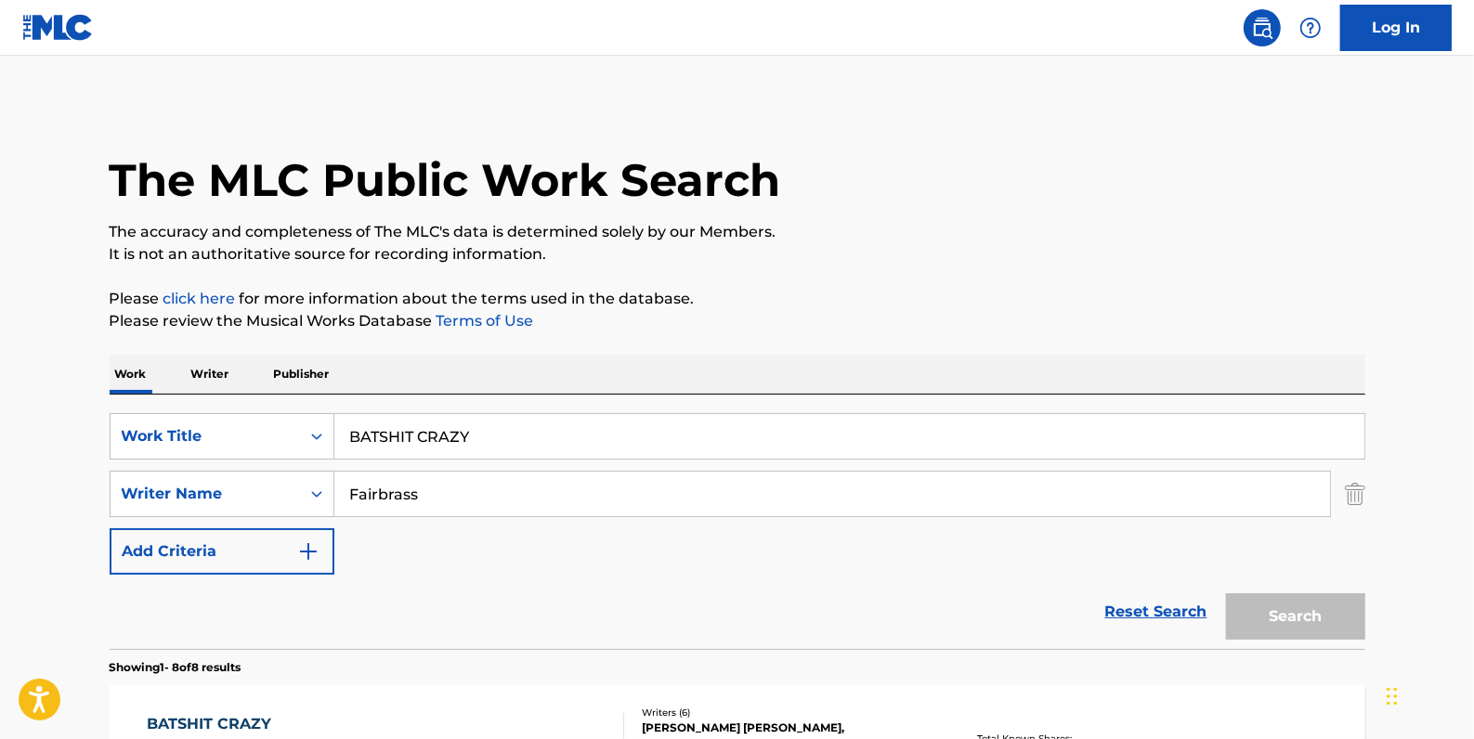
scroll to position [337, 0]
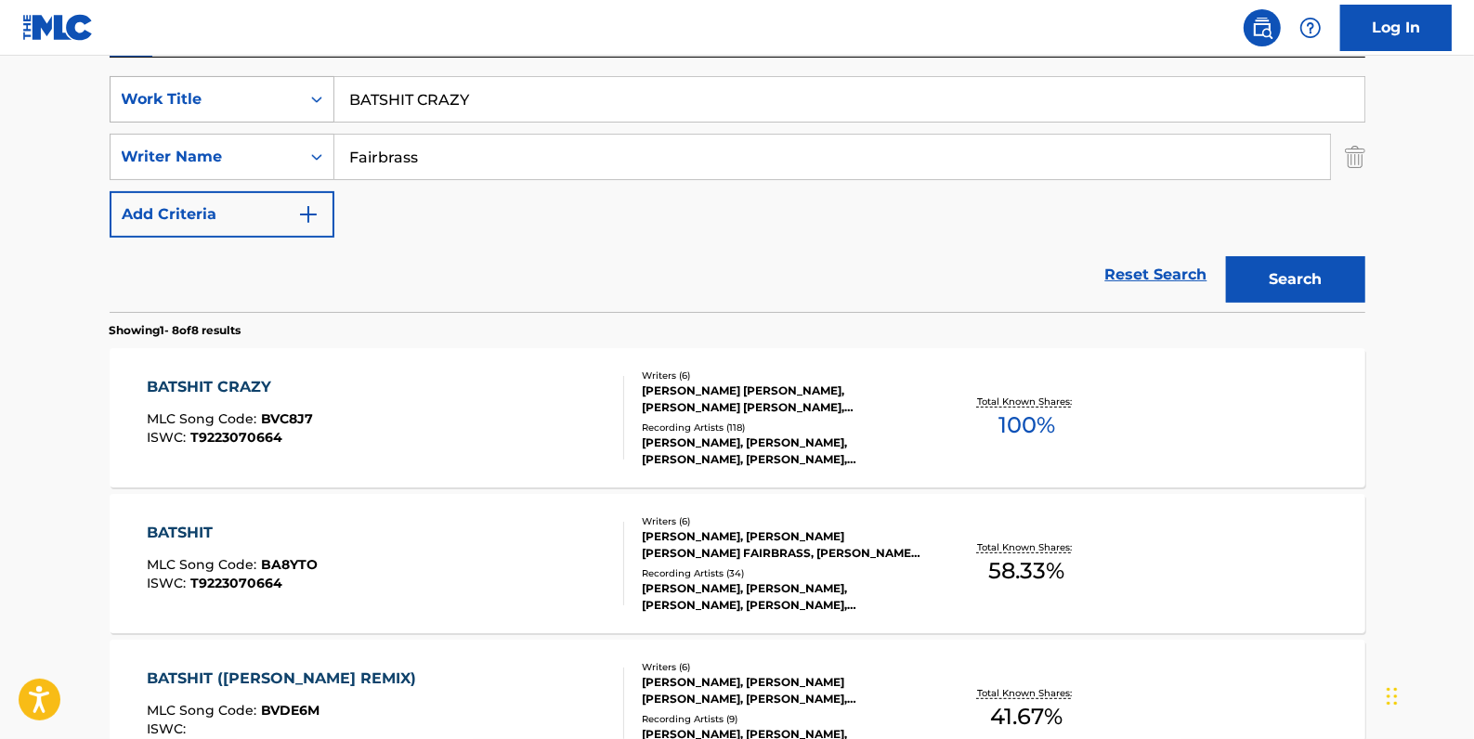
drag, startPoint x: 534, startPoint y: 91, endPoint x: 293, endPoint y: 78, distance: 241.8
click at [296, 100] on div "SearchWithCriteria2e564122-7733-4217-a4bc-76d09a59d90e Work Title BATSHIT CRAZY" at bounding box center [738, 99] width 1256 height 46
paste input "BEST FRIEND"
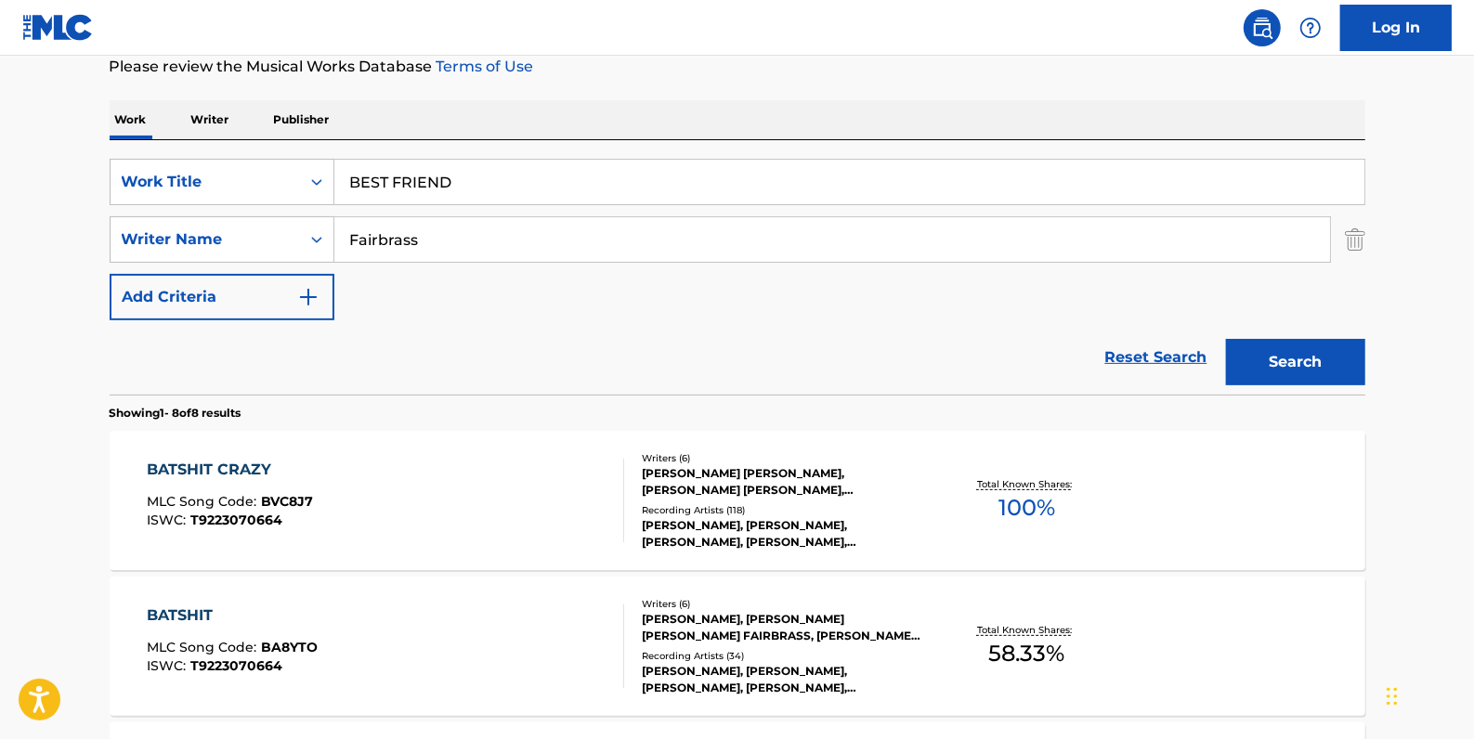
scroll to position [253, 0]
type input "BEST FRIEND"
drag, startPoint x: 461, startPoint y: 229, endPoint x: 262, endPoint y: 230, distance: 198.7
click at [262, 230] on div "SearchWithCriteria6537db2d-8e1b-49c4-b952-106ddf37d870 Writer Name Fairbrass" at bounding box center [738, 241] width 1256 height 46
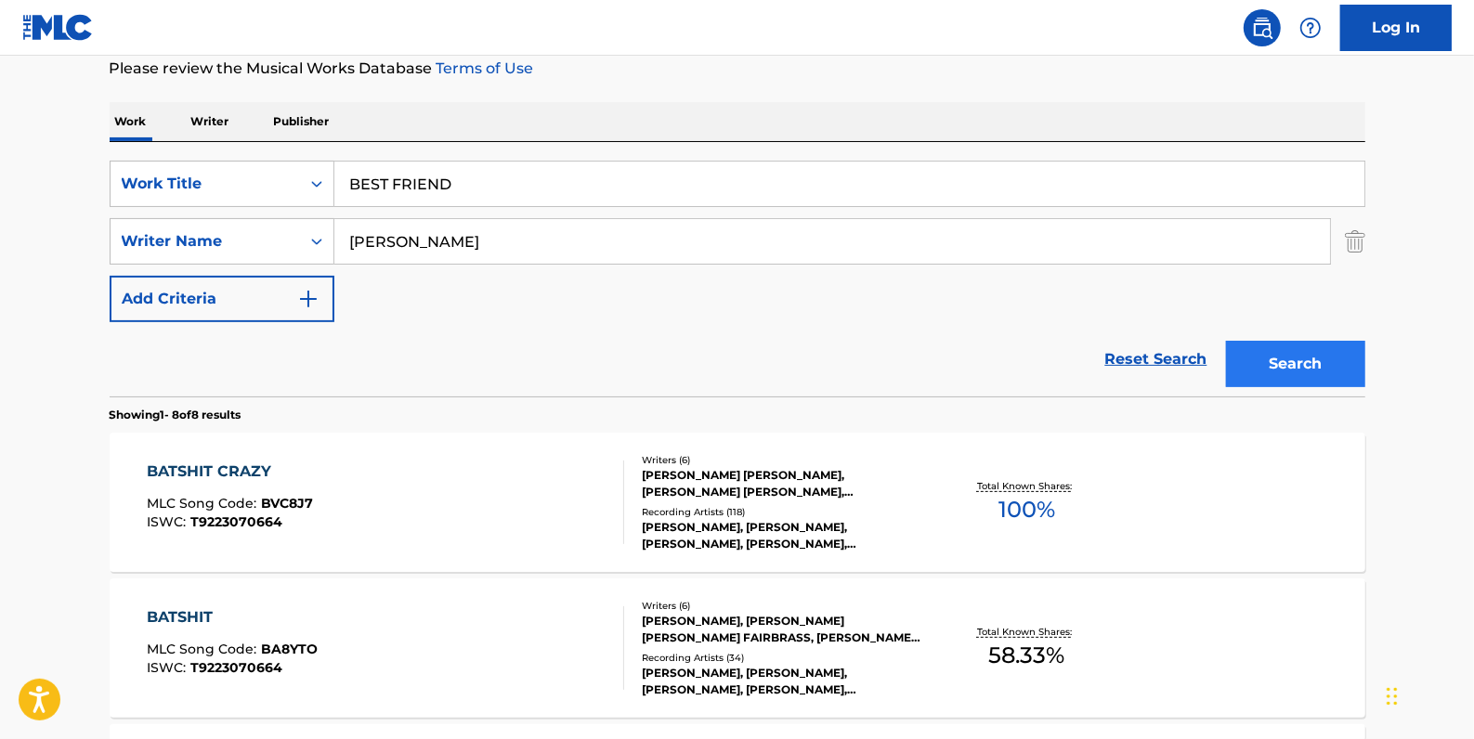
type input "[PERSON_NAME]"
click at [1308, 362] on button "Search" at bounding box center [1295, 364] width 139 height 46
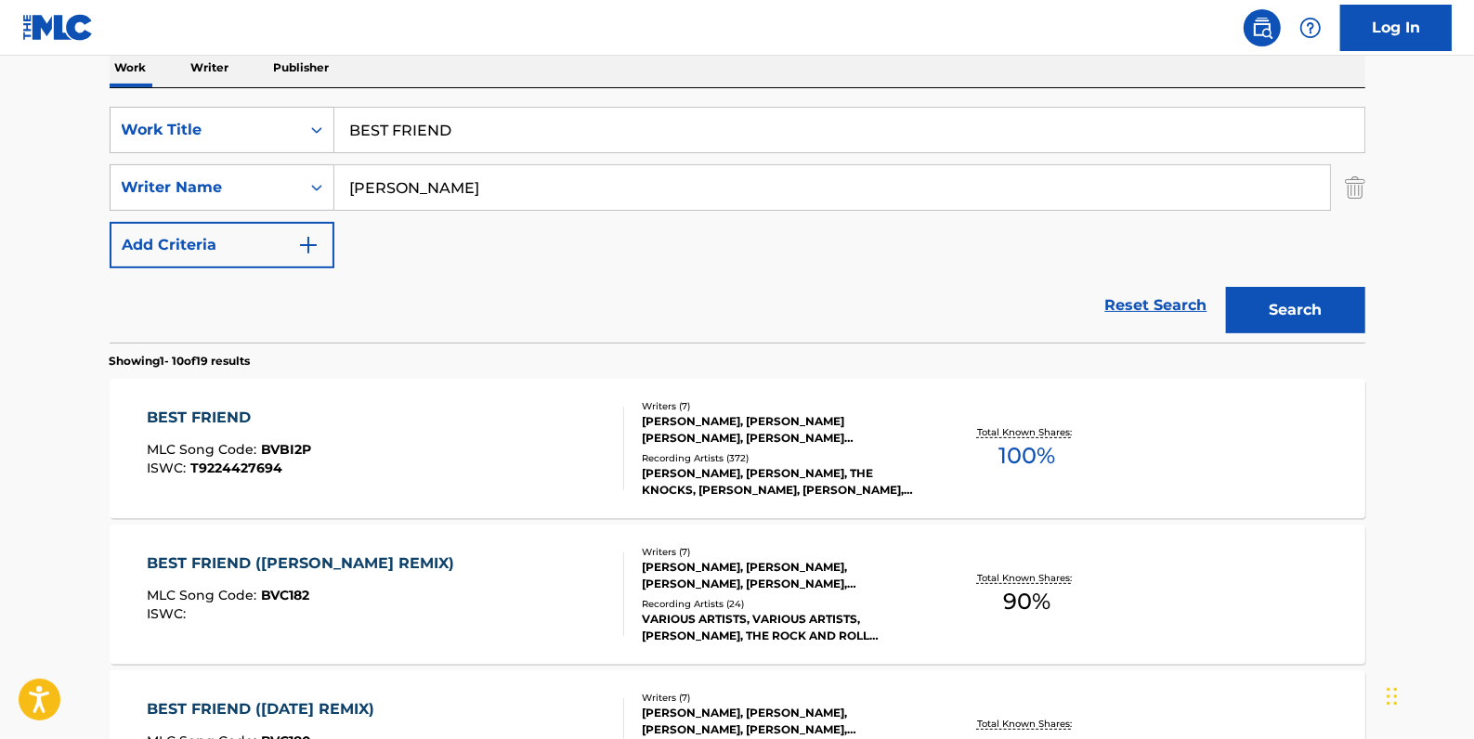
scroll to position [337, 0]
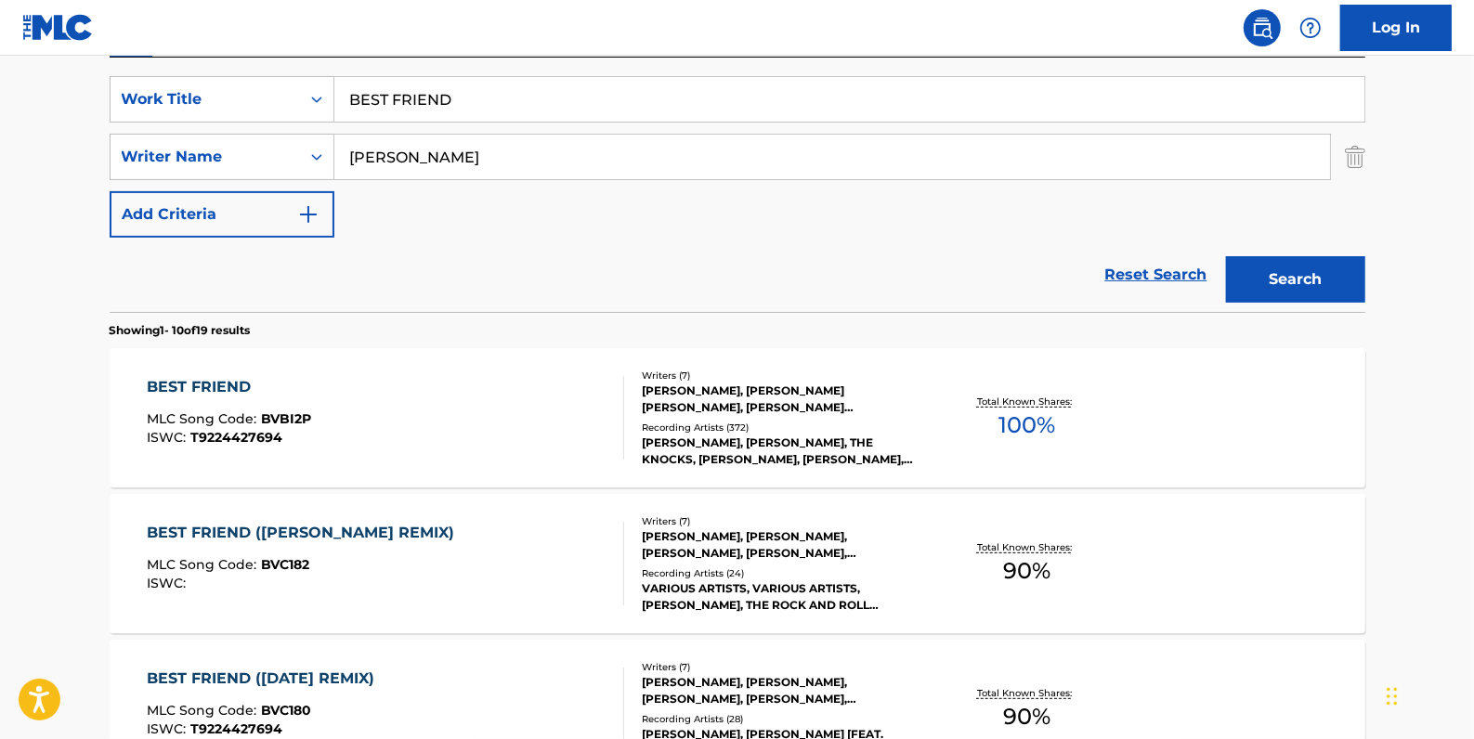
click at [421, 408] on div "BEST FRIEND MLC Song Code : BVBI2P ISWC : T9224427694" at bounding box center [385, 418] width 477 height 84
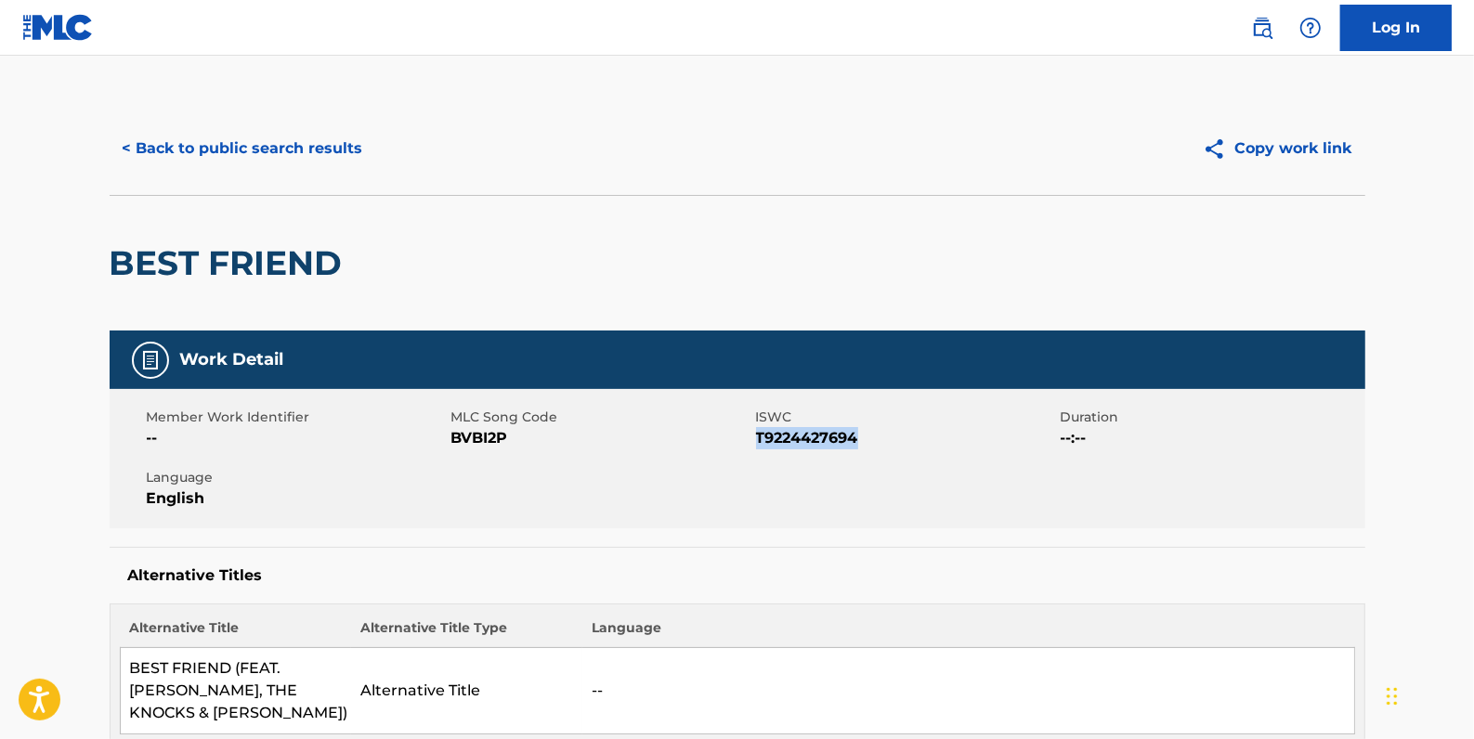
drag, startPoint x: 872, startPoint y: 439, endPoint x: 754, endPoint y: 431, distance: 118.2
click at [756, 431] on span "T9224427694" at bounding box center [906, 438] width 300 height 22
drag, startPoint x: 754, startPoint y: 431, endPoint x: 772, endPoint y: 438, distance: 19.1
copy span "T9224427694"
click at [243, 149] on button "< Back to public search results" at bounding box center [243, 148] width 267 height 46
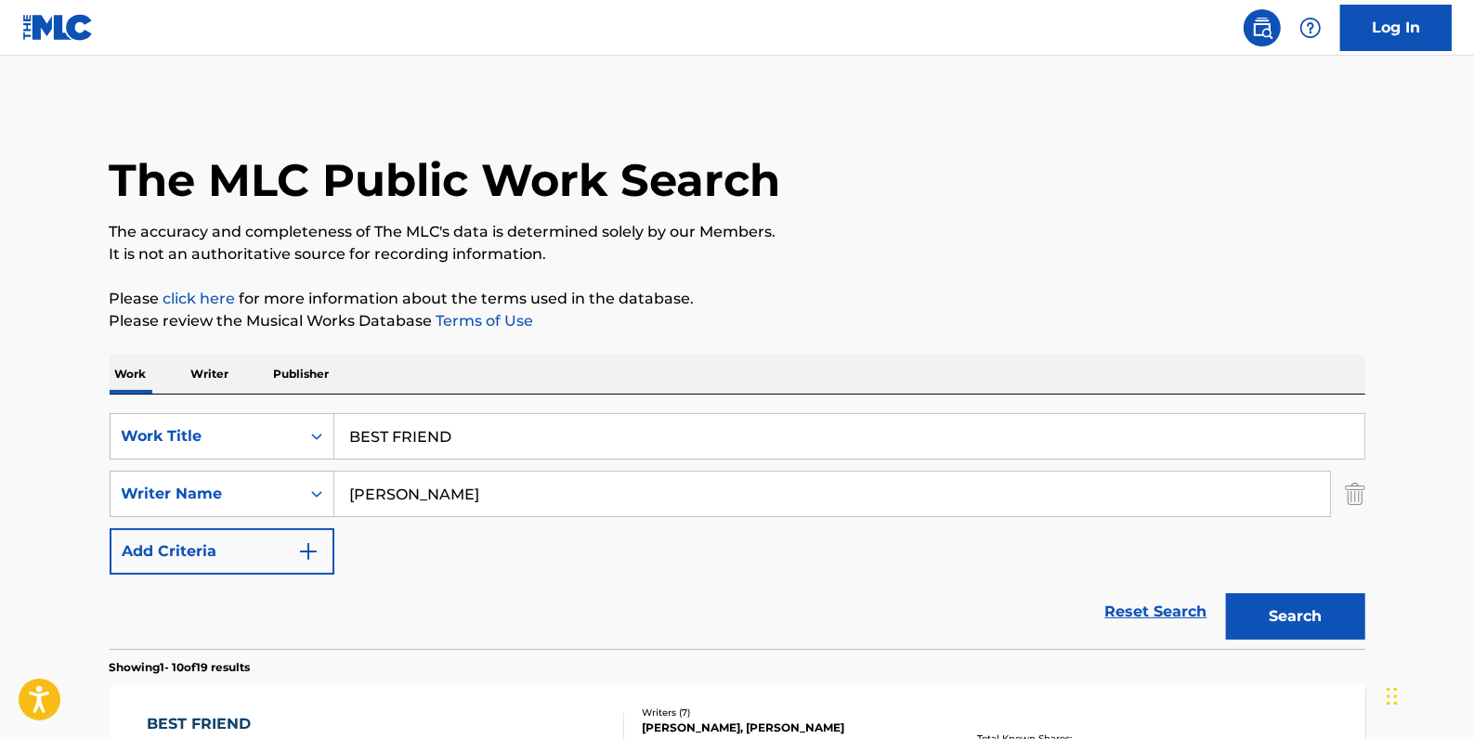
scroll to position [337, 0]
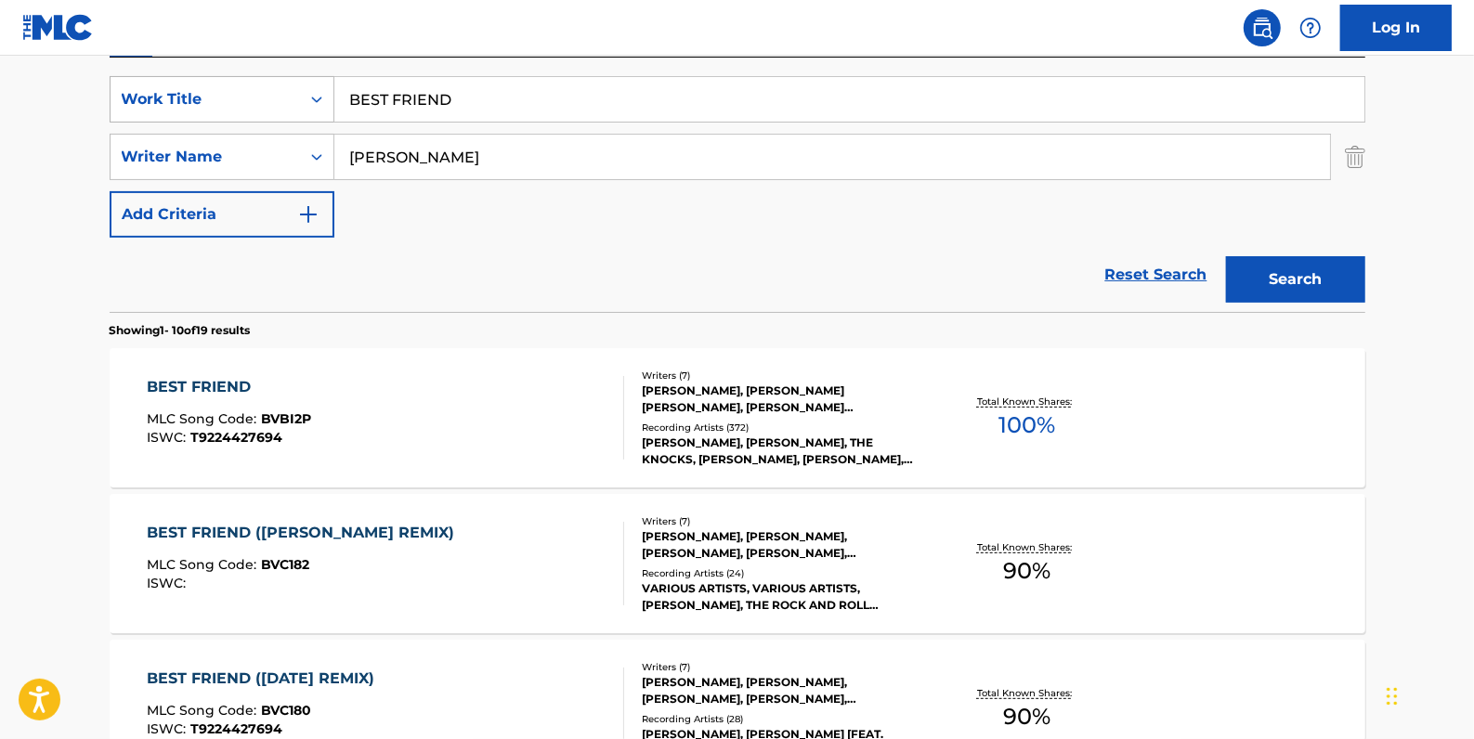
drag, startPoint x: 473, startPoint y: 93, endPoint x: 305, endPoint y: 90, distance: 168.1
click at [319, 96] on div "SearchWithCriteria2e564122-7733-4217-a4bc-76d09a59d90e Work Title BEST FRIEND" at bounding box center [738, 99] width 1256 height 46
paste input "ISADORA"
type input "ISADORA"
click at [1298, 271] on button "Search" at bounding box center [1295, 279] width 139 height 46
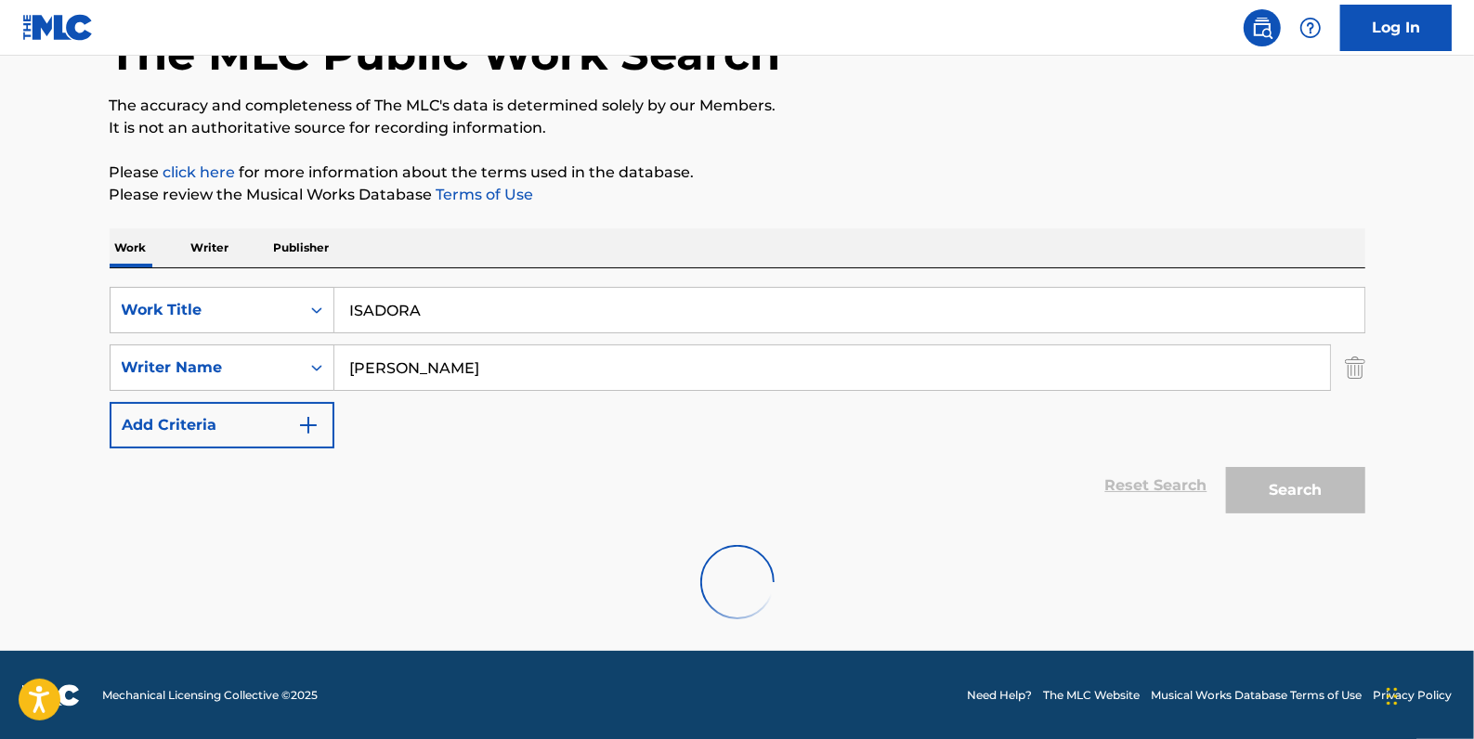
scroll to position [65, 0]
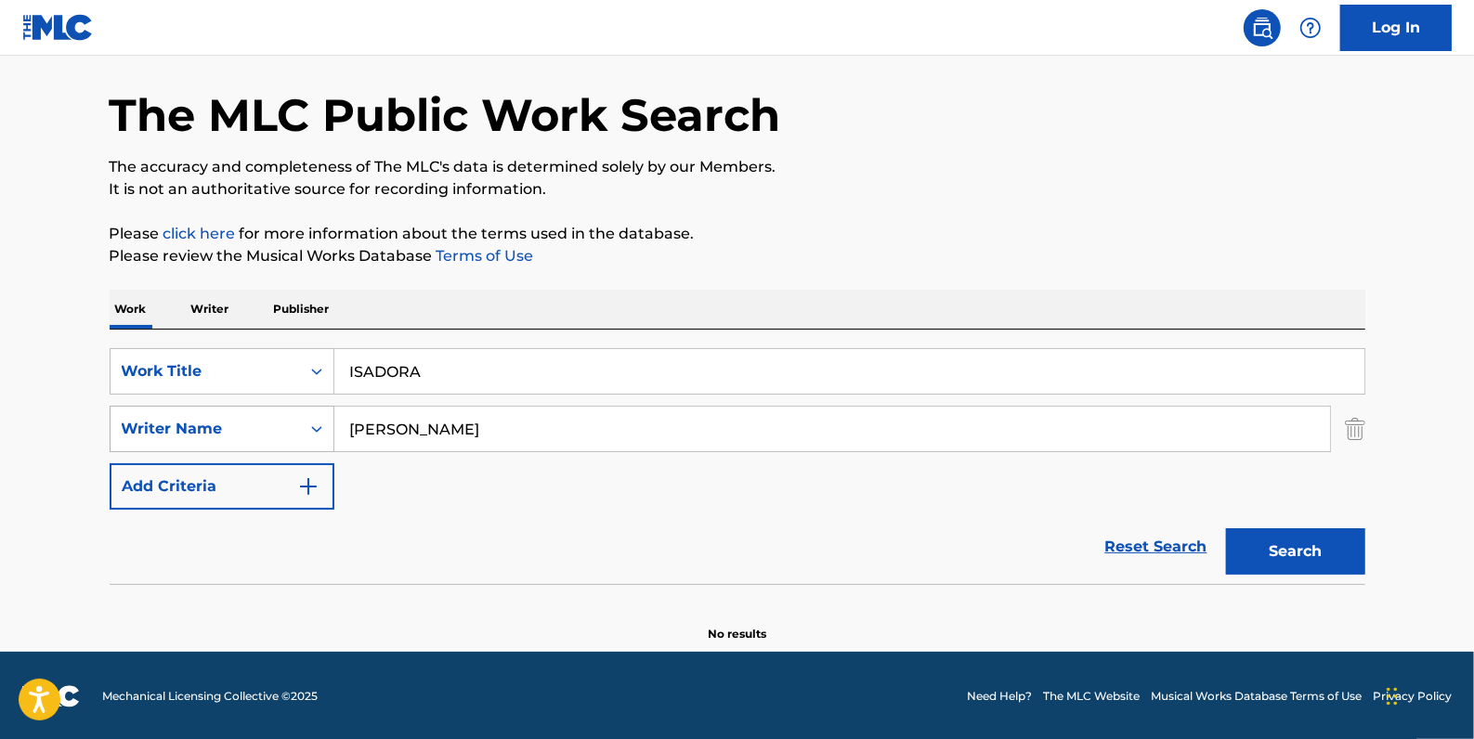
drag, startPoint x: 442, startPoint y: 430, endPoint x: 332, endPoint y: 417, distance: 110.3
click at [332, 418] on div "SearchWithCriteria6537db2d-8e1b-49c4-b952-106ddf37d870 Writer Name [PERSON_NAME]" at bounding box center [738, 429] width 1256 height 46
paste input "[PERSON_NAME]"
type input "[PERSON_NAME]"
click at [1281, 547] on button "Search" at bounding box center [1295, 551] width 139 height 46
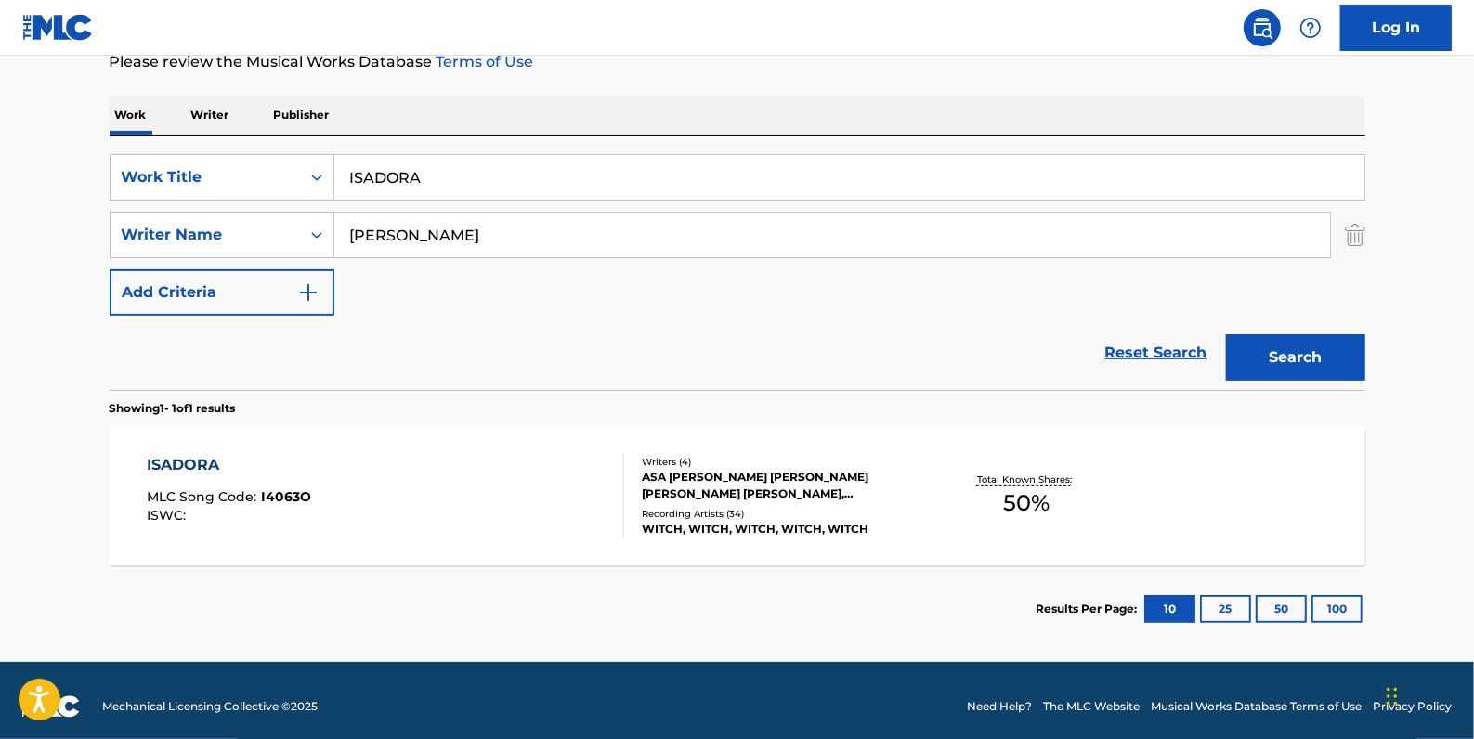
scroll to position [269, 0]
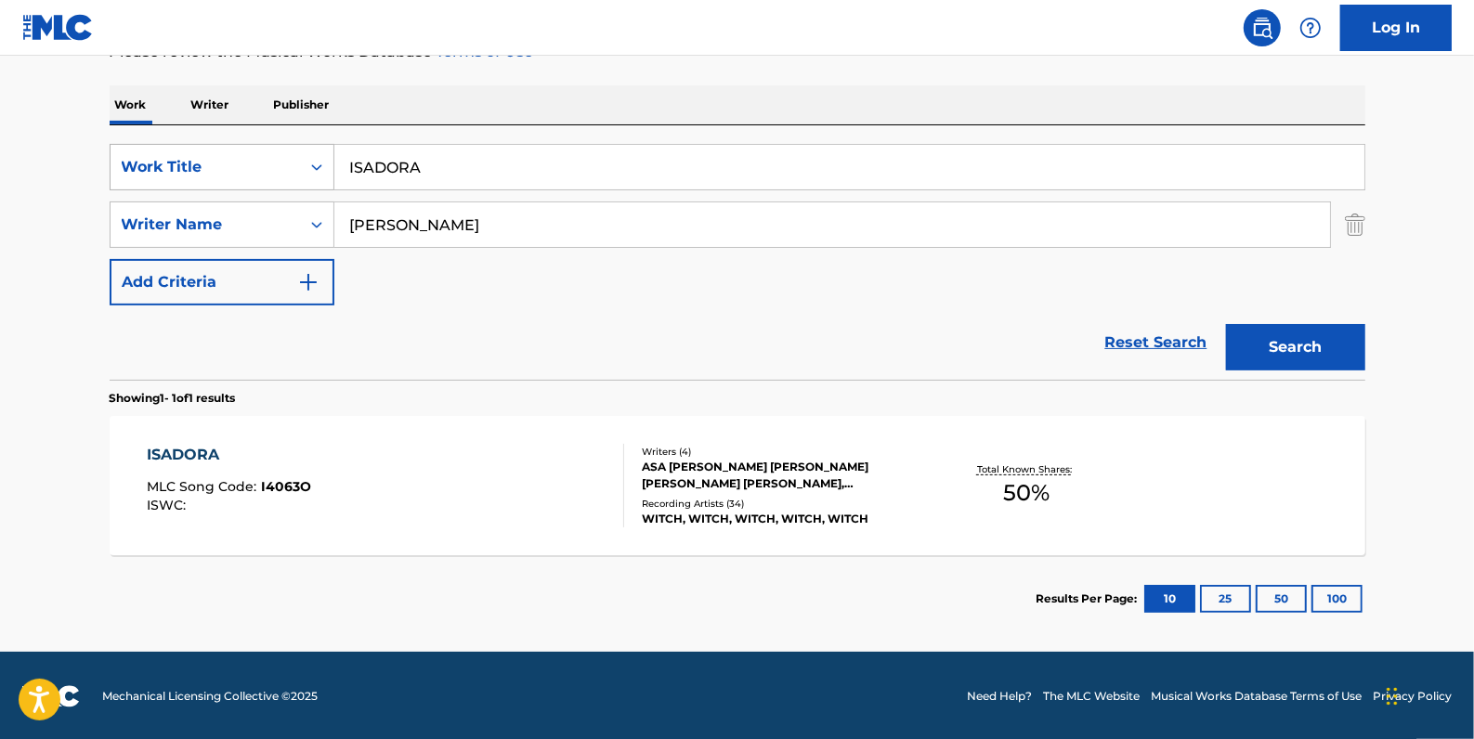
drag, startPoint x: 450, startPoint y: 180, endPoint x: 288, endPoint y: 164, distance: 163.3
click at [288, 164] on div "SearchWithCriteria2e564122-7733-4217-a4bc-76d09a59d90e Work Title ISADORA" at bounding box center [738, 167] width 1256 height 46
click at [1282, 343] on button "Search" at bounding box center [1295, 347] width 139 height 46
drag, startPoint x: 427, startPoint y: 169, endPoint x: 332, endPoint y: 169, distance: 95.7
click at [332, 169] on div "SearchWithCriteria2e564122-7733-4217-a4bc-76d09a59d90e Work Title EYE" at bounding box center [738, 167] width 1256 height 46
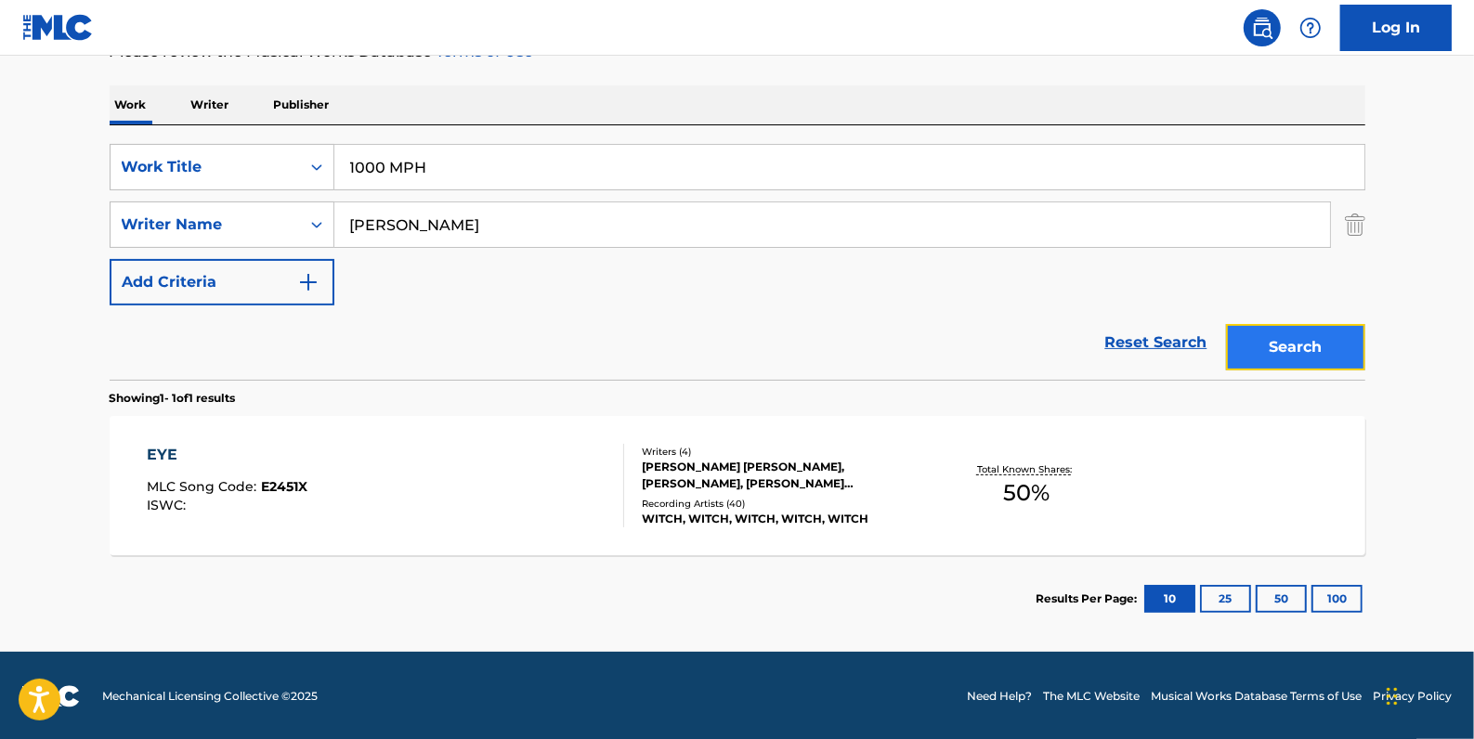
click at [1281, 335] on button "Search" at bounding box center [1295, 347] width 139 height 46
drag, startPoint x: 462, startPoint y: 170, endPoint x: 307, endPoint y: 154, distance: 155.9
click at [307, 154] on div "SearchWithCriteria2e564122-7733-4217-a4bc-76d09a59d90e Work Title 1000 MPH" at bounding box center [738, 167] width 1256 height 46
type input "GONE"
click at [1290, 356] on button "Search" at bounding box center [1295, 347] width 139 height 46
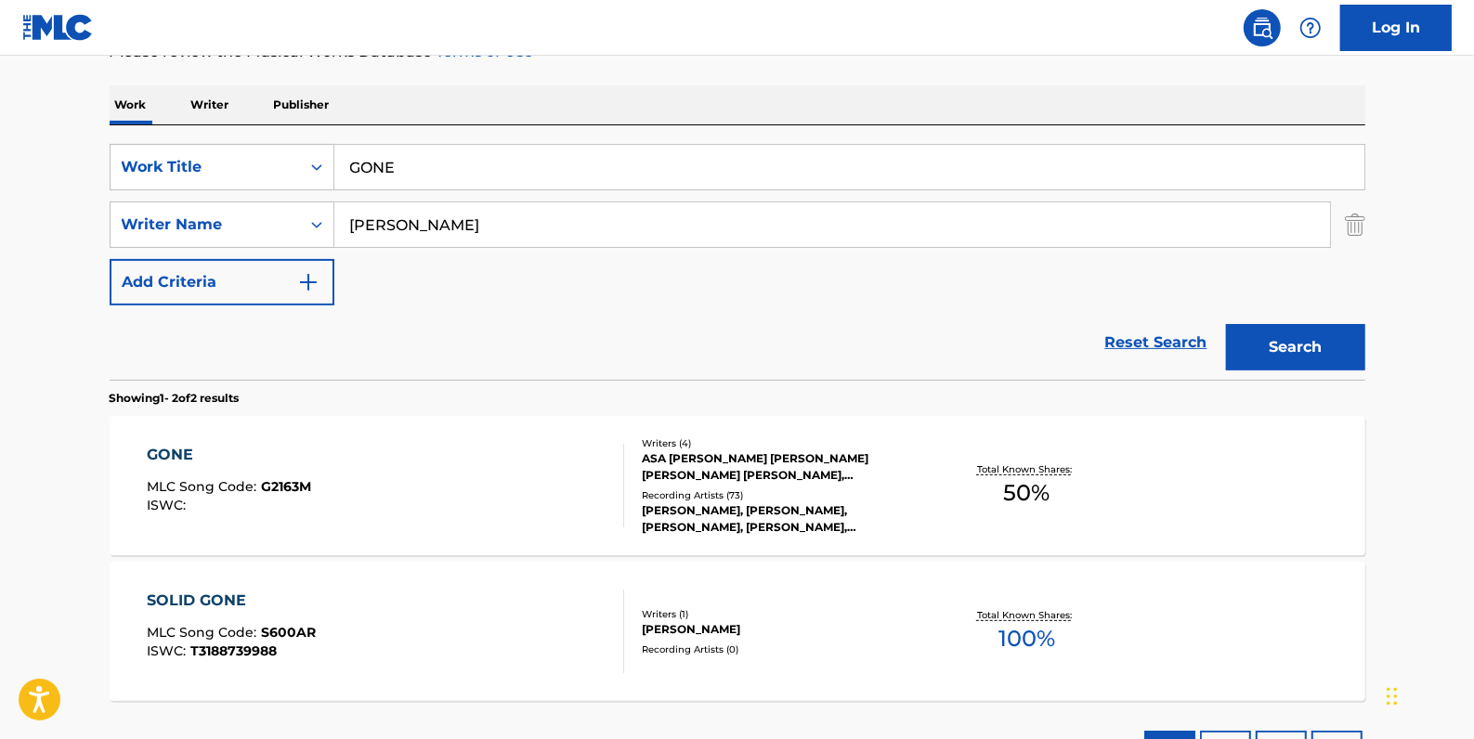
drag, startPoint x: 434, startPoint y: 176, endPoint x: 336, endPoint y: 170, distance: 97.7
click at [336, 170] on input "GONE" at bounding box center [849, 167] width 1030 height 45
paste input "PSYCHOTIC ROCK"
type input "PSYCHOTIC ROCK"
click at [1282, 346] on button "Search" at bounding box center [1295, 347] width 139 height 46
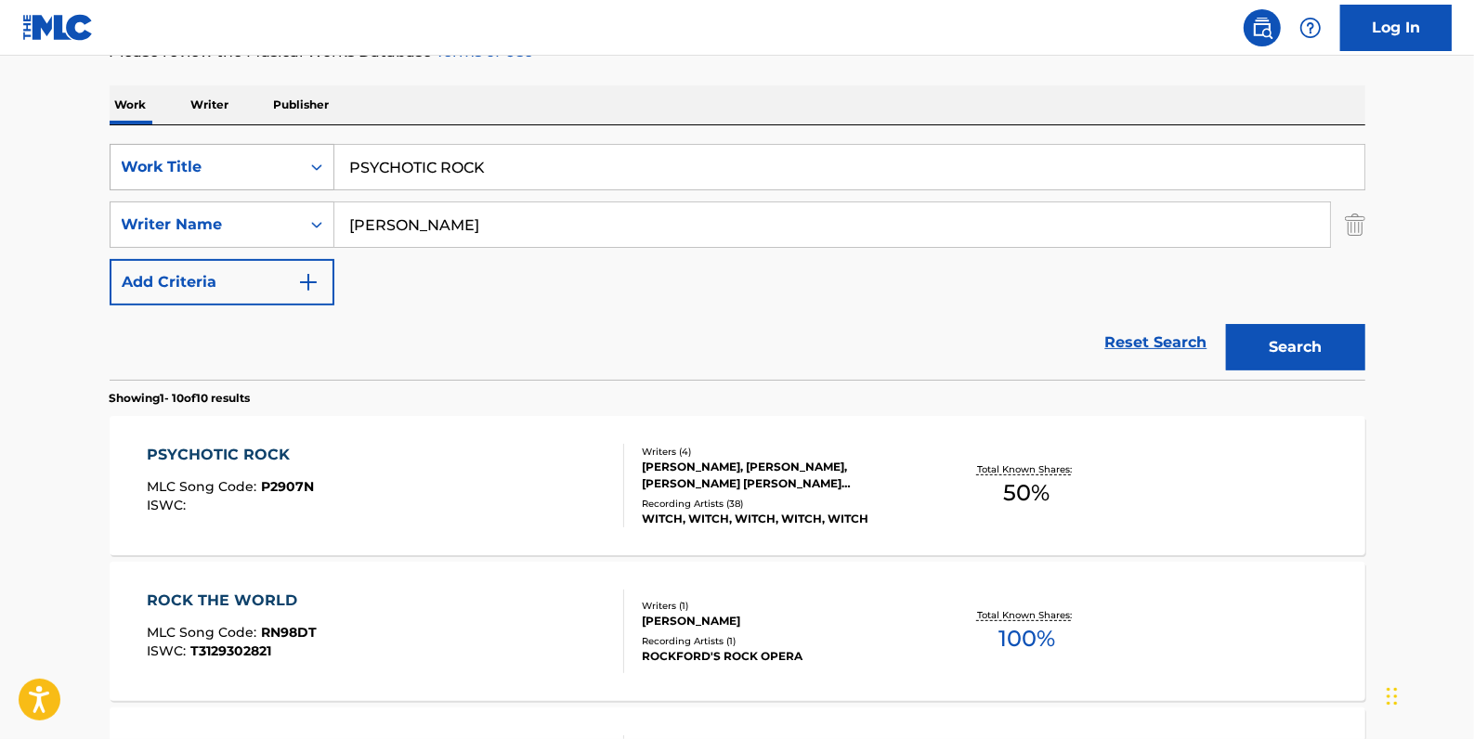
drag, startPoint x: 525, startPoint y: 168, endPoint x: 295, endPoint y: 155, distance: 229.7
click at [295, 155] on div "SearchWithCriteria2e564122-7733-4217-a4bc-76d09a59d90e Work Title PSYCHOTIC ROCK" at bounding box center [738, 167] width 1256 height 46
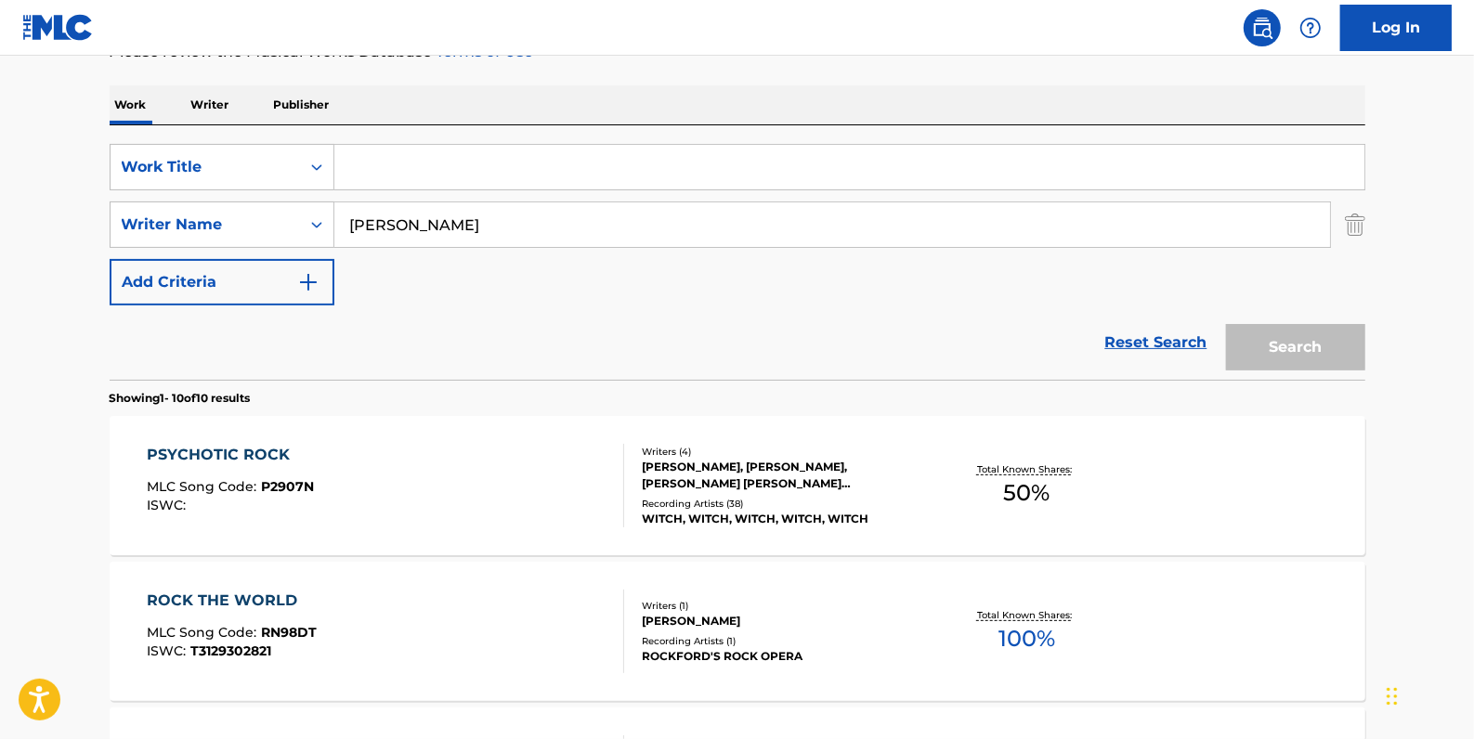
paste input "MUTATED"
type input "MUTATED"
click at [1287, 340] on button "Search" at bounding box center [1295, 347] width 139 height 46
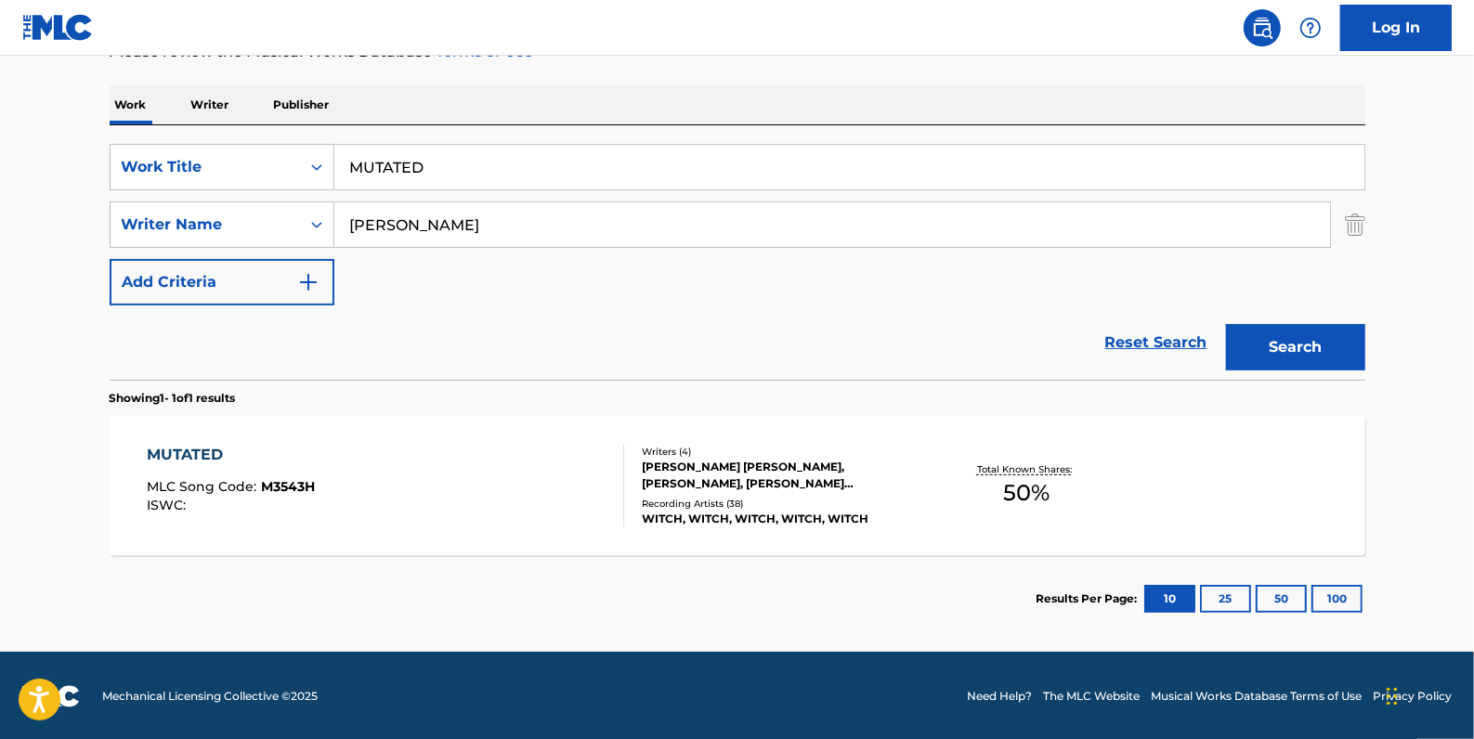
drag, startPoint x: 449, startPoint y: 170, endPoint x: 312, endPoint y: 137, distance: 140.3
click at [309, 157] on div "SearchWithCriteria2e564122-7733-4217-a4bc-76d09a59d90e Work Title MUTATED" at bounding box center [738, 167] width 1256 height 46
paste input "DISAPPEAR"
type input "DISAPPEAR"
click at [1285, 339] on button "Search" at bounding box center [1295, 347] width 139 height 46
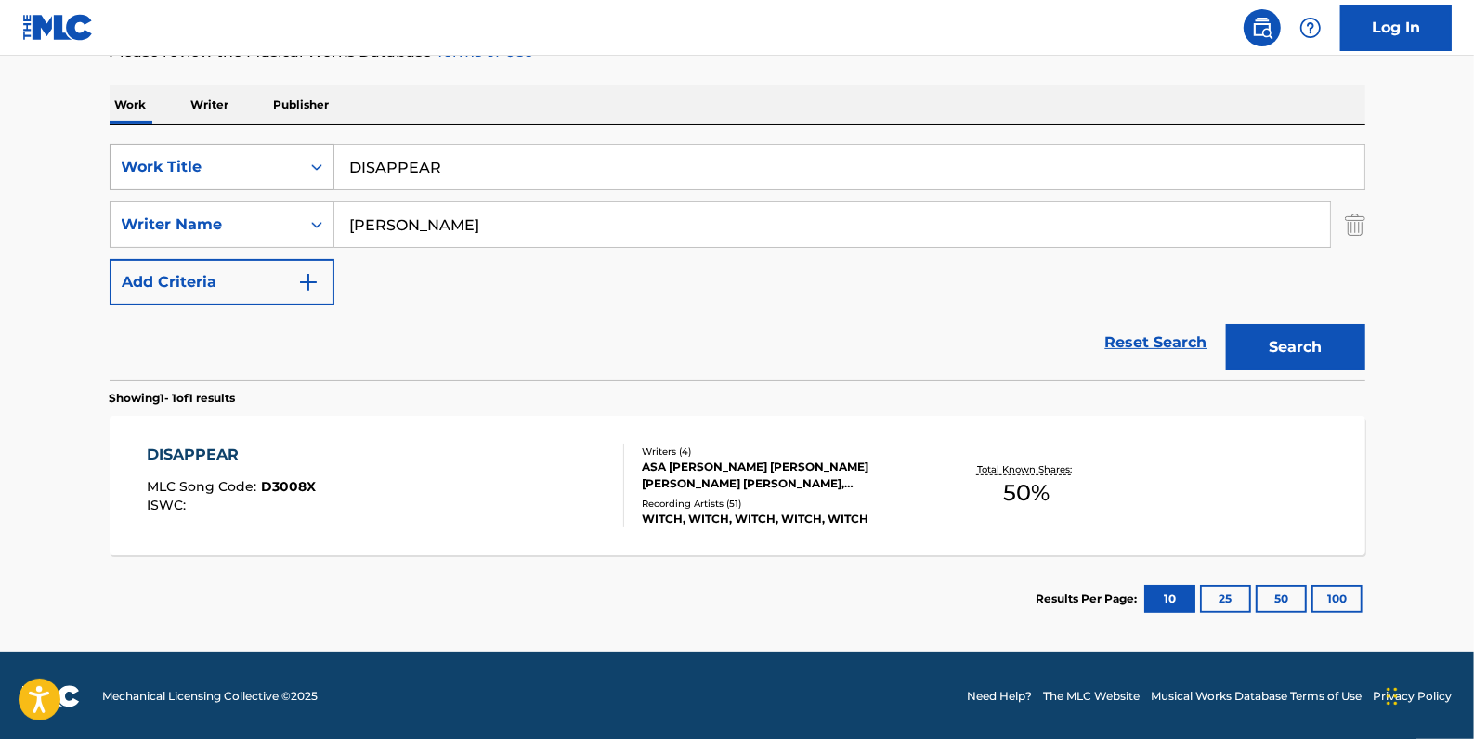
drag, startPoint x: 490, startPoint y: 176, endPoint x: 297, endPoint y: 164, distance: 193.5
click at [299, 164] on div "SearchWithCriteria2e564122-7733-4217-a4bc-76d09a59d90e Work Title DISAPPEAR" at bounding box center [738, 167] width 1256 height 46
paste input "STAY A WHILE"
type input "STAY A WHILE"
drag, startPoint x: 489, startPoint y: 224, endPoint x: 280, endPoint y: 213, distance: 210.2
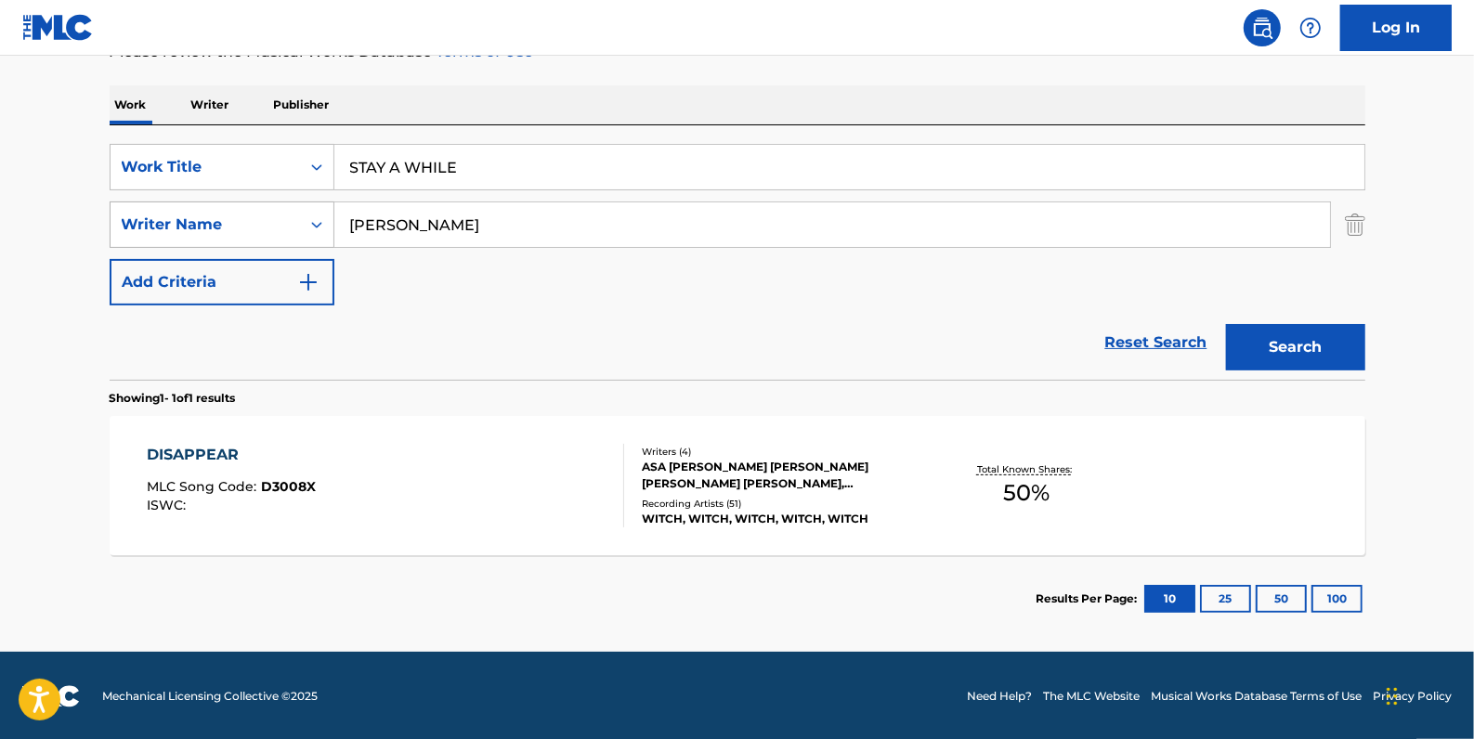
click at [280, 213] on div "SearchWithCriteria6537db2d-8e1b-49c4-b952-106ddf37d870 Writer Name [PERSON_NAME]" at bounding box center [738, 225] width 1256 height 46
paste input "Dexter Story"
type input "Dexter Story"
click at [1361, 350] on button "Search" at bounding box center [1295, 347] width 139 height 46
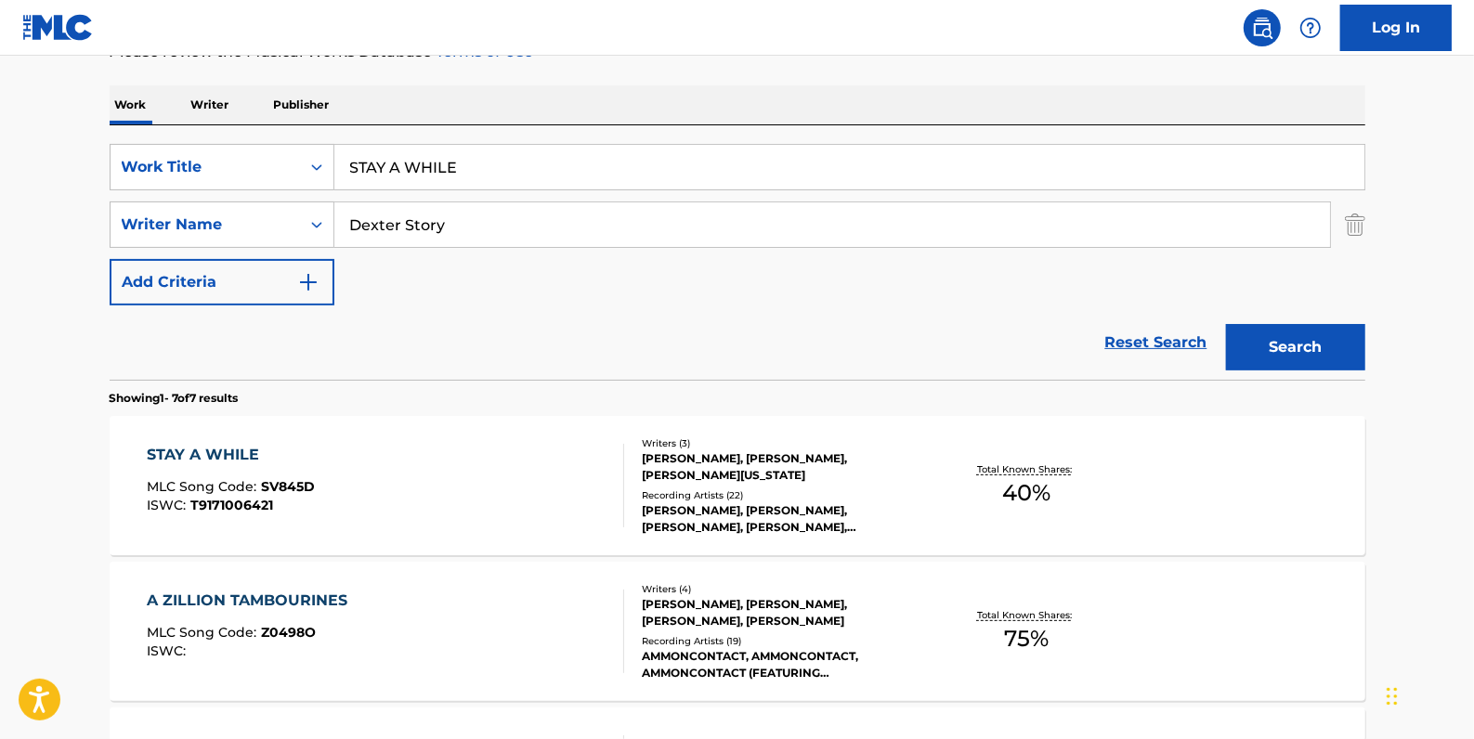
click at [468, 504] on div "STAY A WHILE MLC Song Code : SV845D ISWC : T9171006421" at bounding box center [385, 486] width 477 height 84
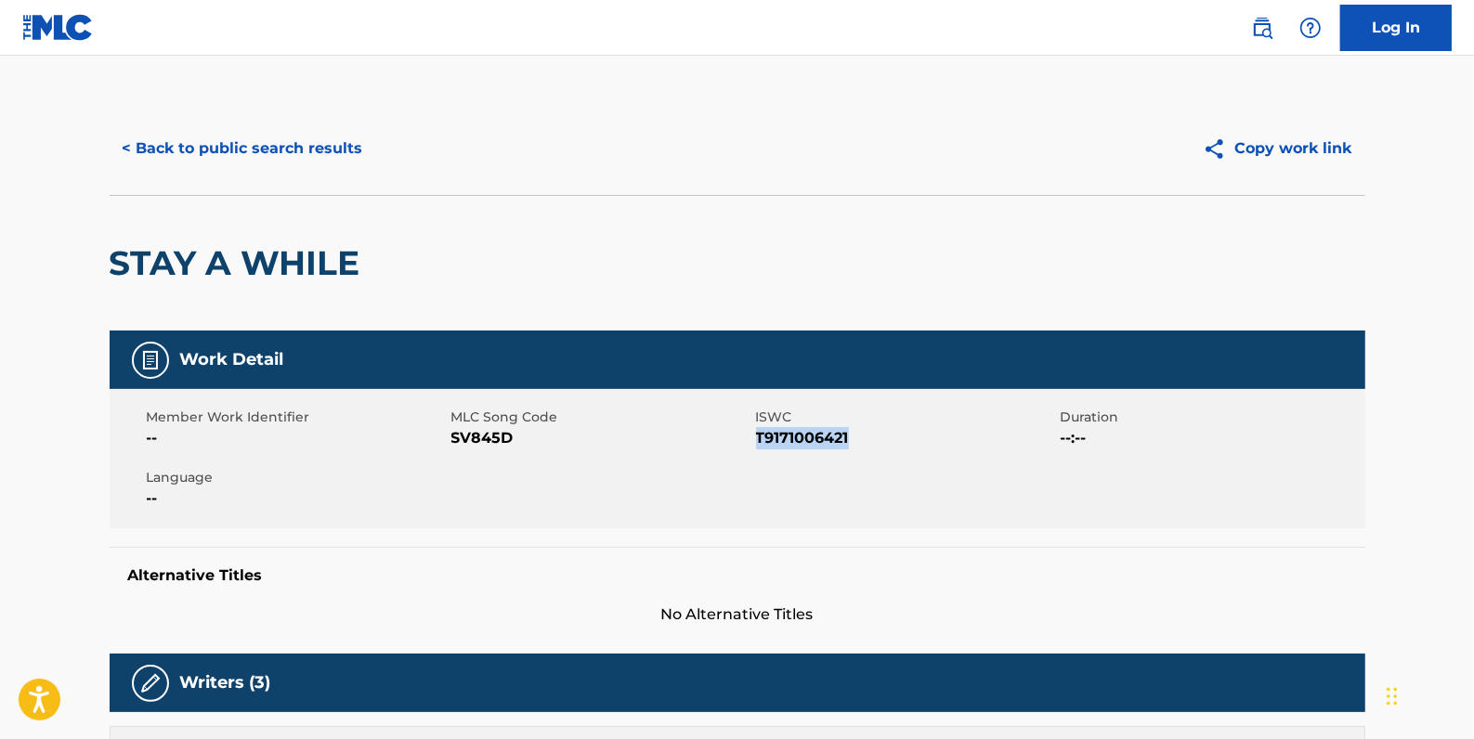
drag, startPoint x: 857, startPoint y: 436, endPoint x: 760, endPoint y: 440, distance: 97.6
click at [760, 440] on span "T9171006421" at bounding box center [906, 438] width 300 height 22
copy span "T9171006421"
